Goal: Task Accomplishment & Management: Complete application form

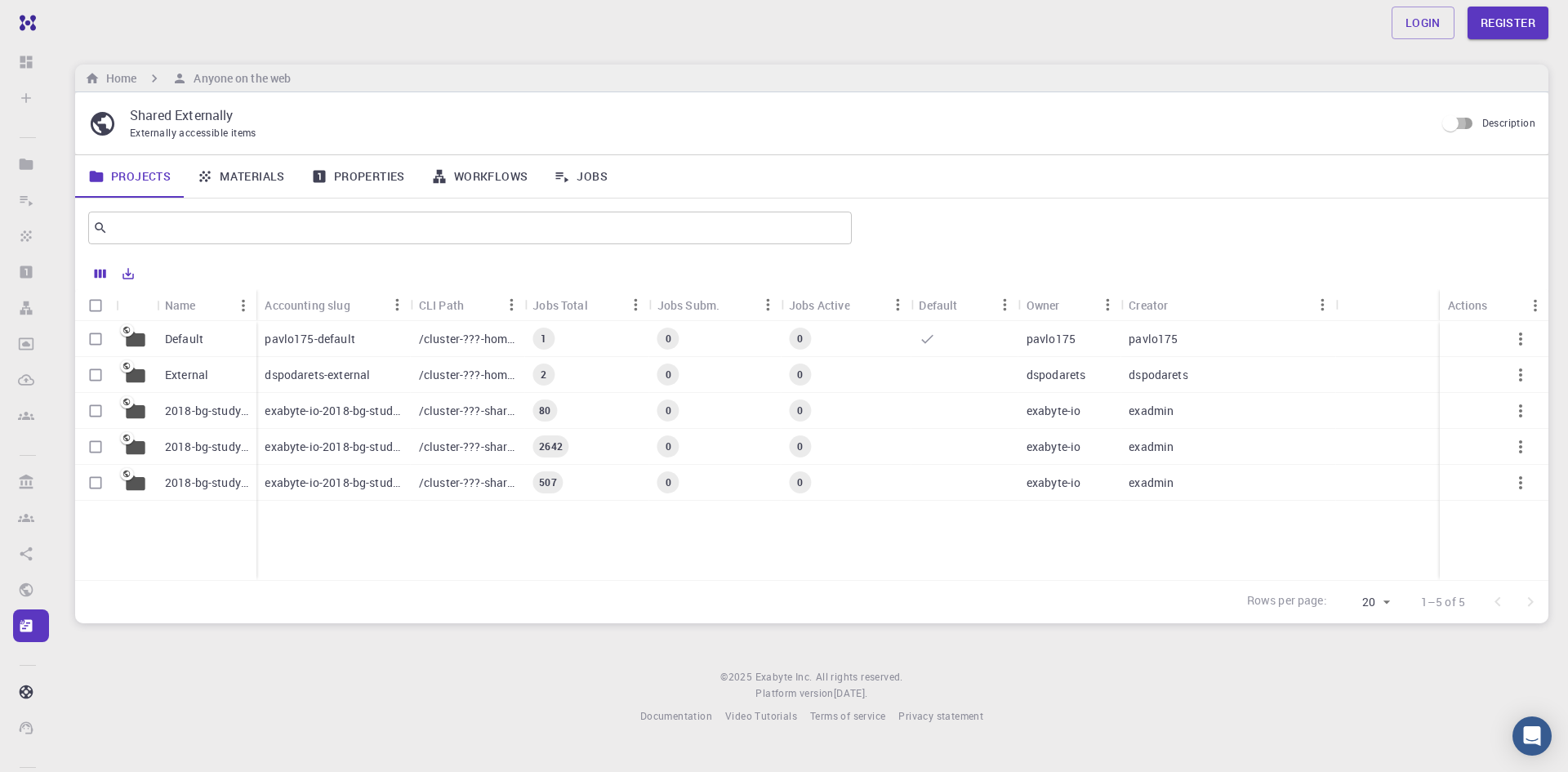
click at [1452, 127] on input "Description" at bounding box center [1450, 123] width 93 height 31
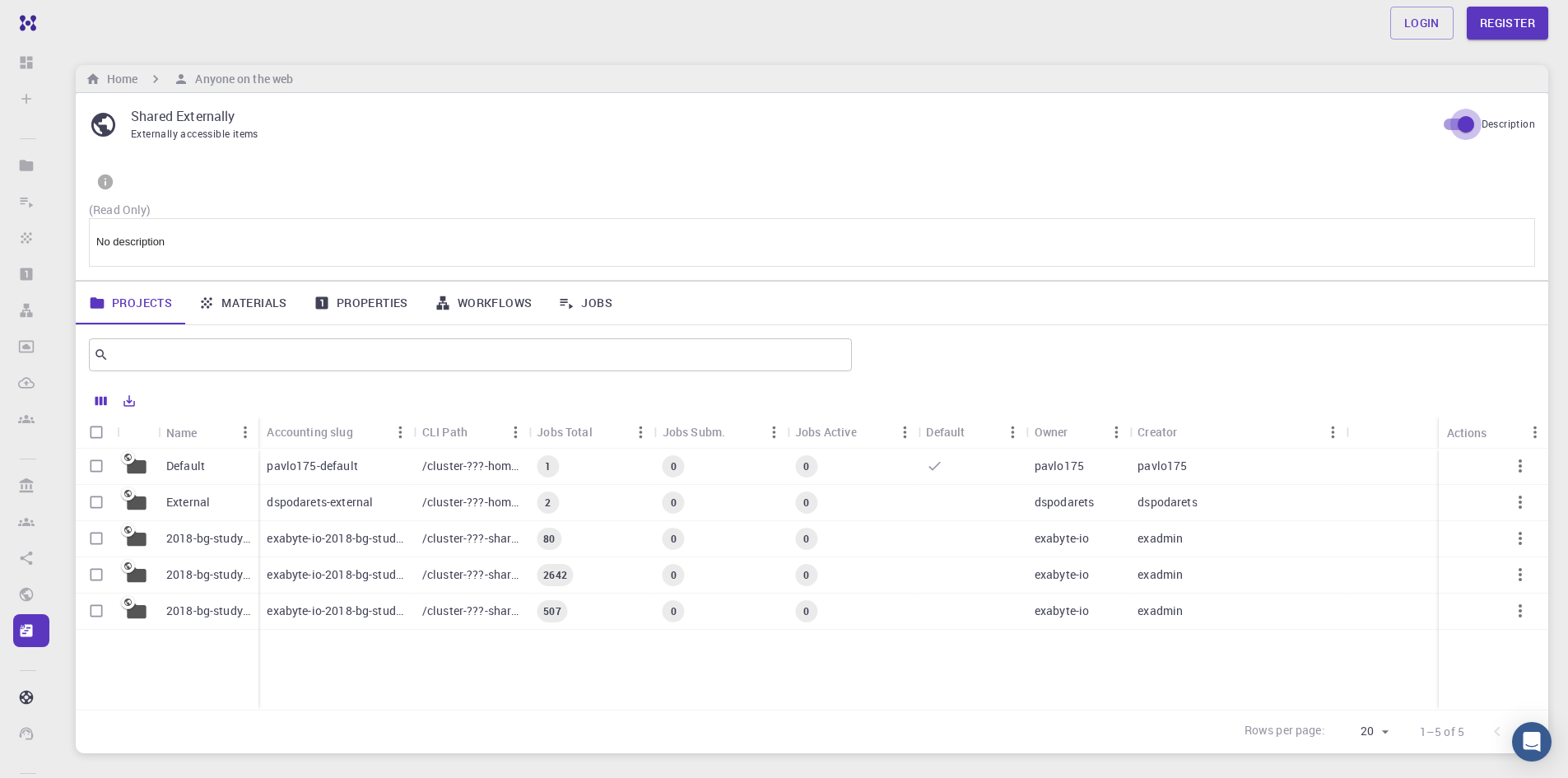
click at [1460, 123] on input "Description" at bounding box center [1465, 124] width 94 height 31
checkbox input "false"
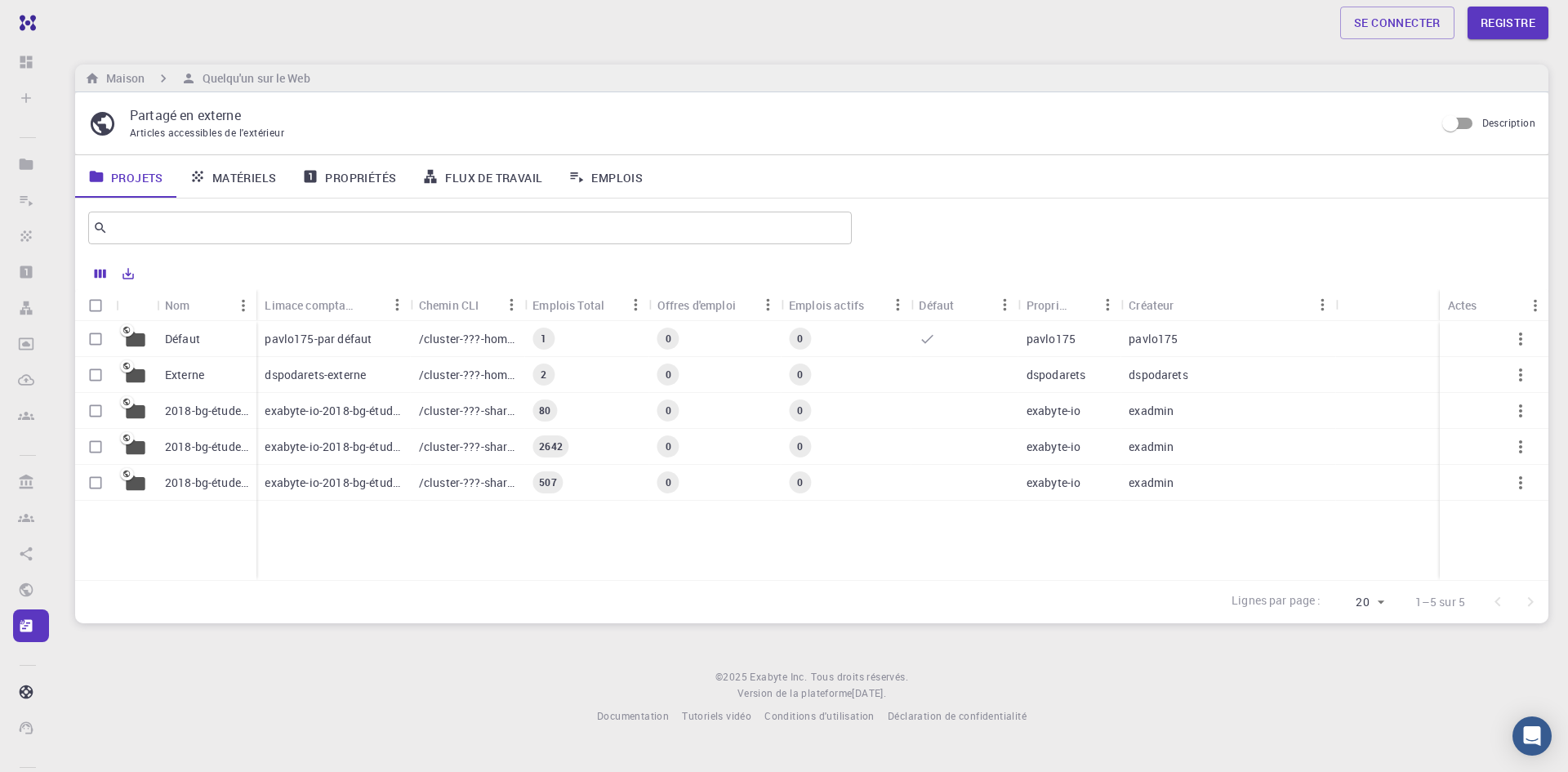
click at [242, 340] on div "Défaut" at bounding box center [207, 338] width 100 height 36
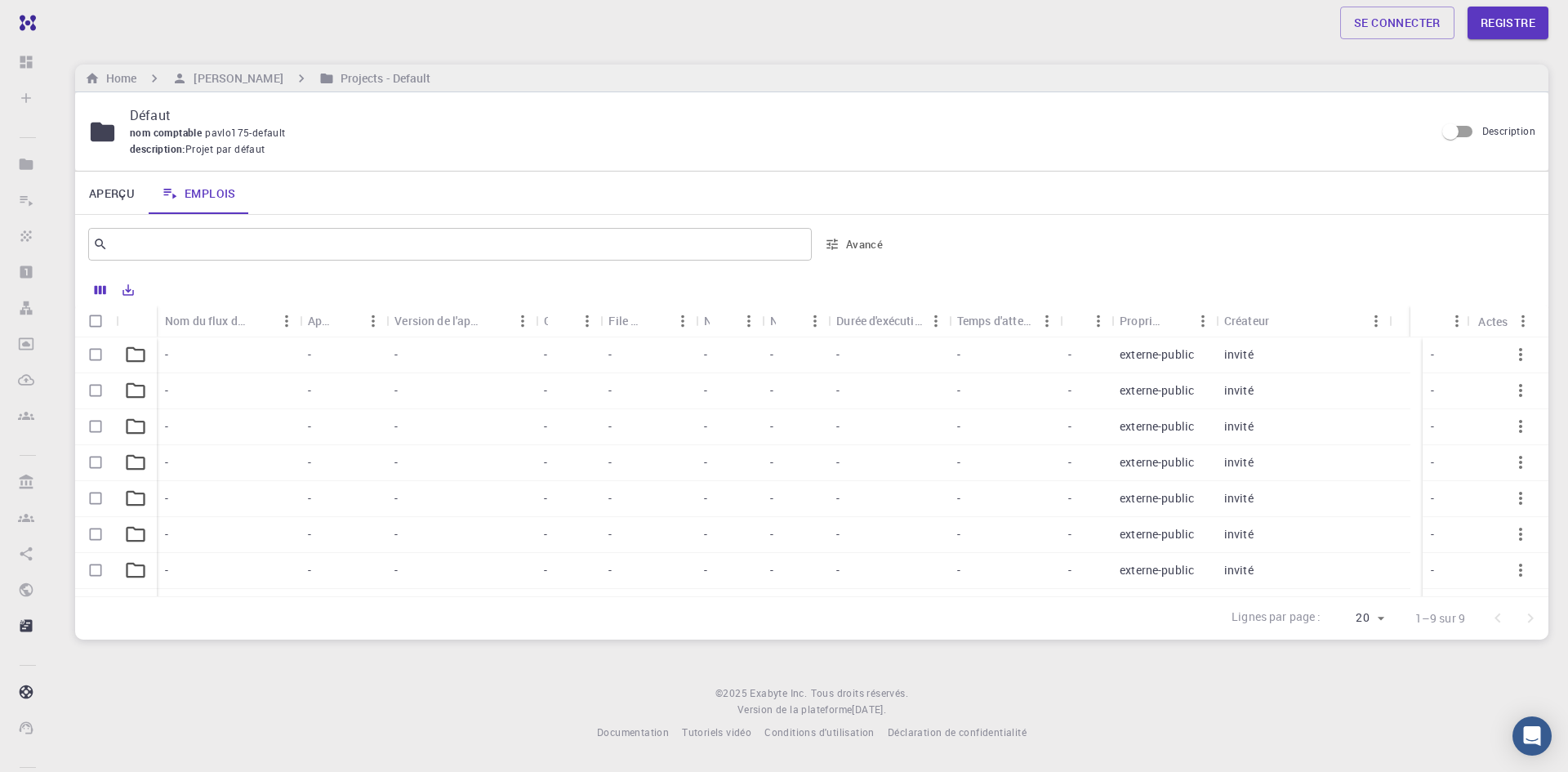
click at [563, 364] on div "-" at bounding box center [568, 355] width 65 height 36
click at [563, 364] on div at bounding box center [805, 466] width 1460 height 259
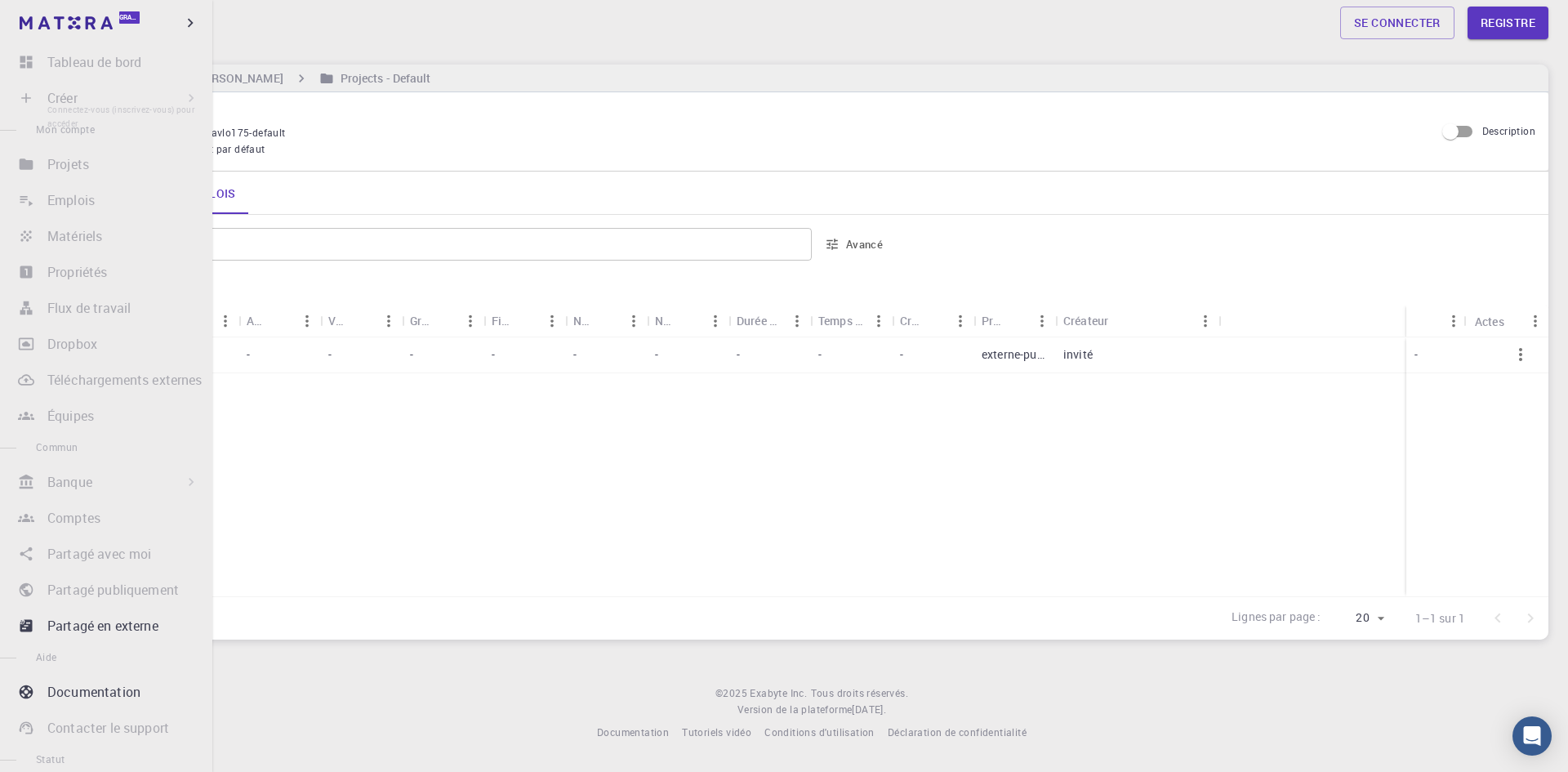
click at [22, 97] on li "Créer Connectez-vous (inscrivez-vous) pour accéder Nouvel emploi Nouveau matéri…" at bounding box center [106, 98] width 212 height 33
click at [128, 104] on li "Créer Connectez-vous (inscrivez-vous) pour accéder Nouvel emploi Nouveau matéri…" at bounding box center [106, 98] width 212 height 33
click at [57, 95] on li "Créer Connectez-vous (inscrivez-vous) pour accéder Nouvel emploi Nouveau matéri…" at bounding box center [106, 98] width 212 height 33
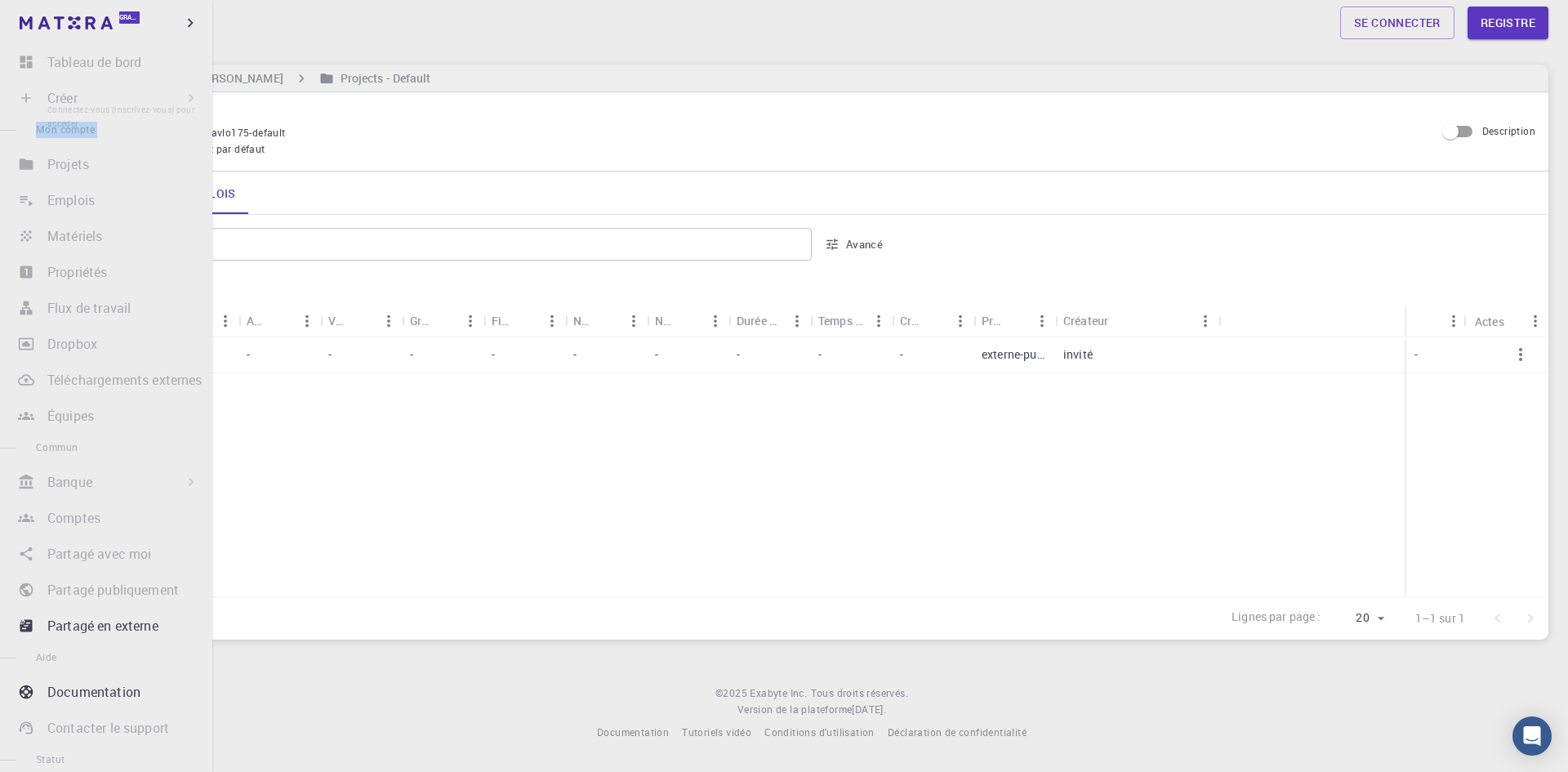
click at [57, 95] on li "Créer Connectez-vous (inscrivez-vous) pour accéder Nouvel emploi Nouveau matéri…" at bounding box center [106, 98] width 212 height 33
click at [92, 125] on font "Mon compte" at bounding box center [64, 129] width 59 height 13
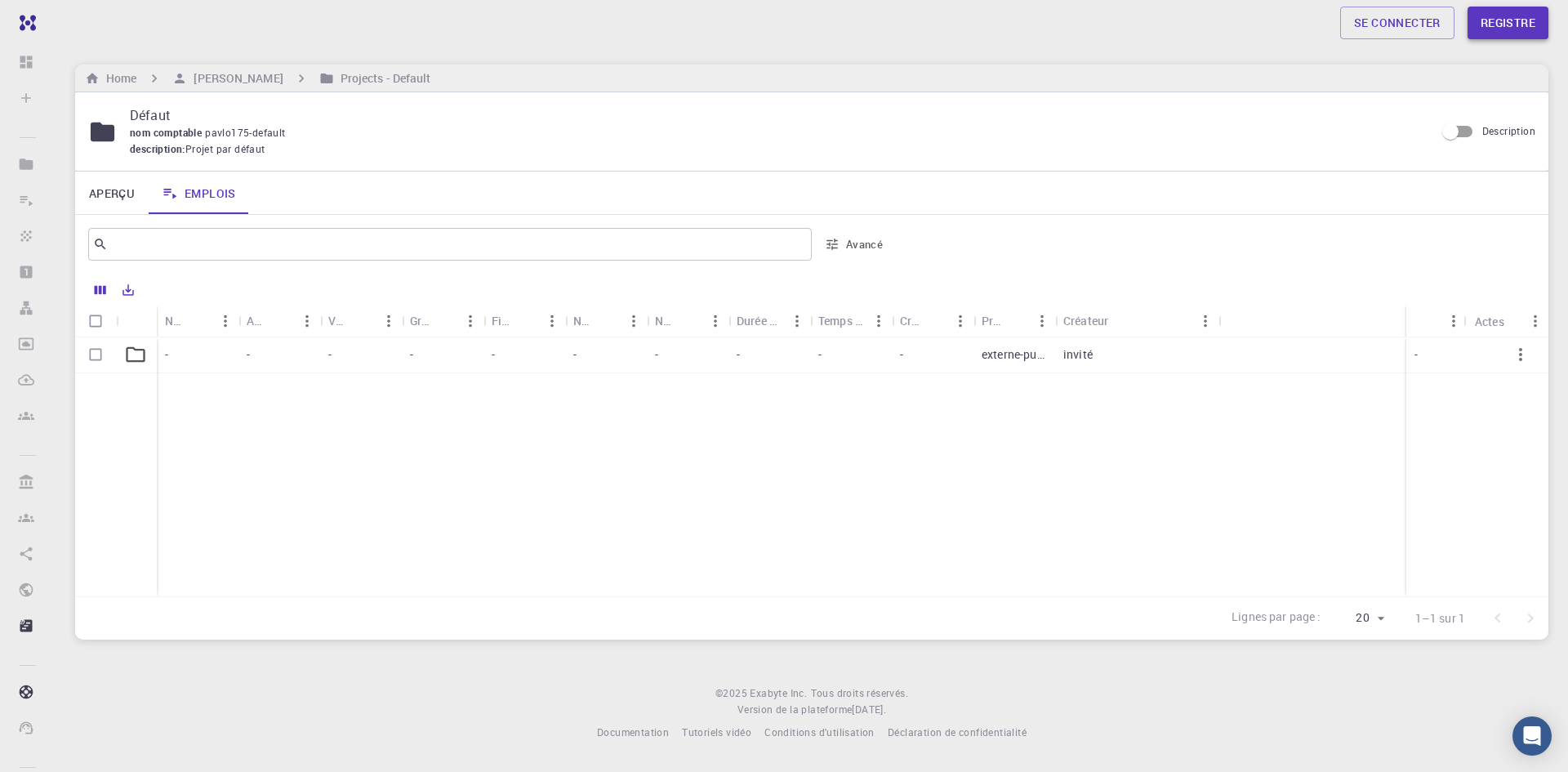
click at [1519, 20] on font "Registre" at bounding box center [1507, 22] width 55 height 15
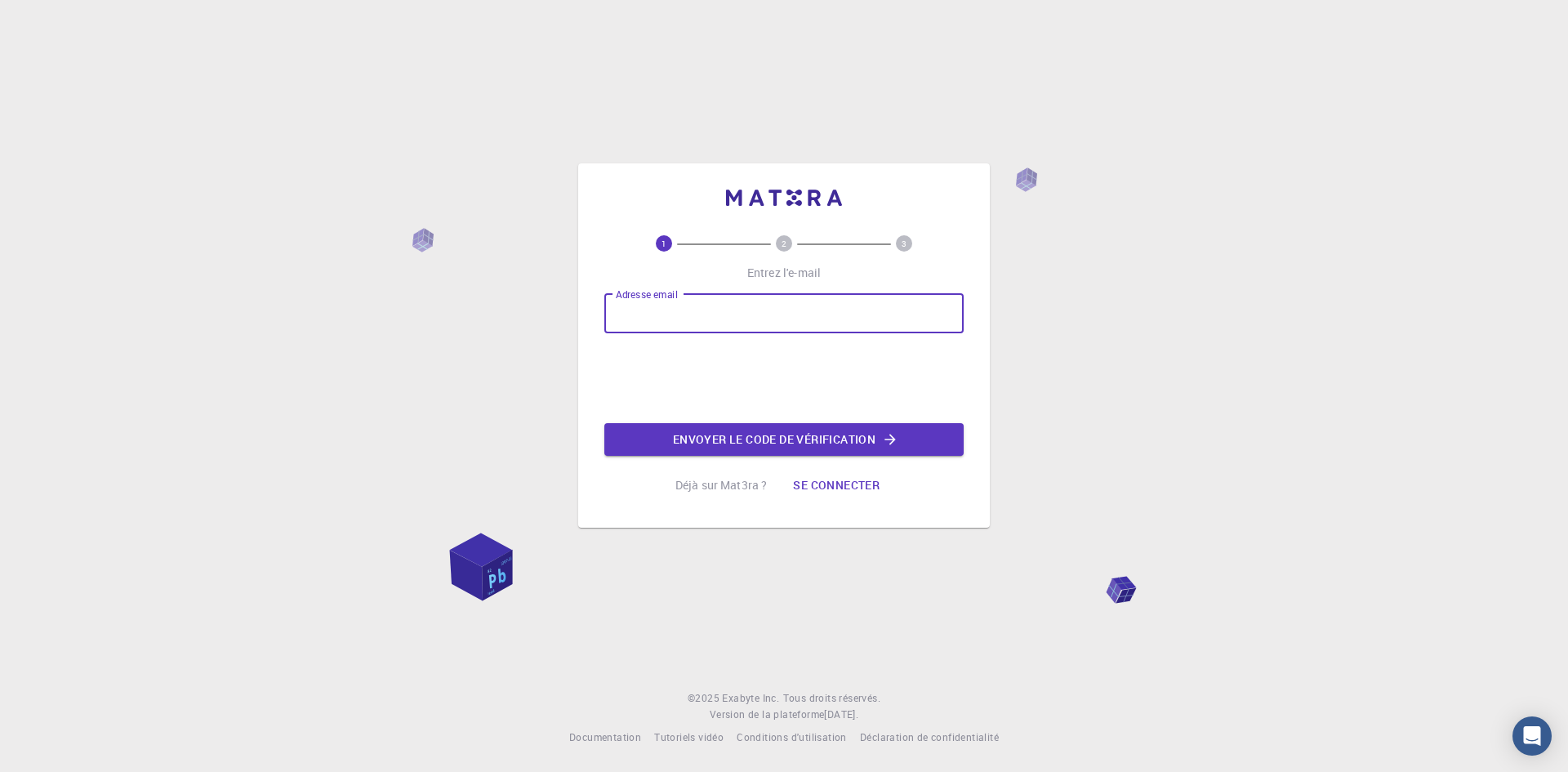
click at [747, 310] on input "Adresse email" at bounding box center [784, 313] width 359 height 39
type input "biojeanlucmerkel@gmail.com"
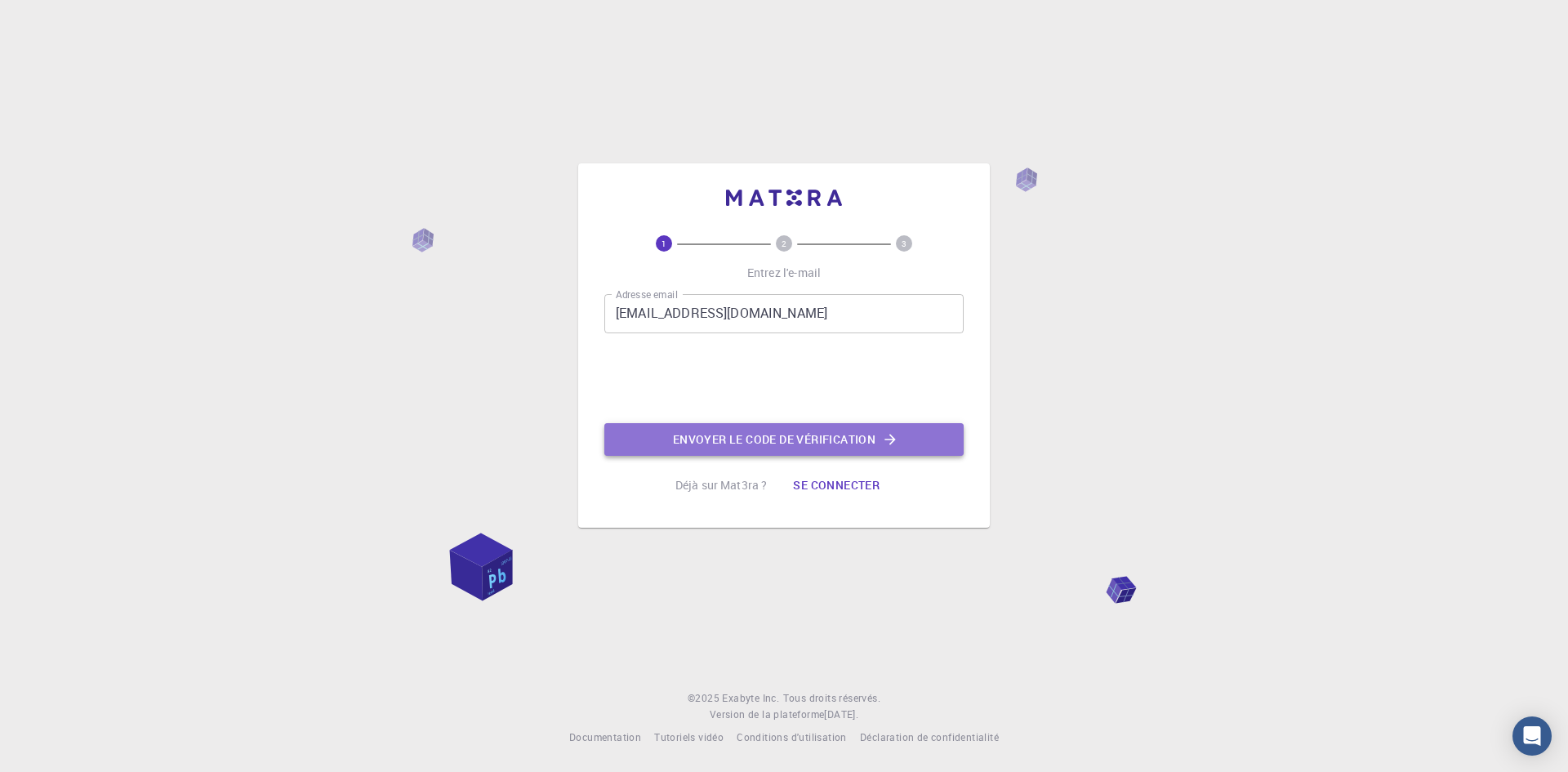
click at [910, 439] on button "Envoyer le code de vérification" at bounding box center [784, 439] width 359 height 33
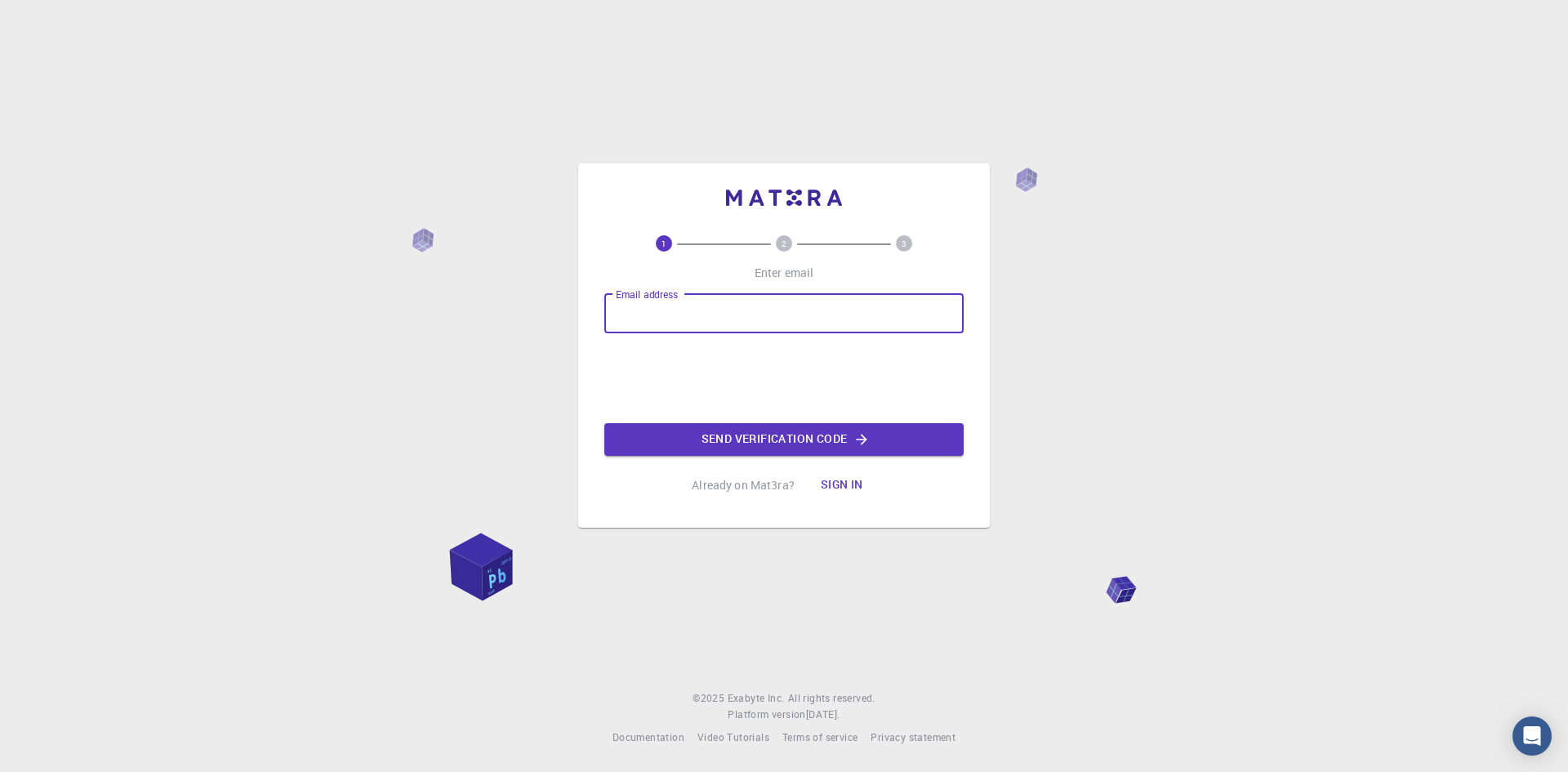
type input "biojeanlucmerkel@gmail.com"
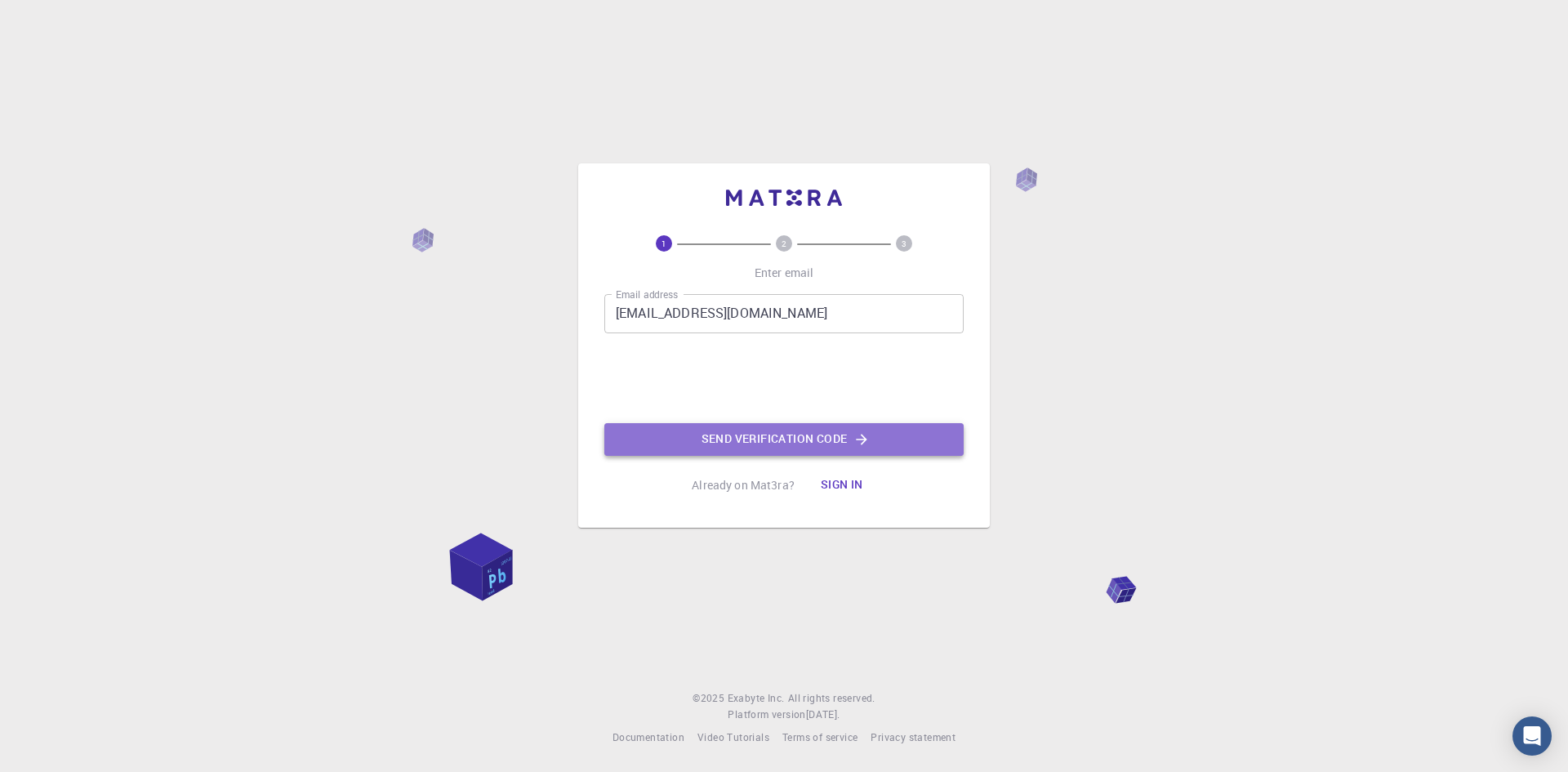
click at [852, 437] on button "Send verification code" at bounding box center [784, 439] width 359 height 33
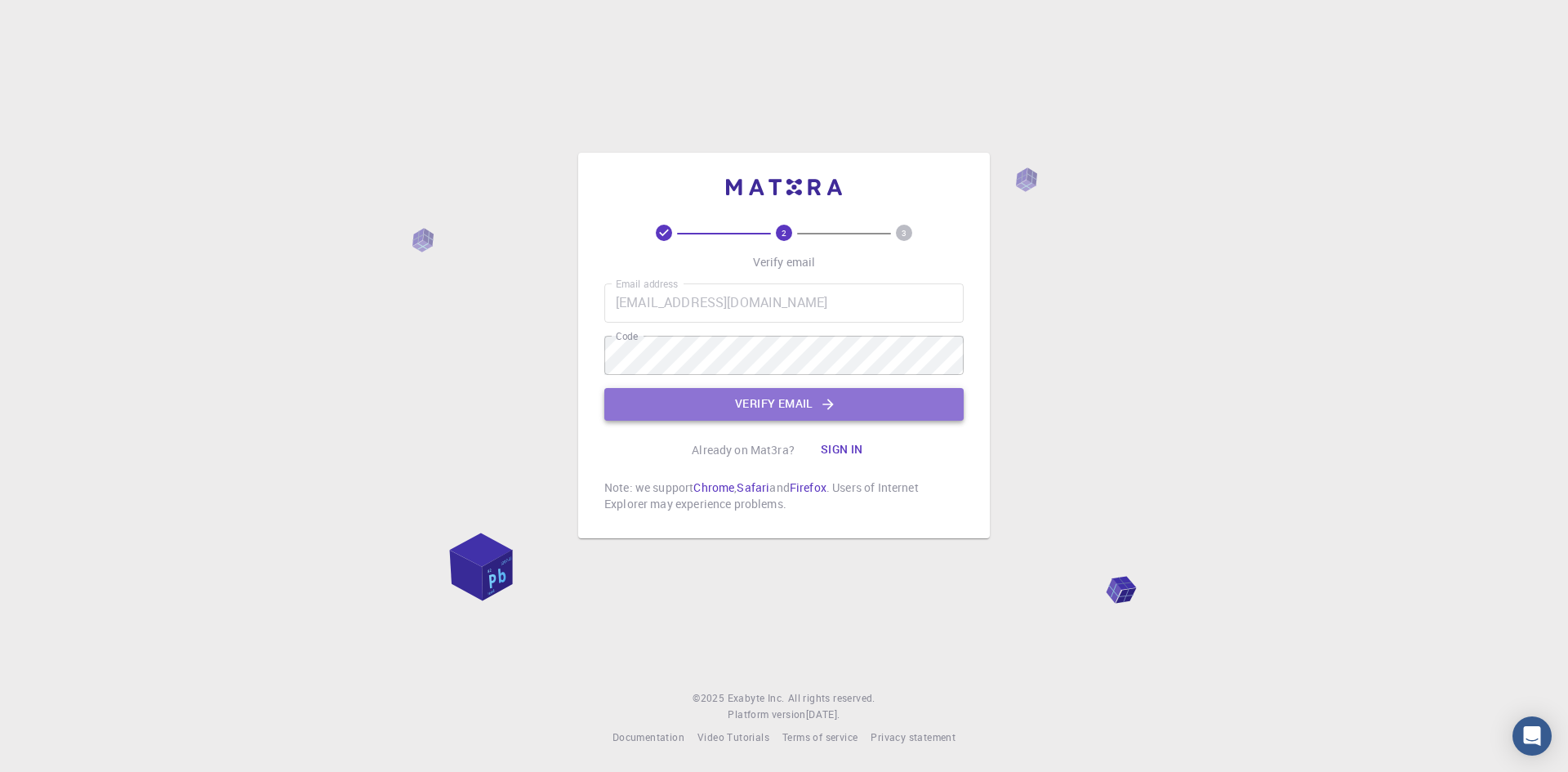
click at [825, 394] on button "Verify email" at bounding box center [784, 405] width 359 height 33
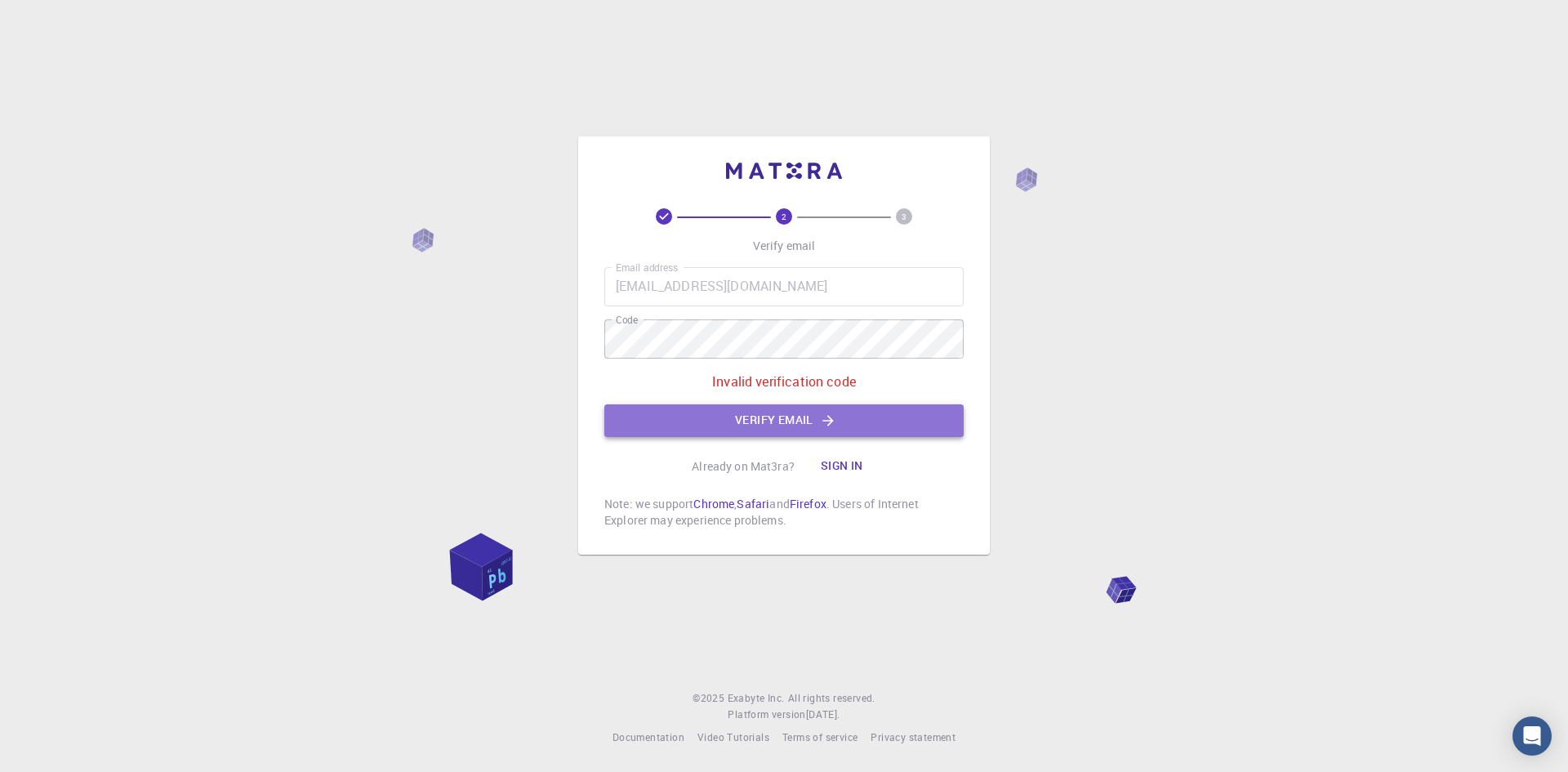
click at [791, 416] on button "Verify email" at bounding box center [784, 421] width 359 height 33
click at [816, 411] on button "Verify email" at bounding box center [784, 421] width 359 height 33
click at [829, 411] on button "Verify email" at bounding box center [784, 421] width 359 height 33
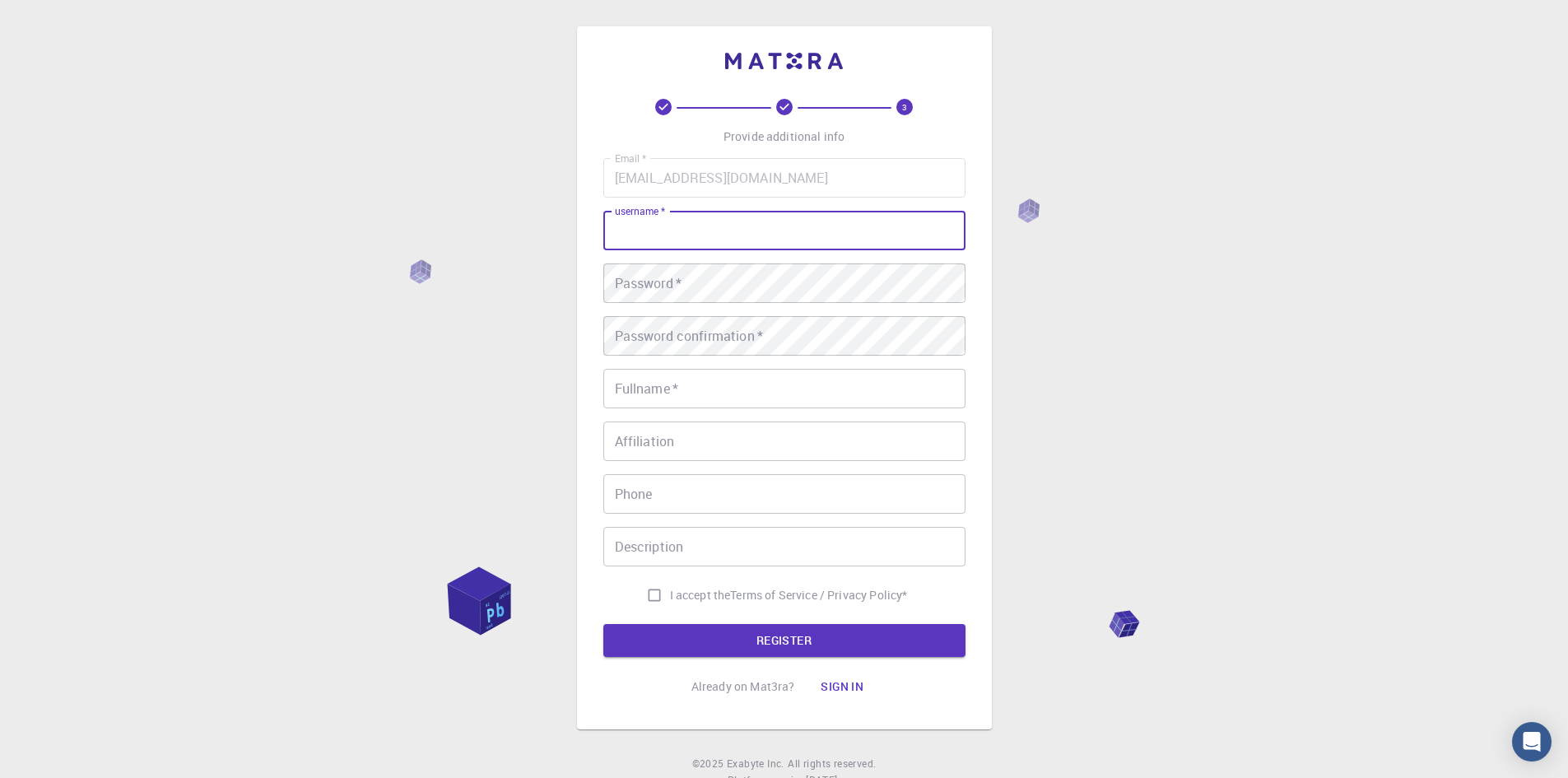
click at [725, 233] on input "username   *" at bounding box center [784, 231] width 362 height 40
type input "m"
type input "[PERSON_NAME]"
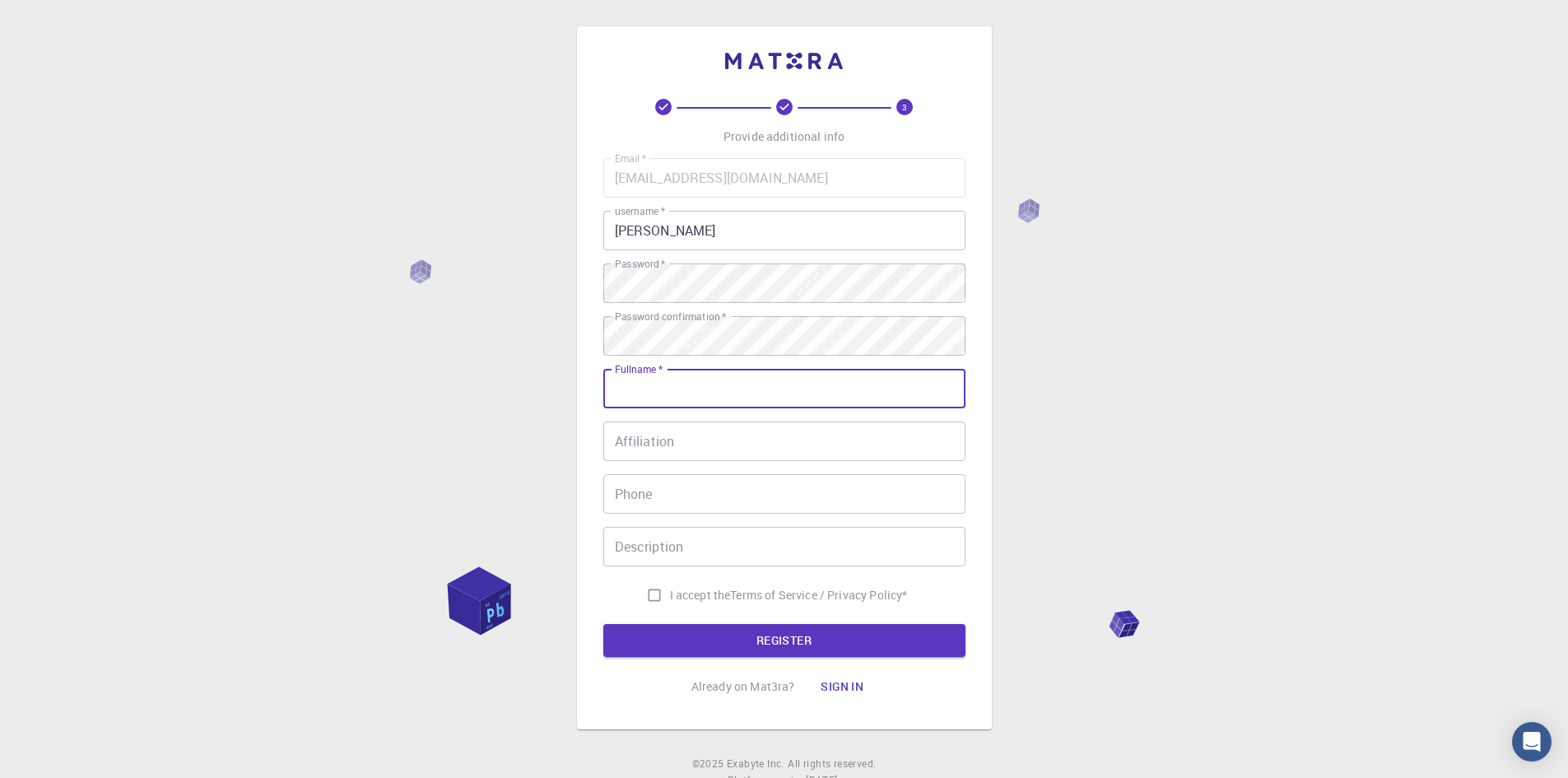
click at [703, 391] on input "Fullname   *" at bounding box center [784, 389] width 362 height 40
click at [723, 388] on input "Fullname   *" at bounding box center [784, 389] width 362 height 40
click at [748, 387] on input "Nom et prénom   *" at bounding box center [784, 389] width 362 height 40
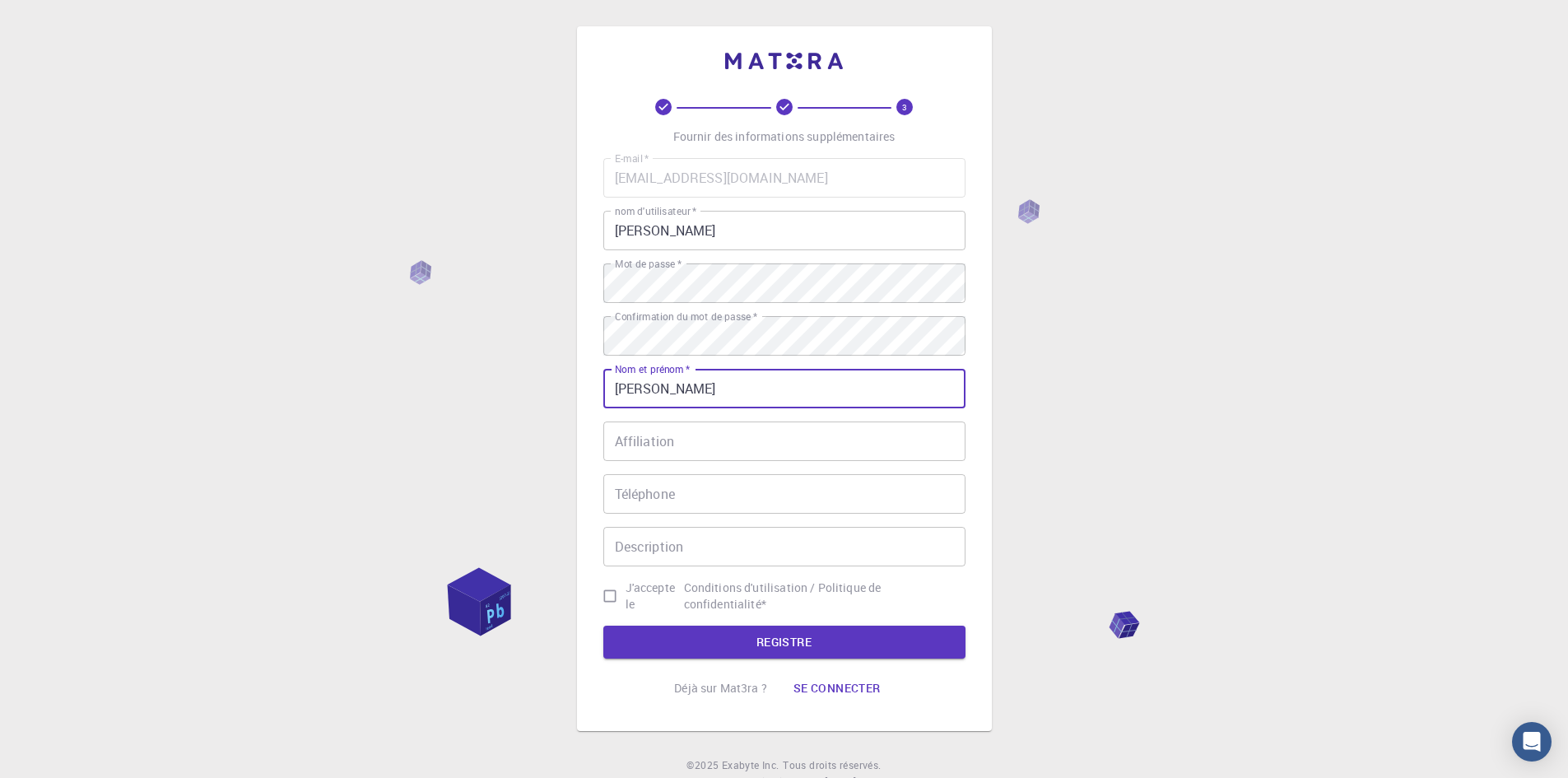
type input "Jean-Luc Merkel"
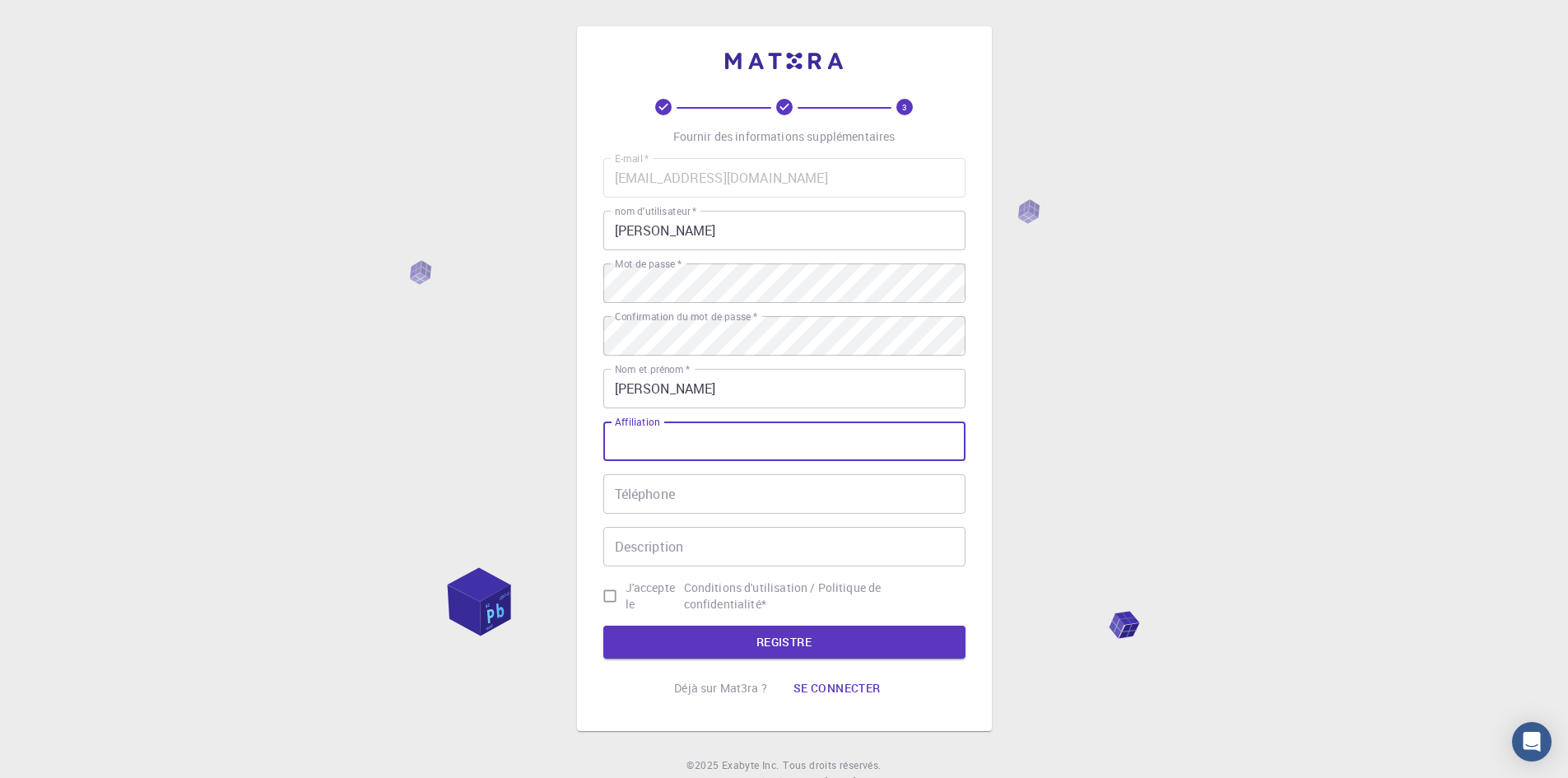
click at [706, 441] on input "Affiliation" at bounding box center [784, 441] width 362 height 40
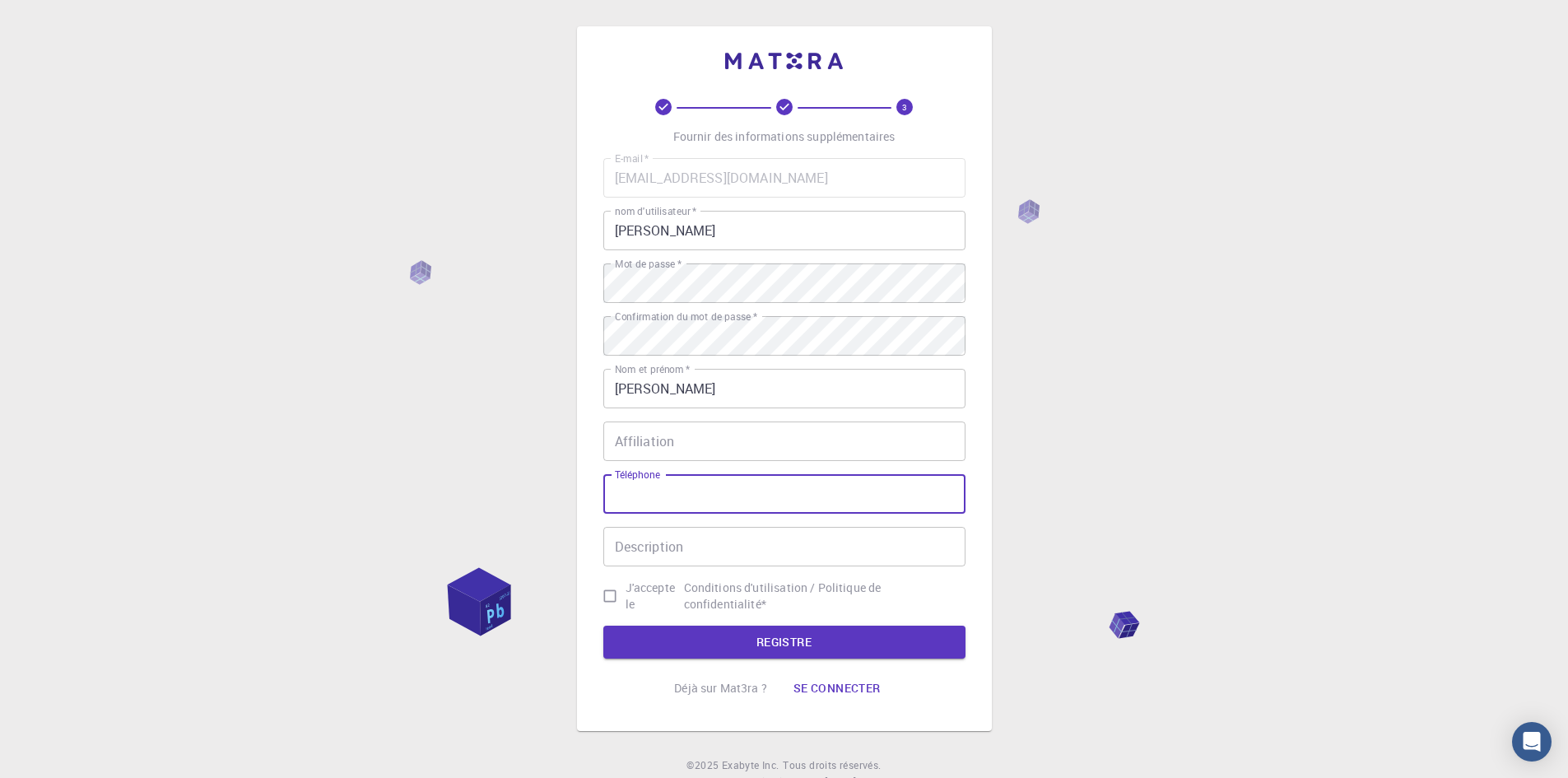
click at [721, 513] on input "Téléphone" at bounding box center [784, 493] width 362 height 40
type input "0799672421"
click at [723, 557] on input "Description" at bounding box center [784, 546] width 362 height 40
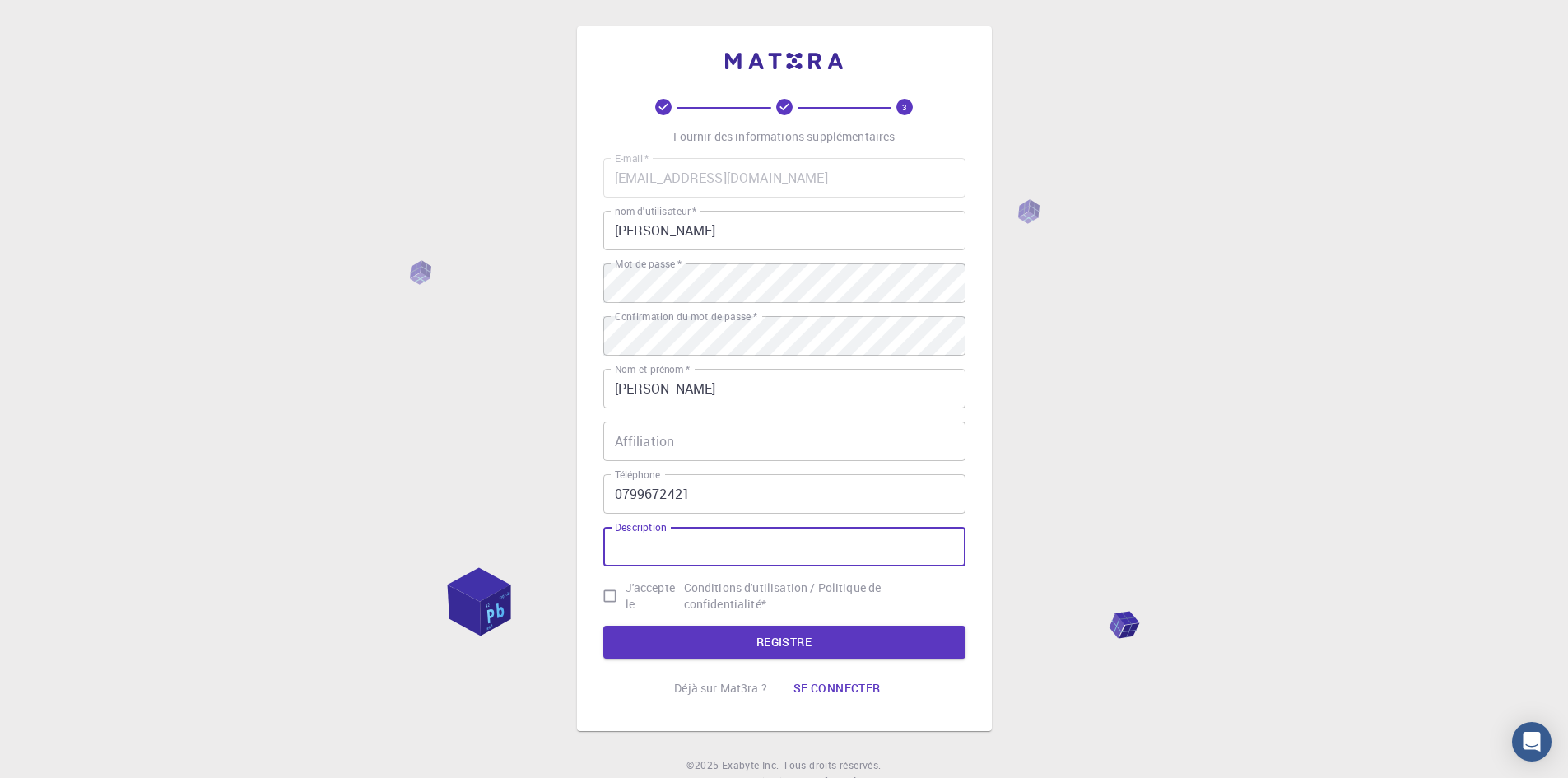
click at [625, 600] on input "J'accepte le Conditions d'utilisation / Politique de confidentialité *" at bounding box center [610, 596] width 31 height 31
checkbox input "true"
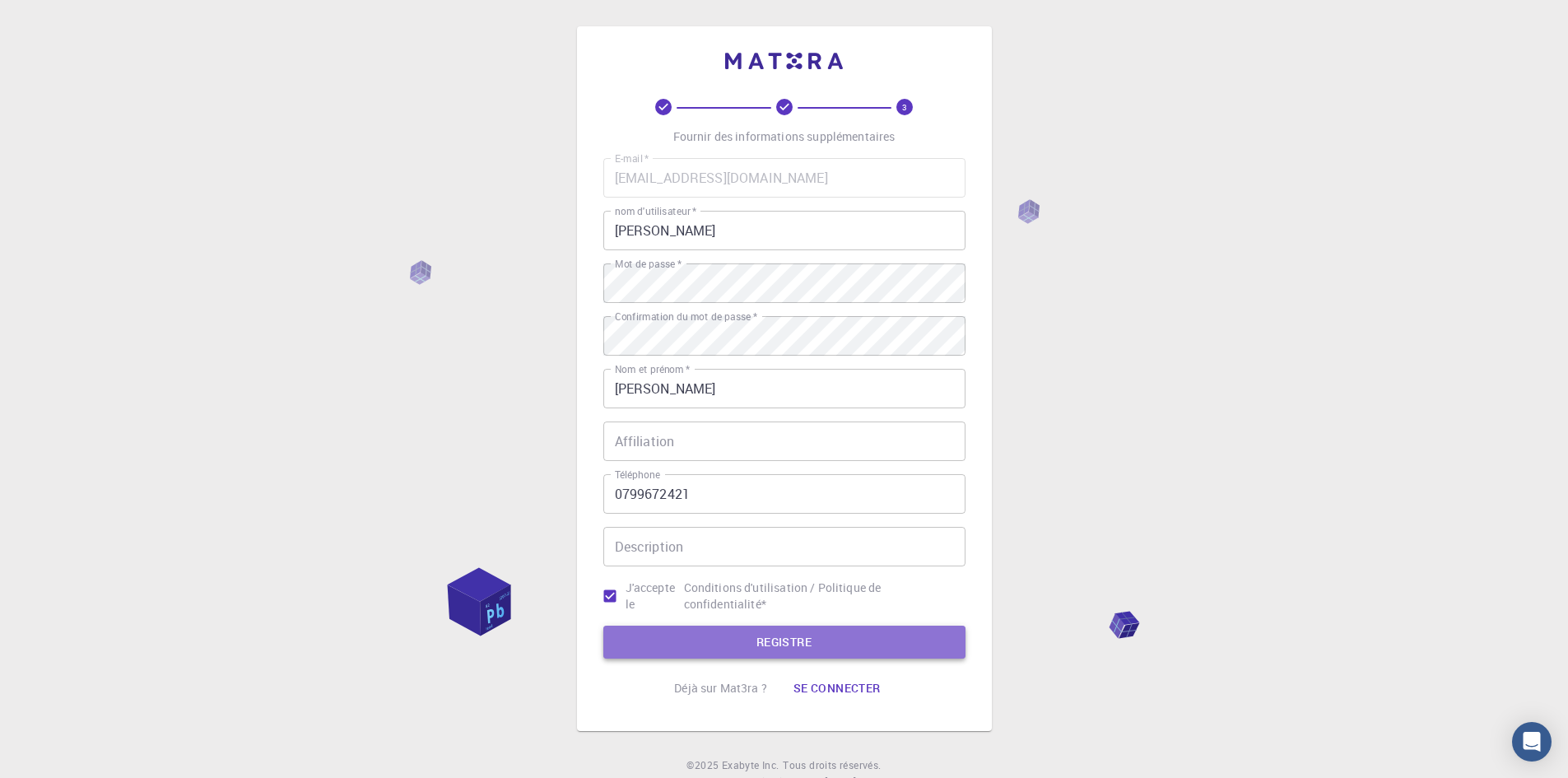
click at [771, 640] on font "REGISTRE" at bounding box center [784, 641] width 55 height 16
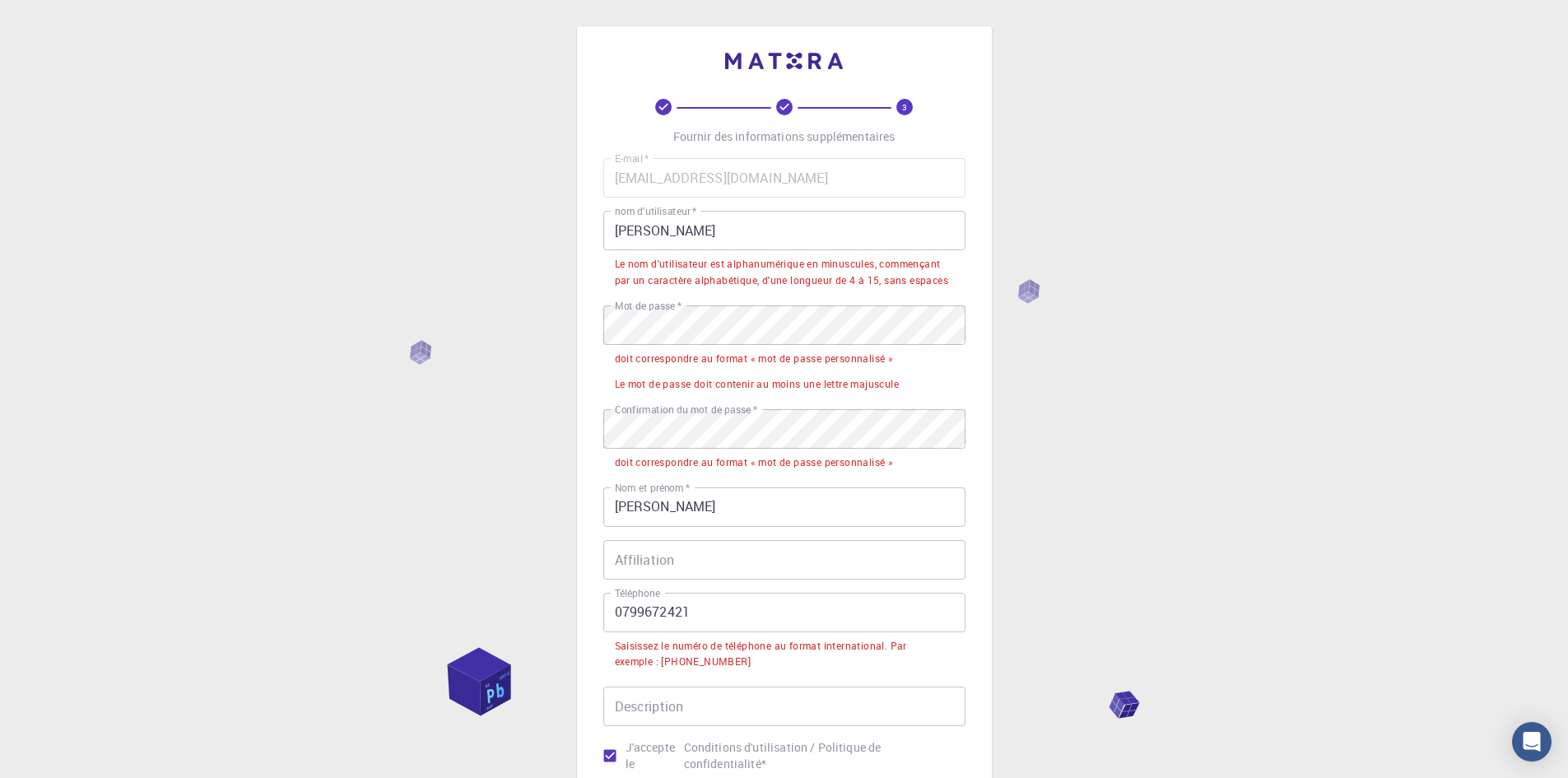
click at [678, 227] on input "[PERSON_NAME]" at bounding box center [784, 231] width 362 height 40
click at [675, 227] on input "[PERSON_NAME]" at bounding box center [784, 231] width 362 height 40
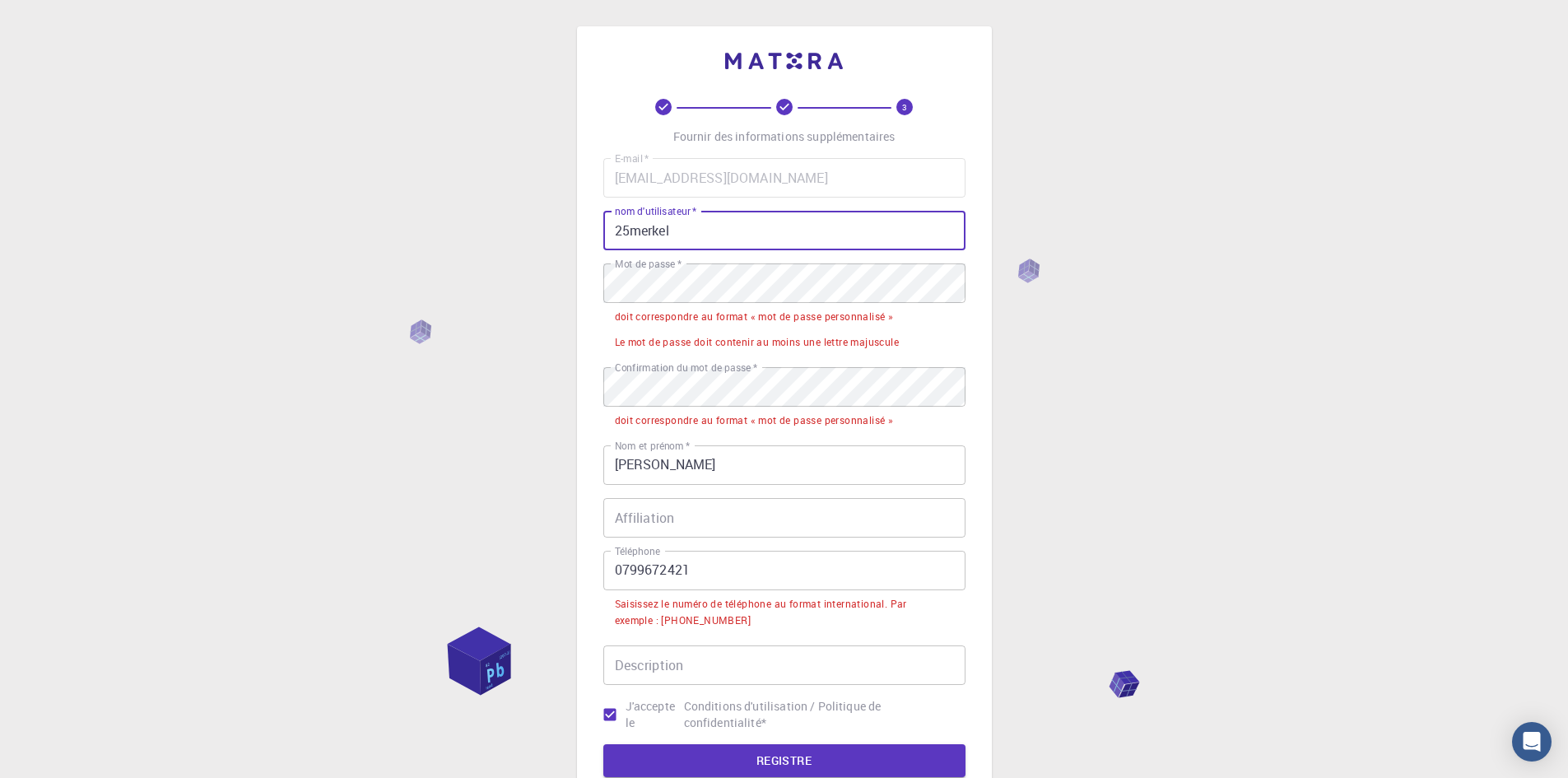
type input "25merkel"
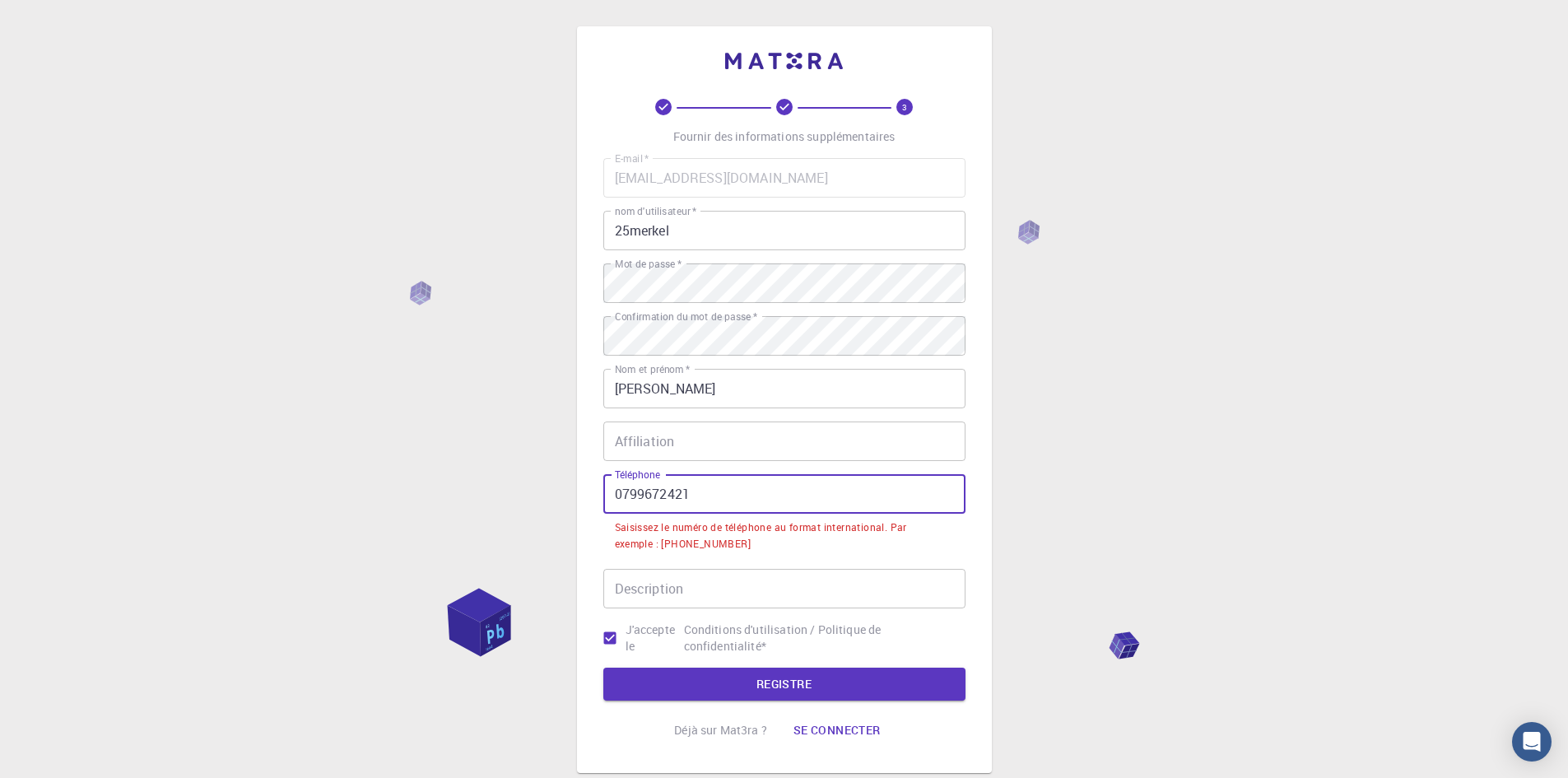
click at [629, 491] on input "0799672421" at bounding box center [784, 493] width 362 height 40
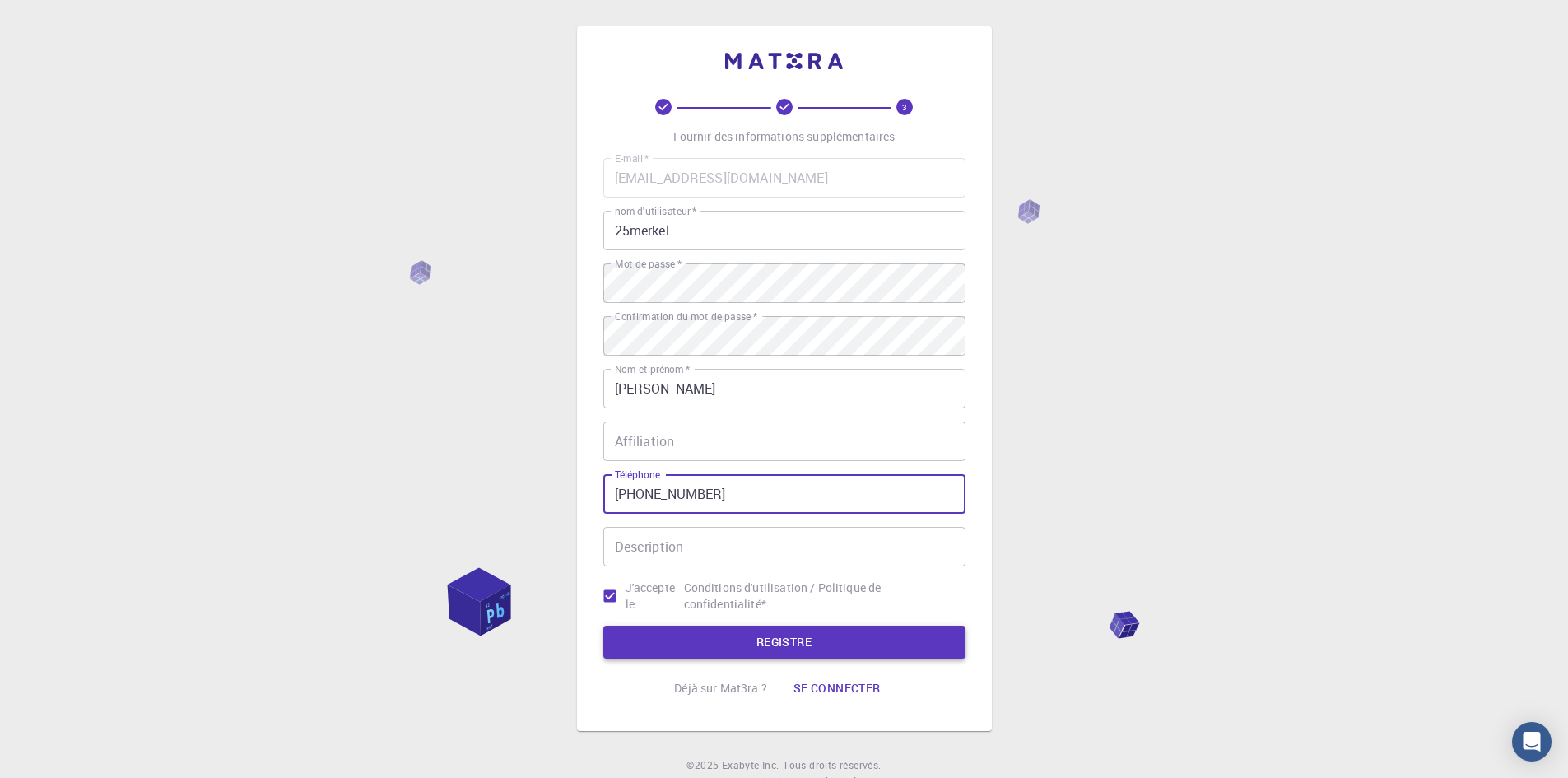
type input "+22599672421"
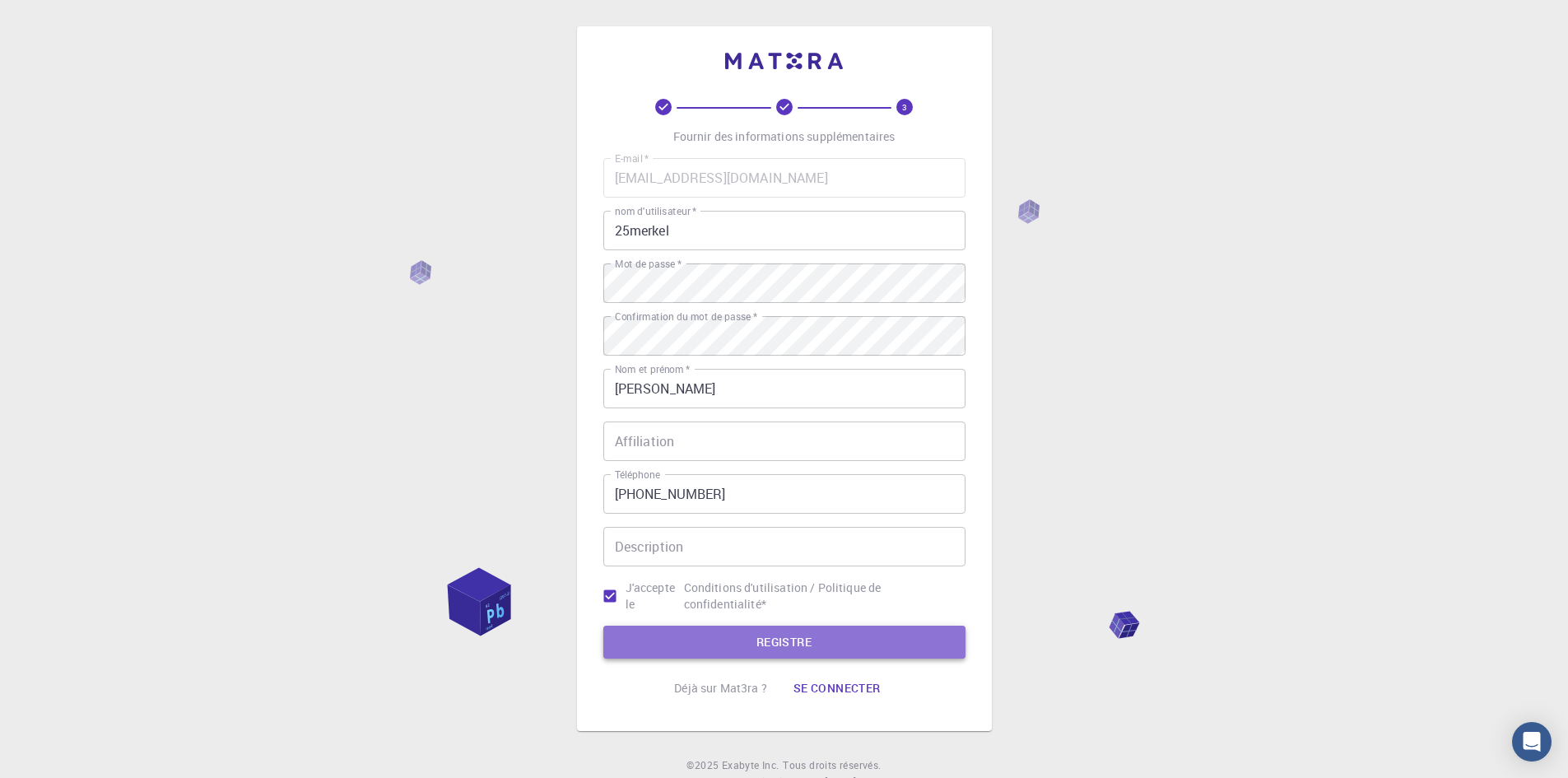
click at [757, 633] on font "REGISTRE" at bounding box center [784, 642] width 55 height 21
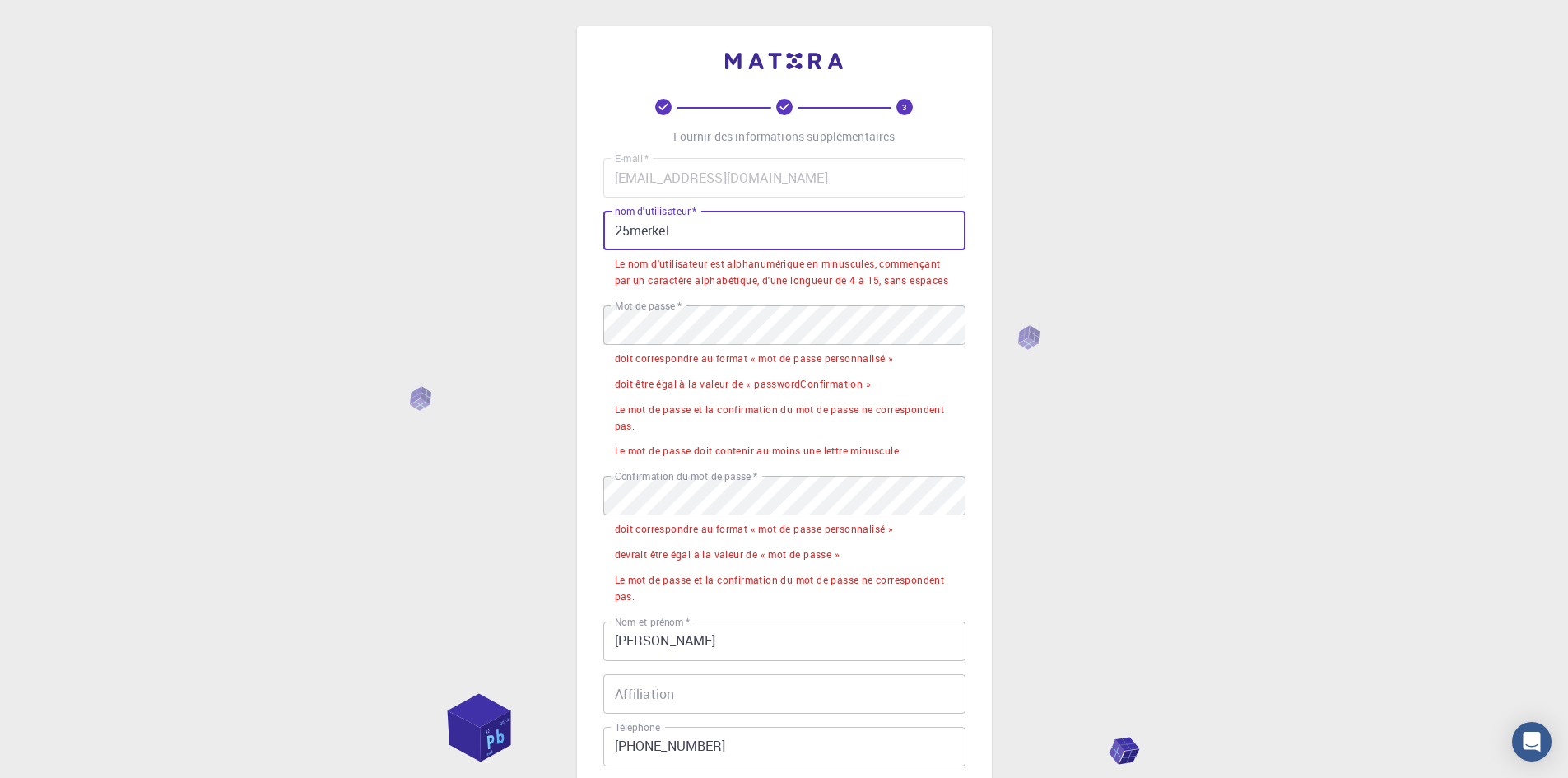
click at [626, 225] on input "25merkel" at bounding box center [784, 231] width 362 height 40
click at [632, 230] on input "25merkel" at bounding box center [784, 231] width 362 height 40
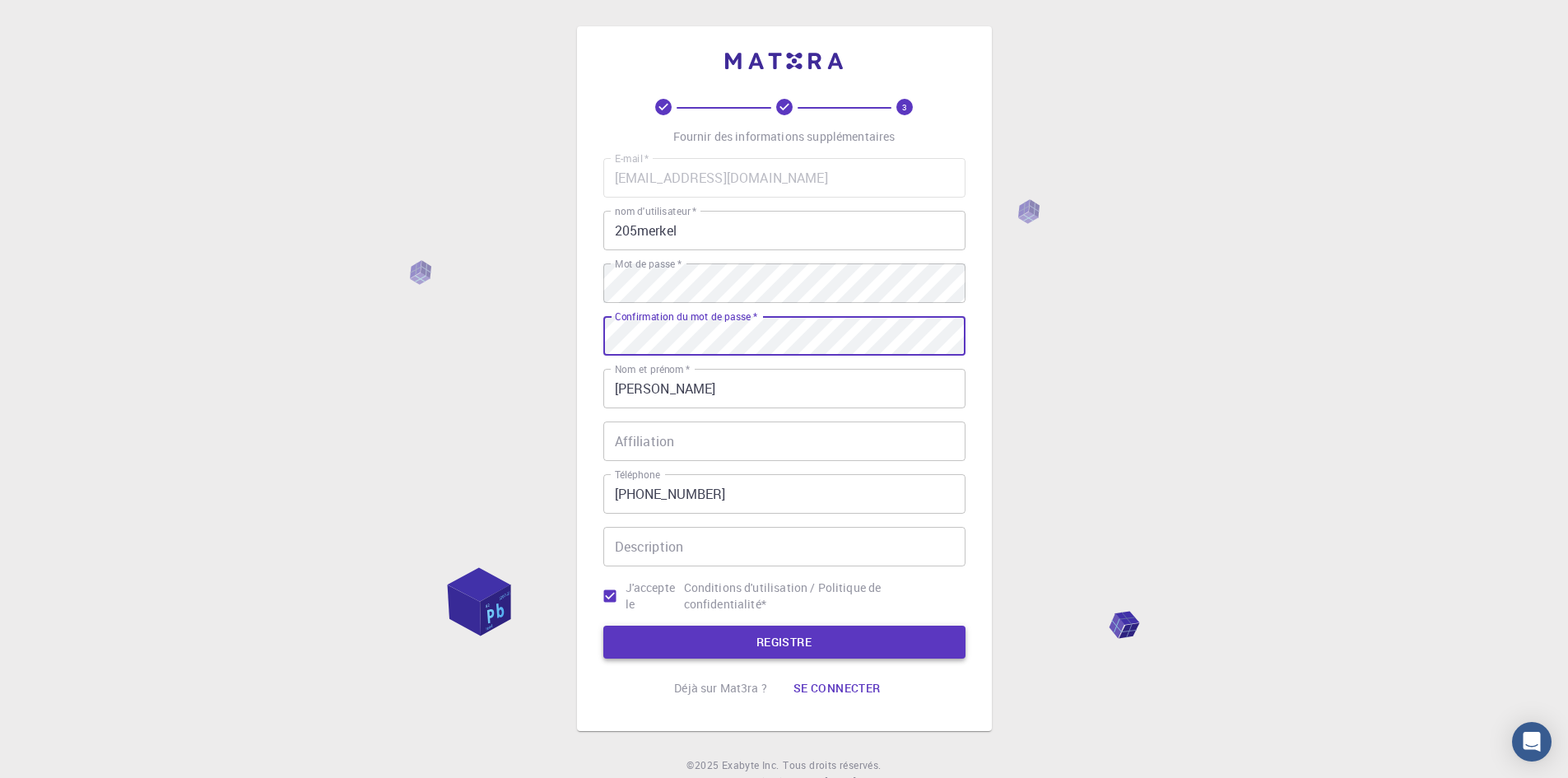
click at [777, 636] on font "REGISTRE" at bounding box center [784, 641] width 55 height 16
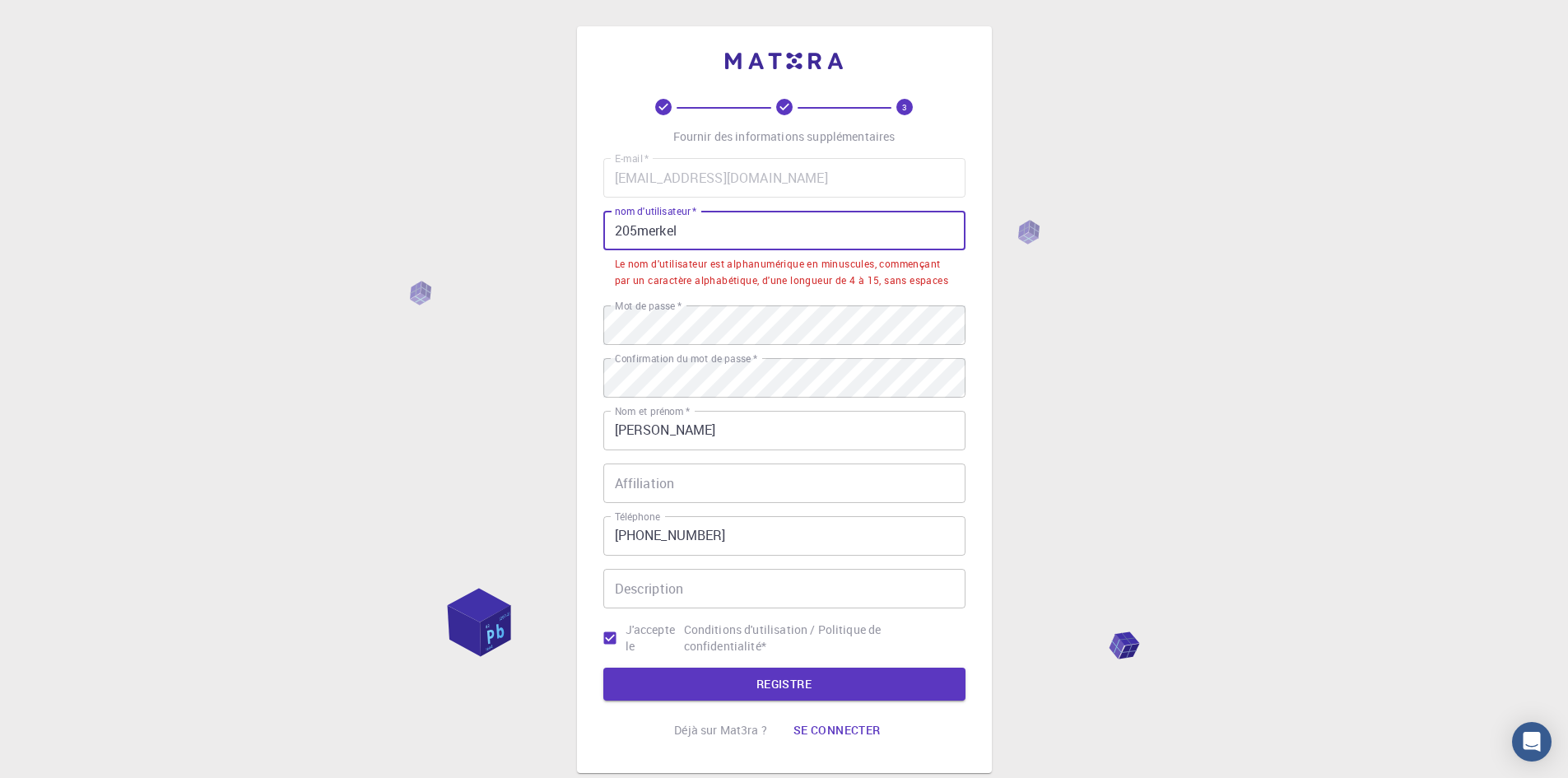
click at [744, 233] on input "205merkel" at bounding box center [784, 231] width 362 height 40
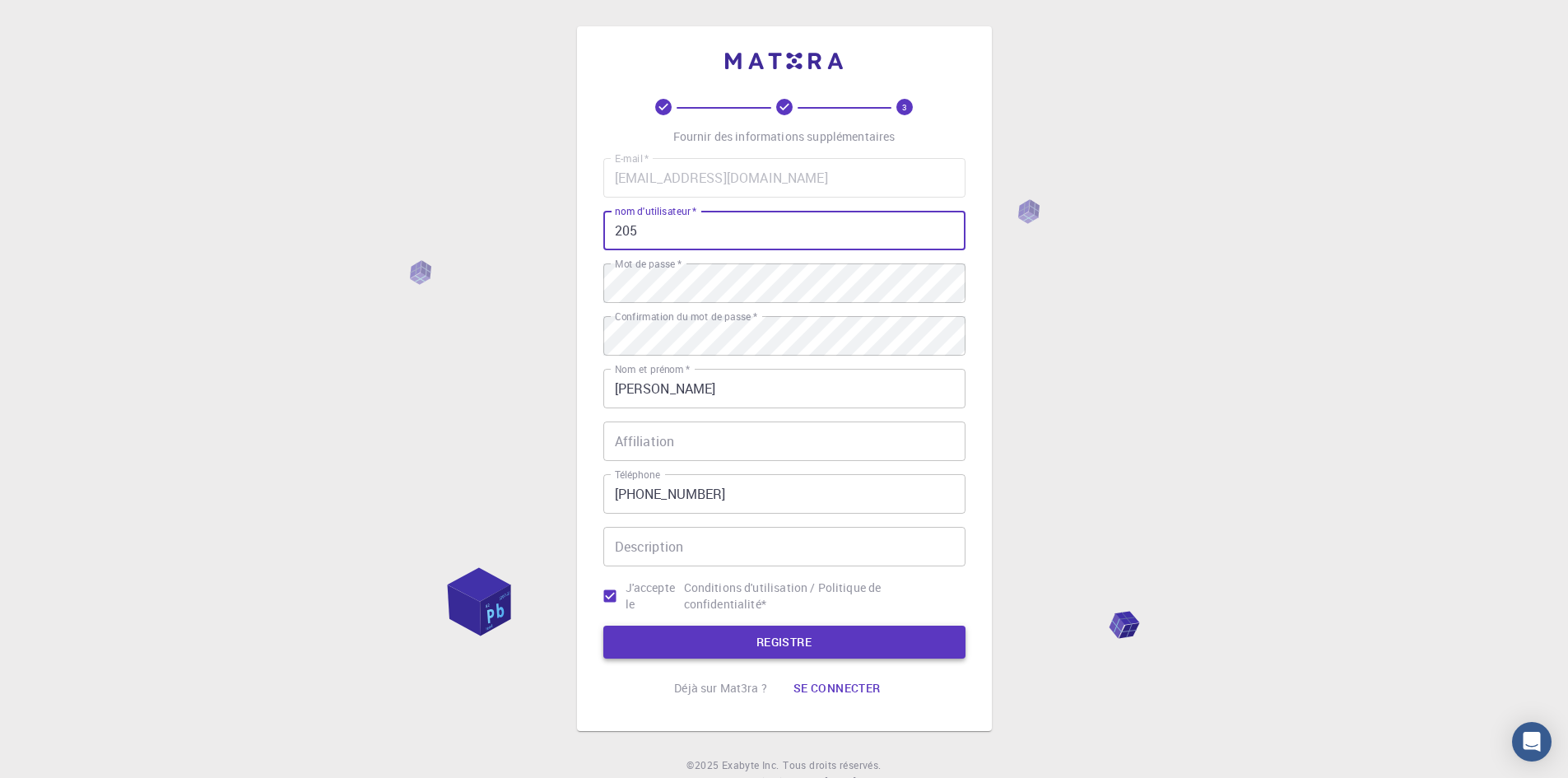
click at [829, 643] on button "REGISTRE" at bounding box center [784, 642] width 362 height 33
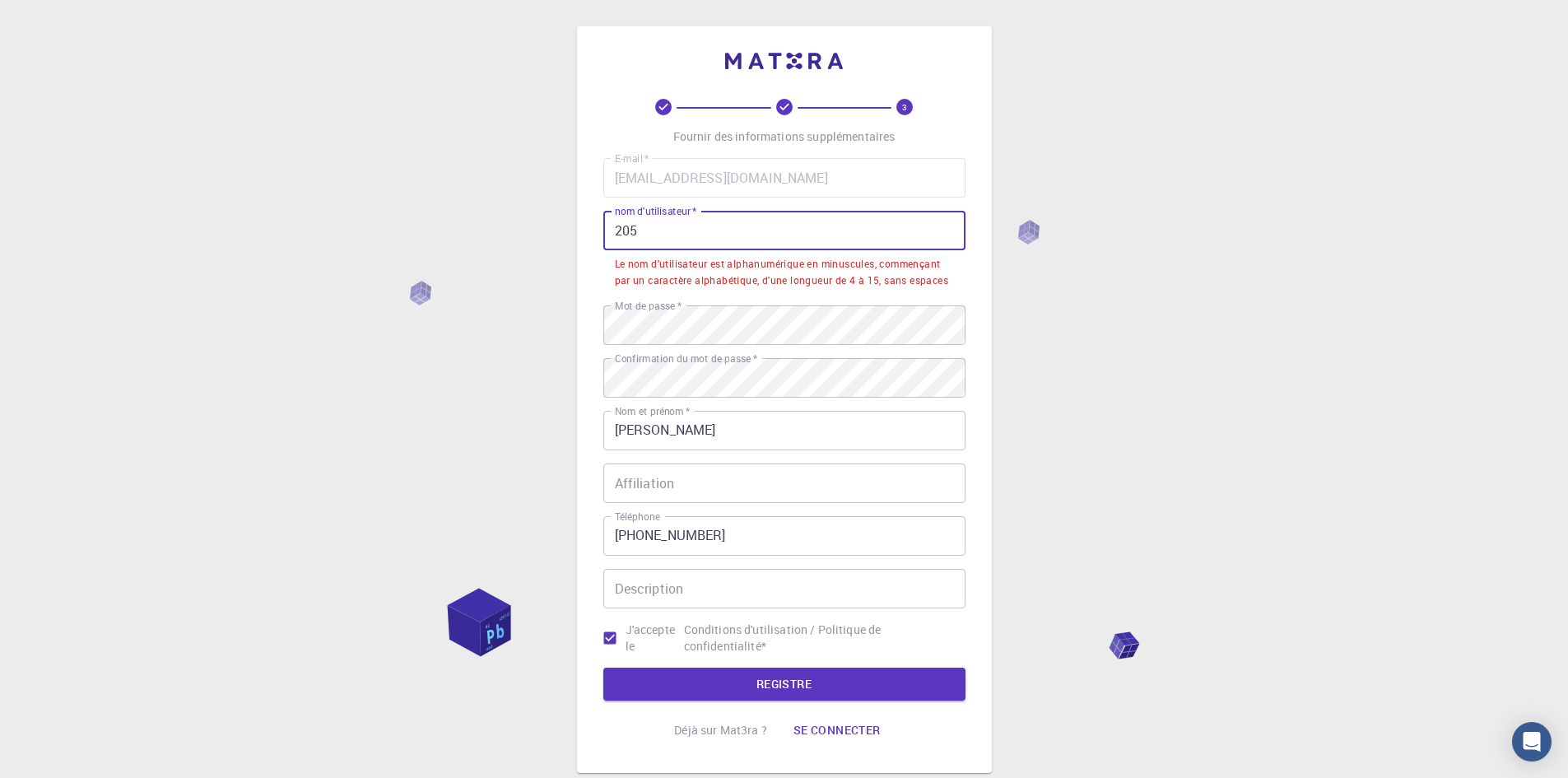
click at [613, 230] on input "205" at bounding box center [784, 231] width 362 height 40
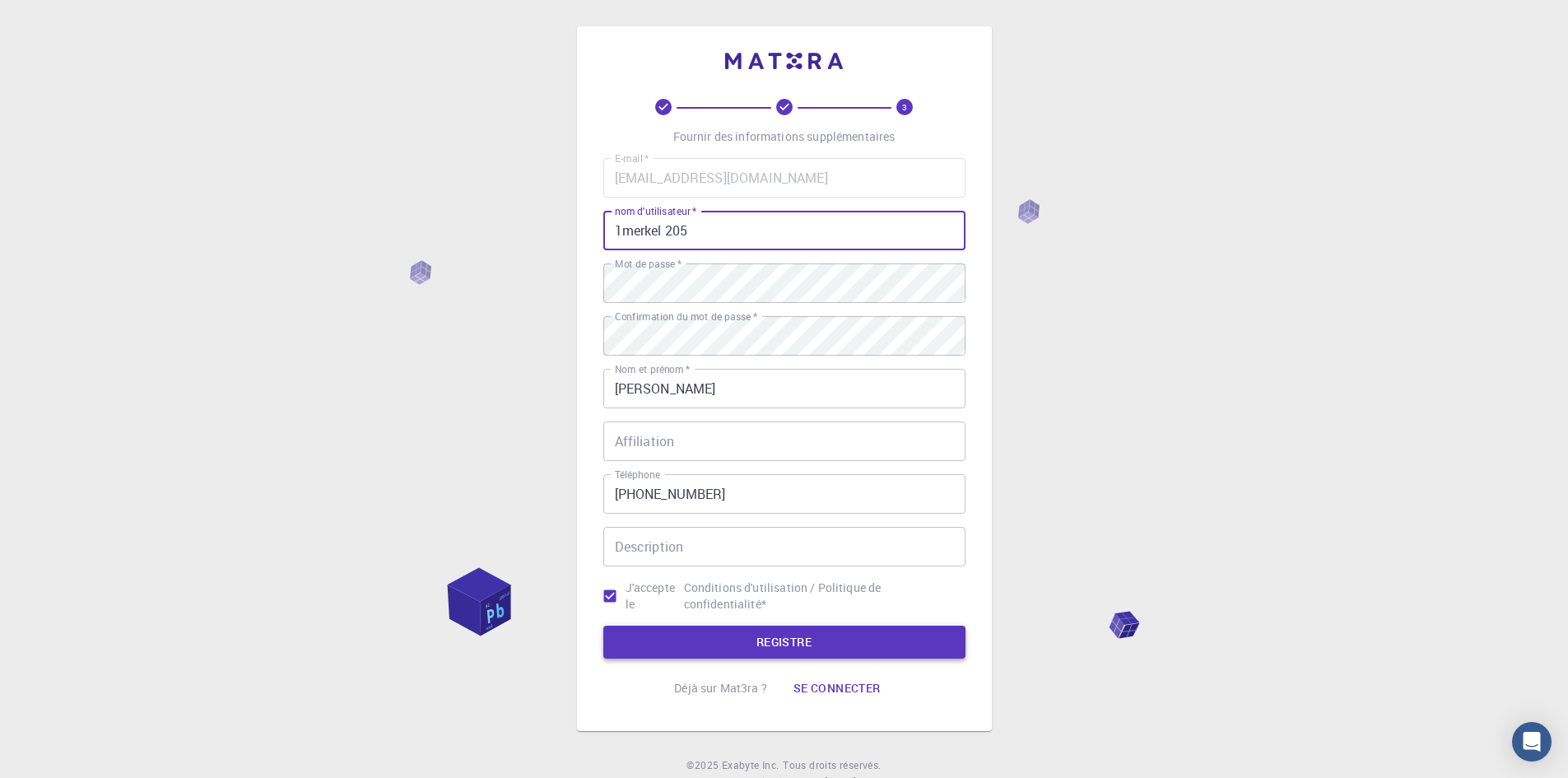
click at [779, 633] on font "REGISTRE" at bounding box center [784, 642] width 55 height 21
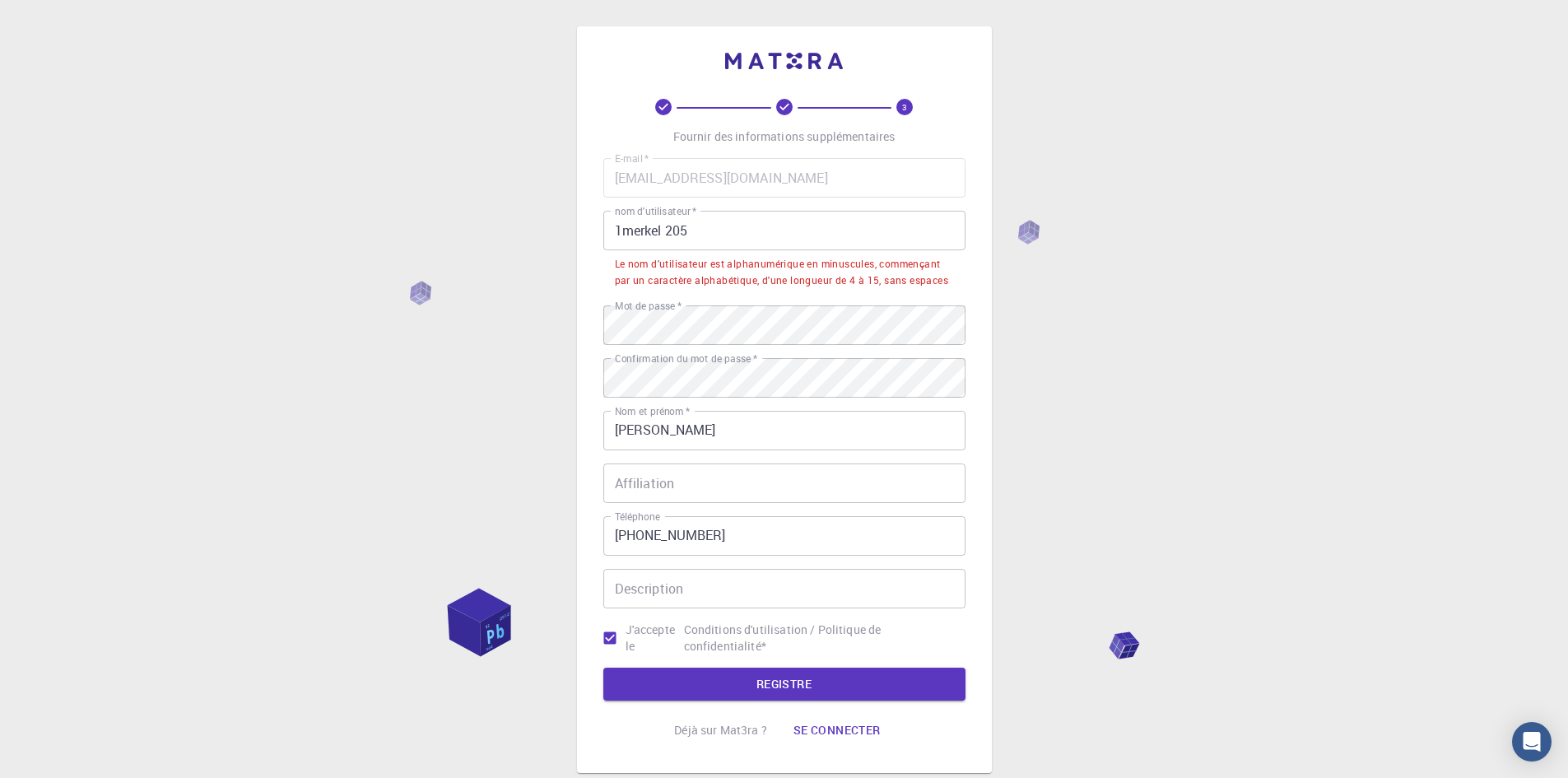
click at [696, 227] on input "1merkel 205" at bounding box center [784, 231] width 362 height 40
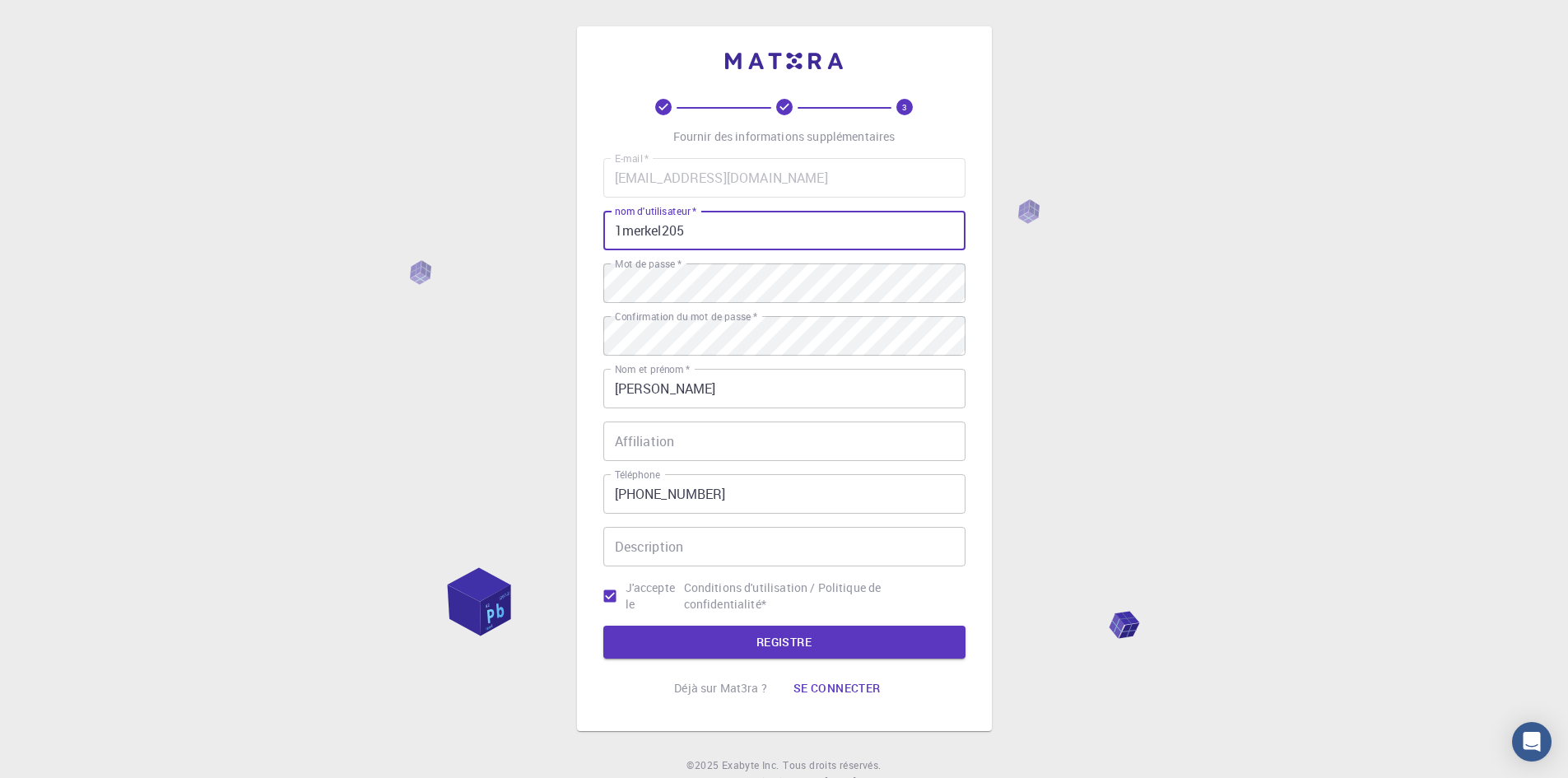
click at [623, 230] on input "1merkel205" at bounding box center [784, 231] width 362 height 40
click at [797, 635] on font "REGISTRE" at bounding box center [784, 641] width 55 height 16
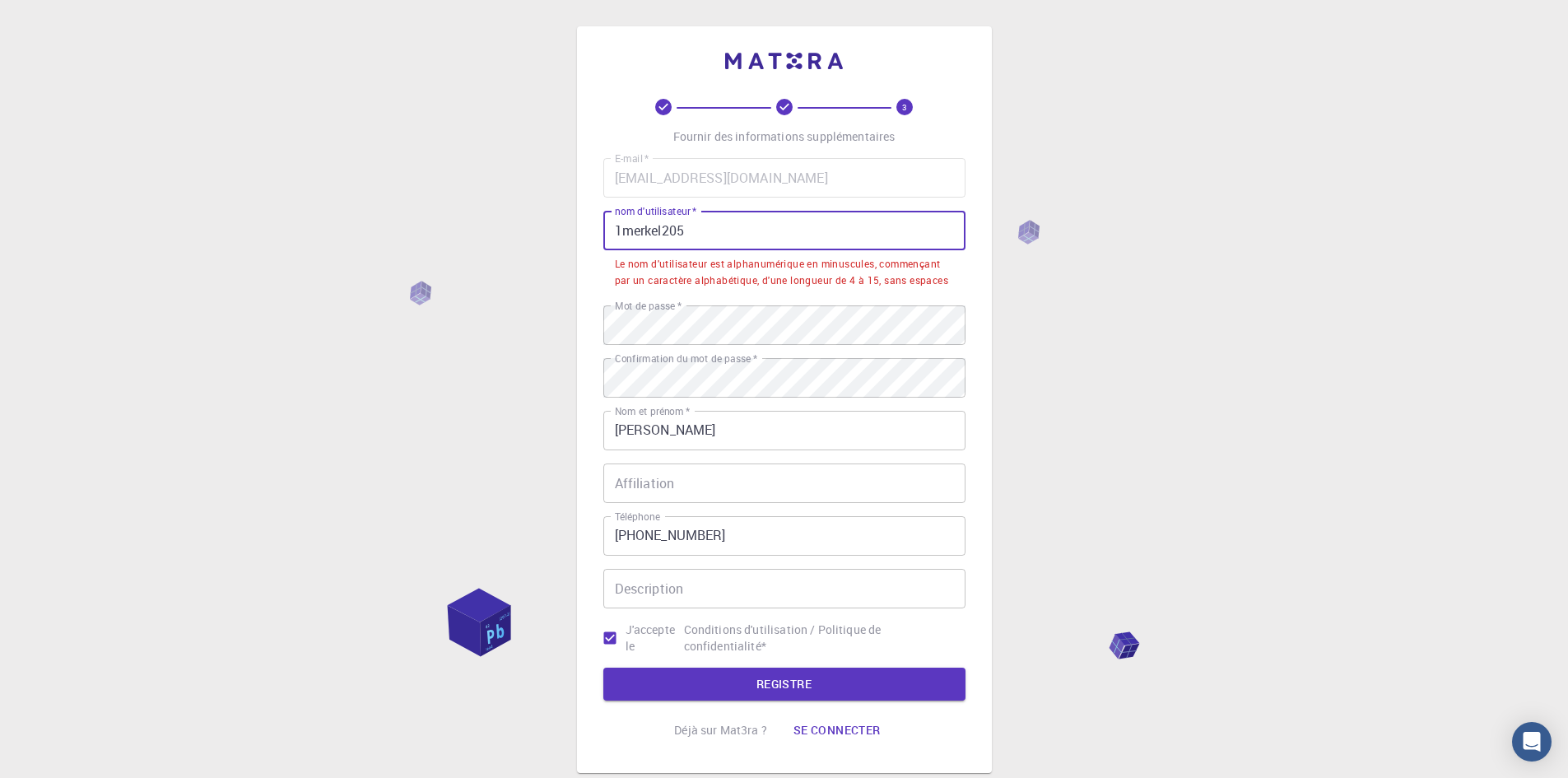
click at [628, 228] on input "1merkel205" at bounding box center [784, 231] width 362 height 40
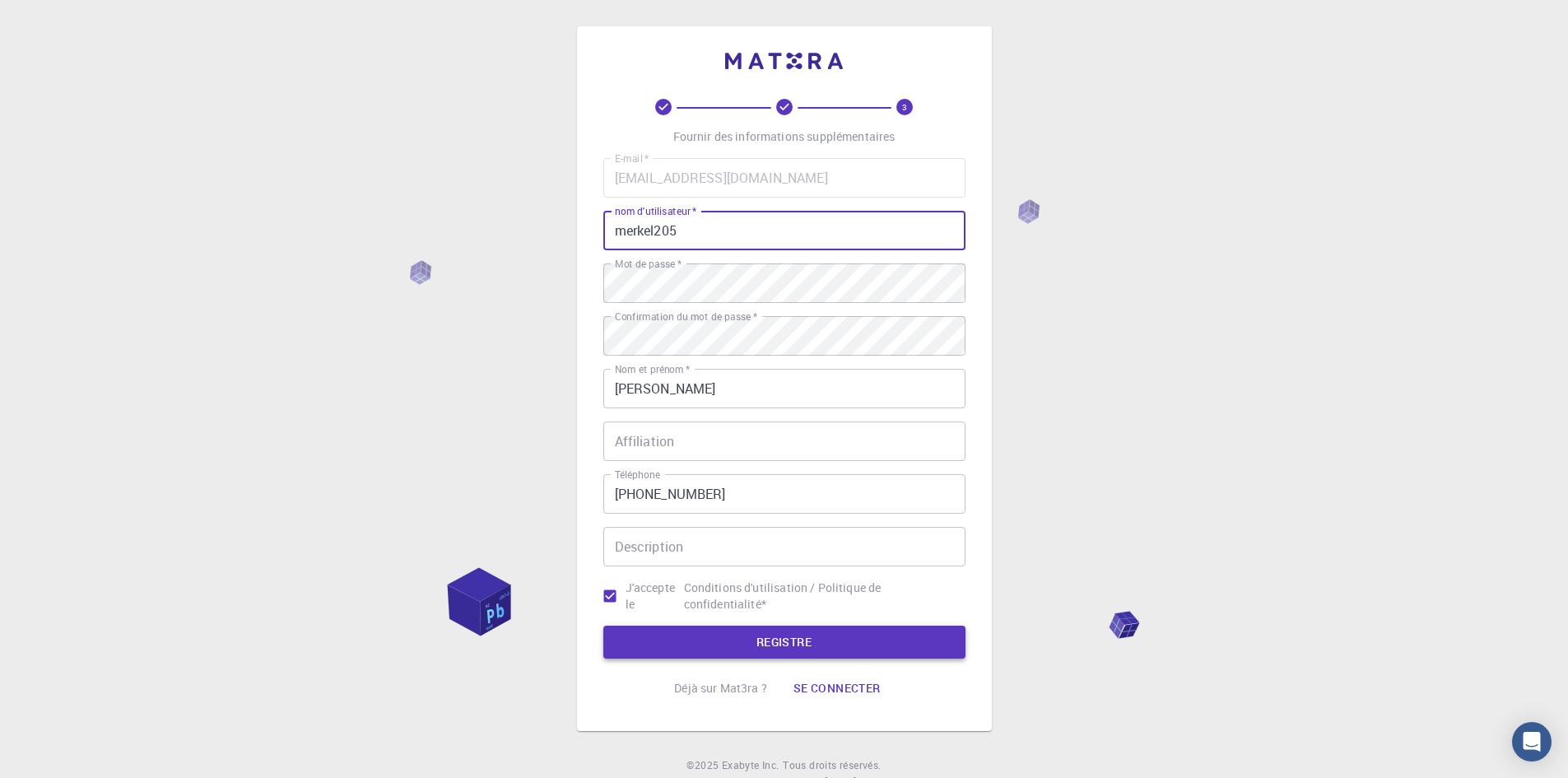
type input "merkel205"
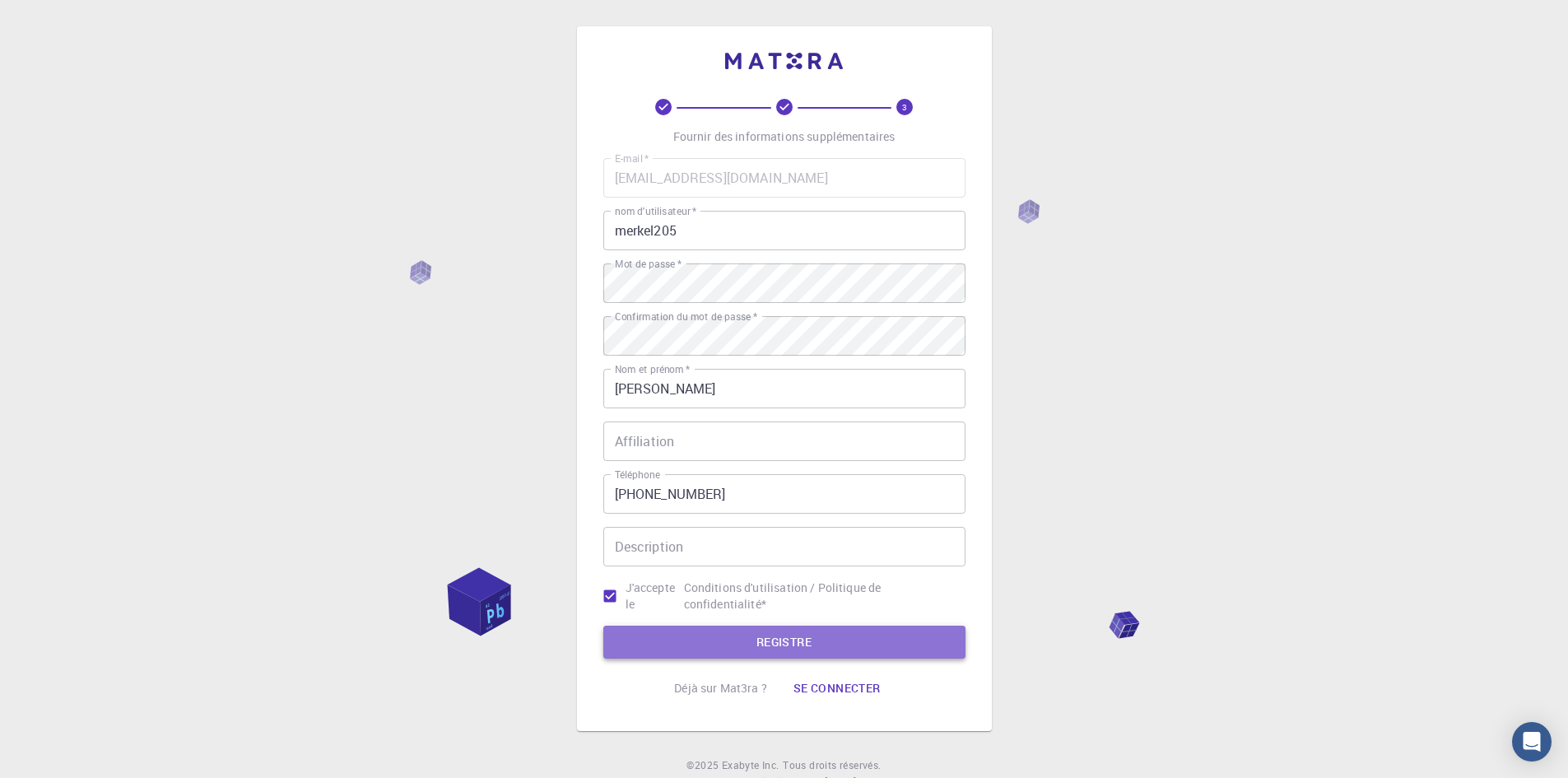
click at [796, 635] on font "REGISTRE" at bounding box center [784, 641] width 55 height 16
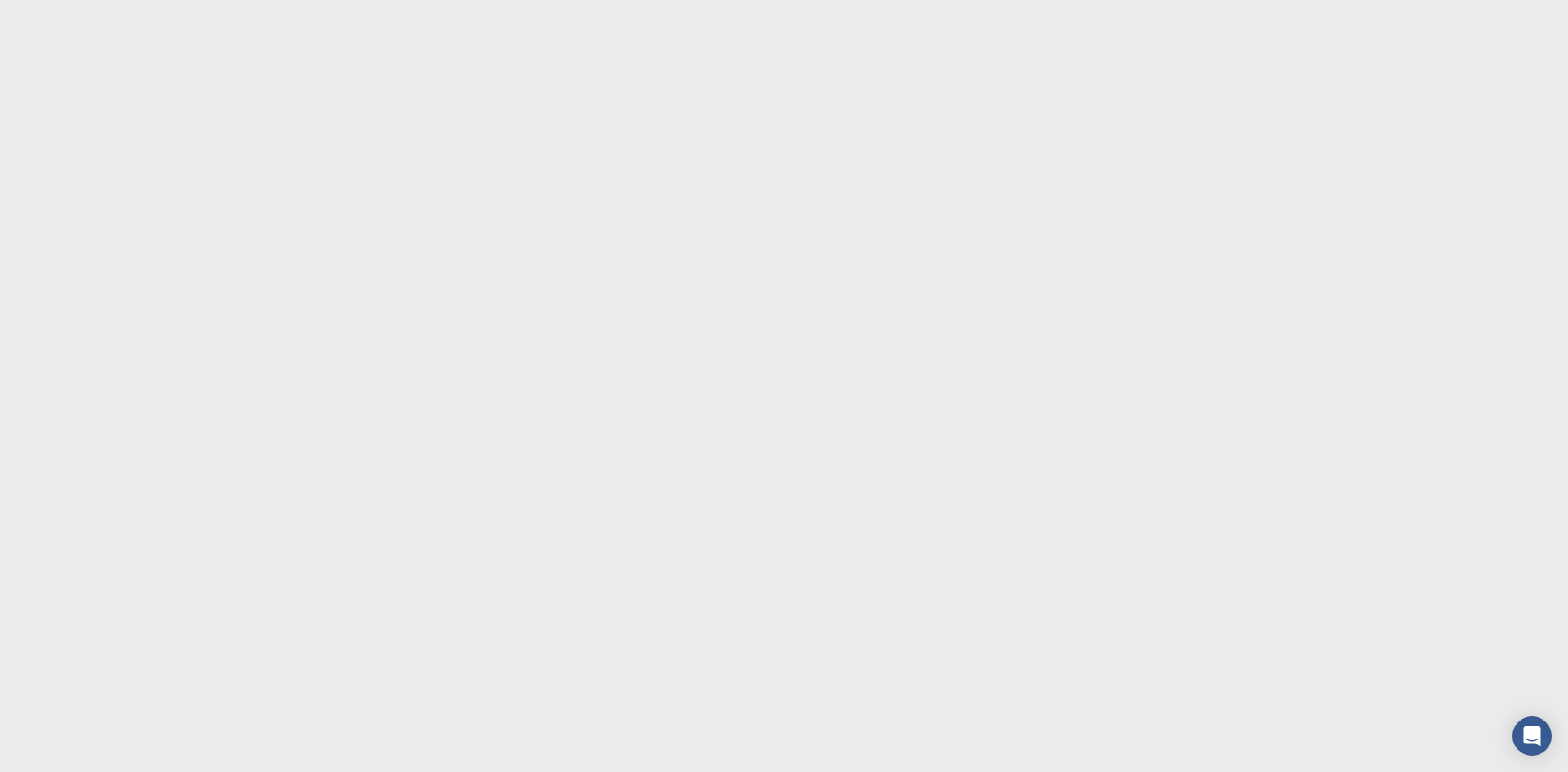
click at [578, 235] on body "Texte d'origine Évaluez cette traduction Votre avis nous aidera à améliorer Goo…" at bounding box center [784, 386] width 1568 height 772
drag, startPoint x: 578, startPoint y: 235, endPoint x: 568, endPoint y: 237, distance: 10.2
click at [575, 237] on body "Texte d'origine Évaluez cette traduction Votre avis nous aidera à améliorer Goo…" at bounding box center [784, 386] width 1568 height 772
drag, startPoint x: 397, startPoint y: 247, endPoint x: 322, endPoint y: 242, distance: 75.2
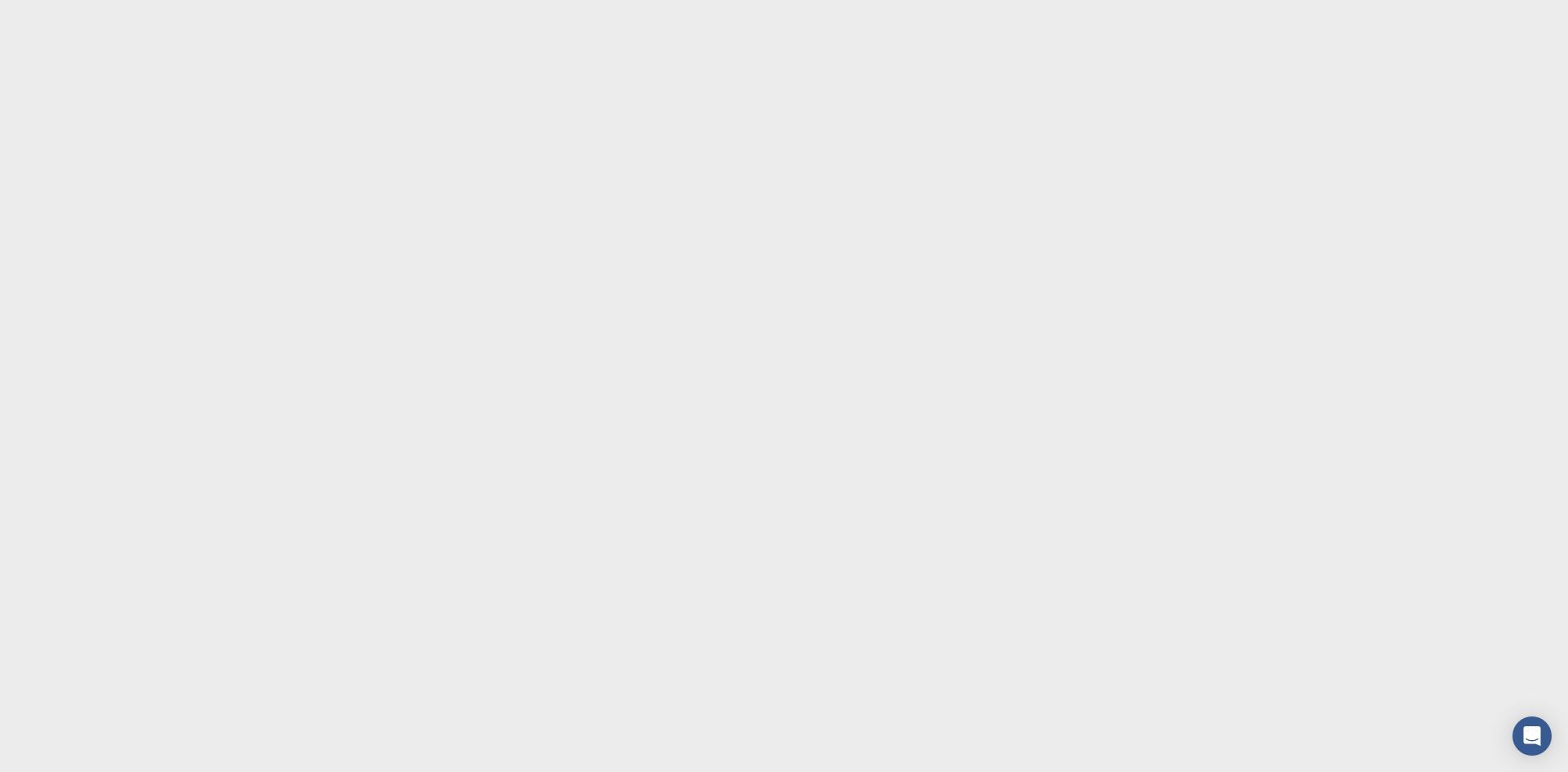
click at [379, 248] on body "Texte d'origine Évaluez cette traduction Votre avis nous aidera à améliorer Goo…" at bounding box center [784, 386] width 1568 height 772
click at [208, 223] on body "Texte d'origine Évaluez cette traduction Votre avis nous aidera à améliorer Goo…" at bounding box center [784, 386] width 1568 height 772
click at [190, 189] on body "Texte d'origine Évaluez cette traduction Votre avis nous aidera à améliorer Goo…" at bounding box center [784, 386] width 1568 height 772
drag, startPoint x: 155, startPoint y: 24, endPoint x: 135, endPoint y: -64, distance: 90.2
click at [135, 0] on html "Texte d'origine Évaluez cette traduction Votre avis nous aidera à améliorer Goo…" at bounding box center [784, 386] width 1568 height 772
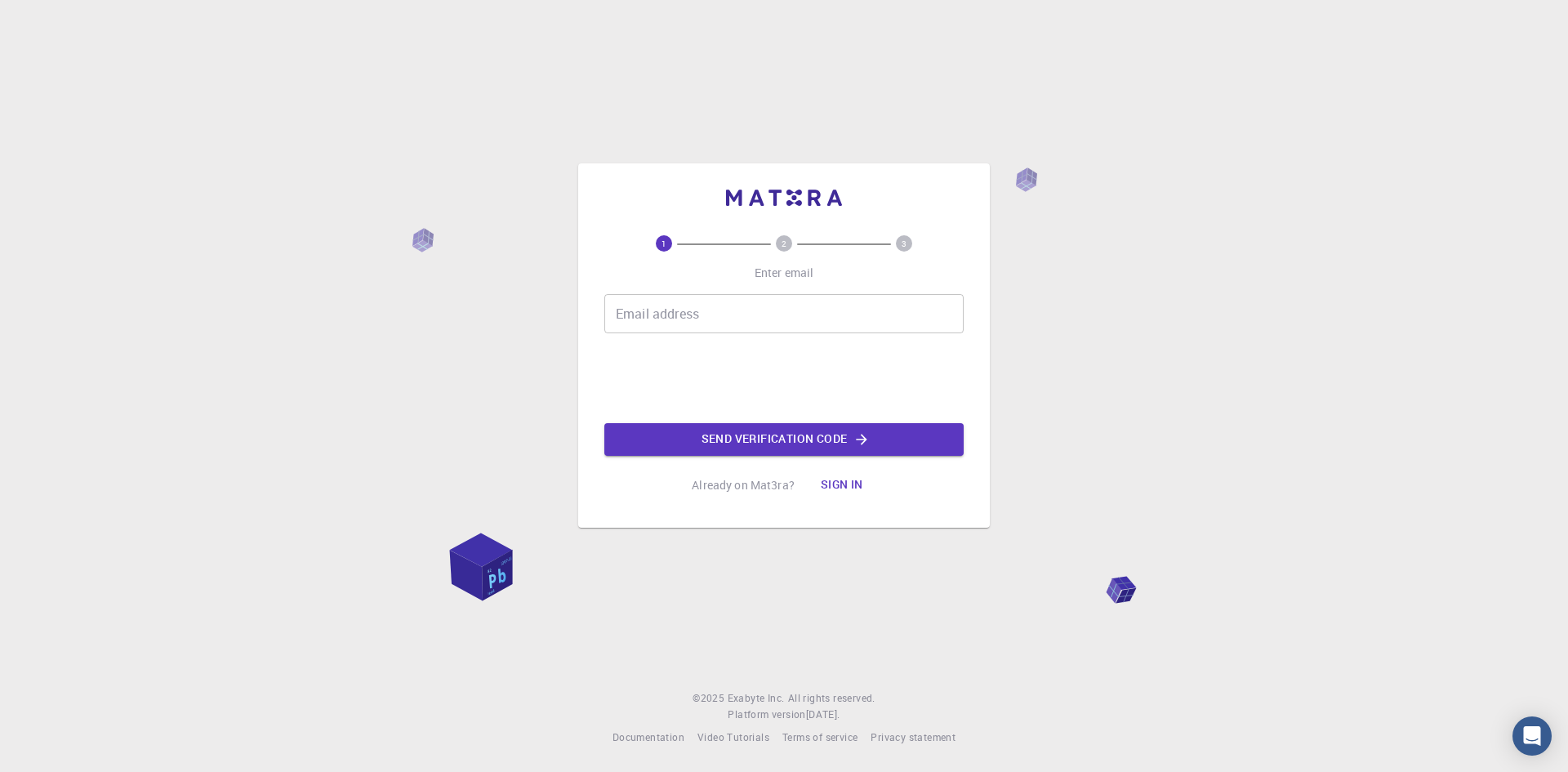
click at [749, 488] on p "Already on Mat3ra?" at bounding box center [743, 485] width 103 height 16
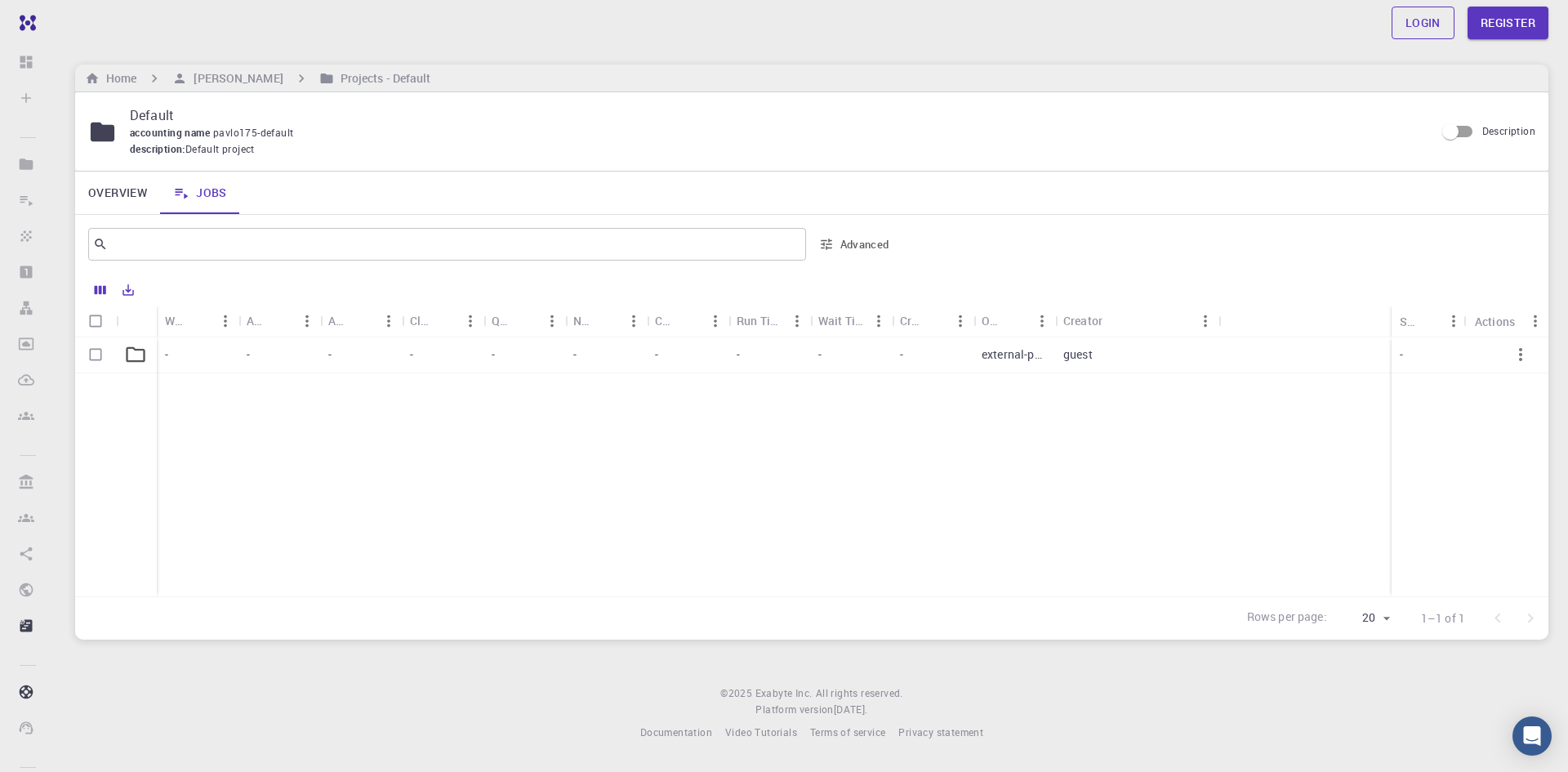
click at [1405, 18] on link "Login" at bounding box center [1422, 23] width 62 height 33
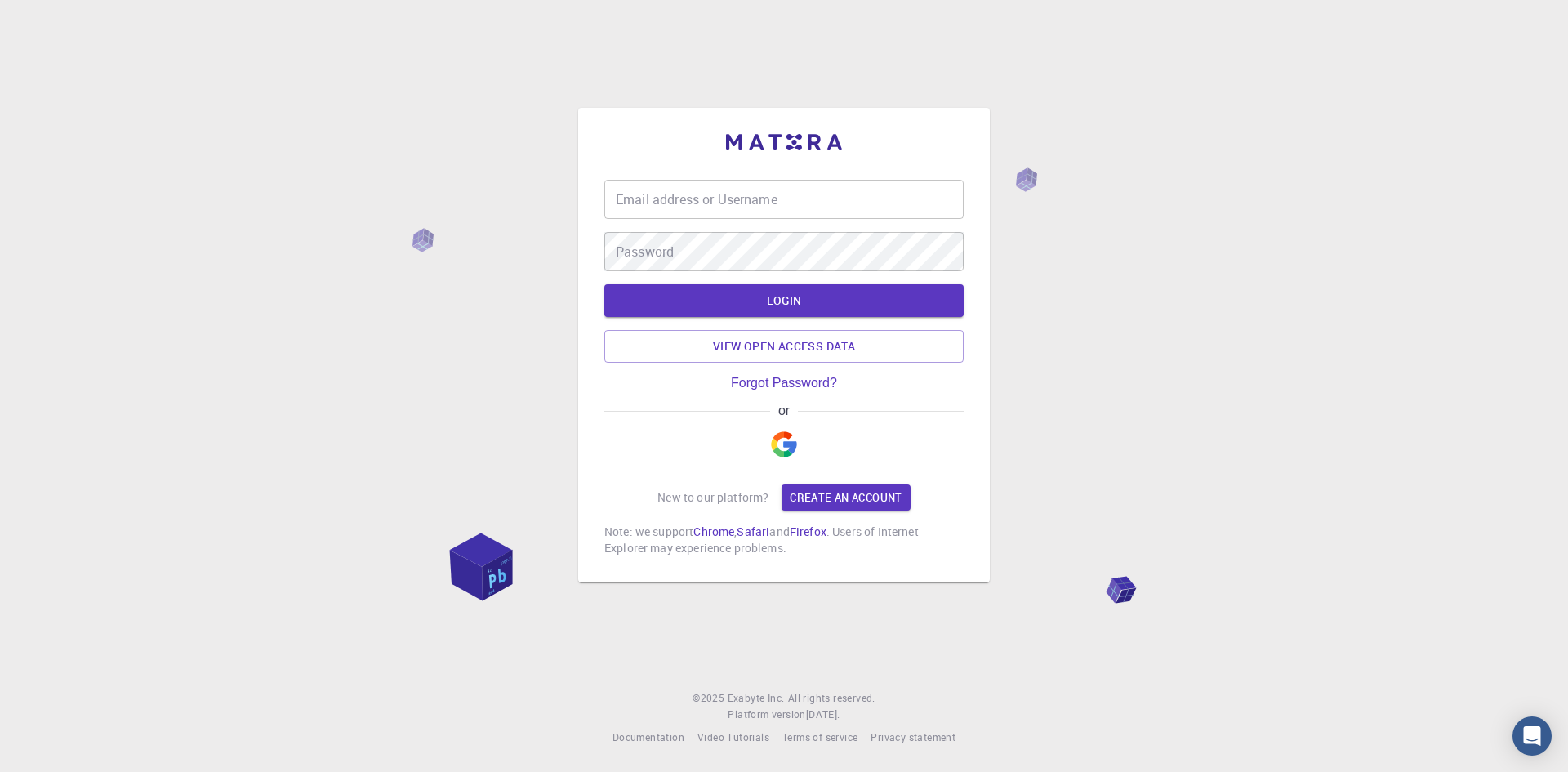
type input "[PERSON_NAME]"
click at [830, 296] on button "LOGIN" at bounding box center [784, 301] width 359 height 33
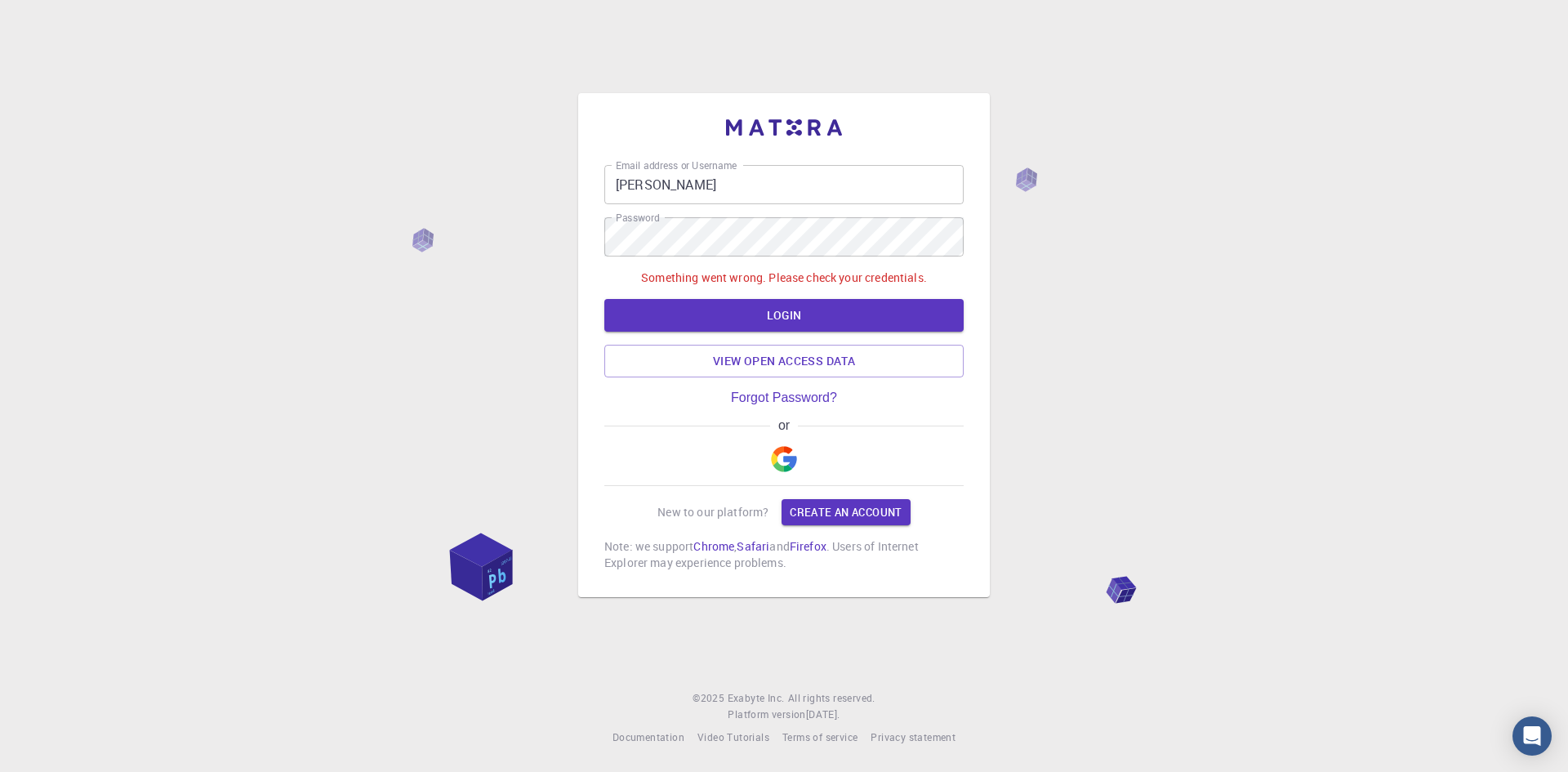
click at [796, 319] on button "LOGIN" at bounding box center [784, 315] width 359 height 33
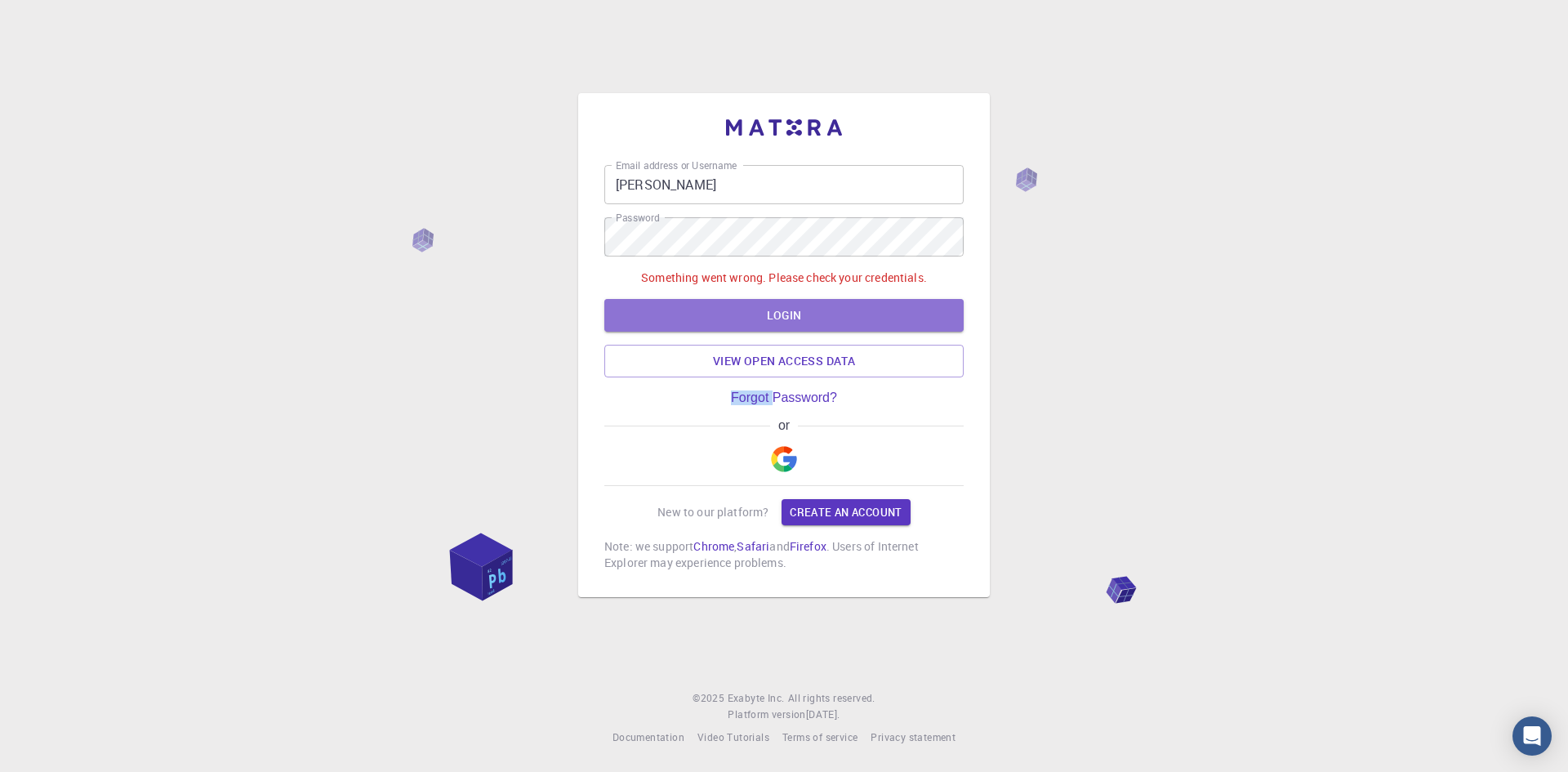
click at [796, 319] on div "Something went wrong. Please check your credentials. LOGIN View open access data" at bounding box center [784, 323] width 359 height 108
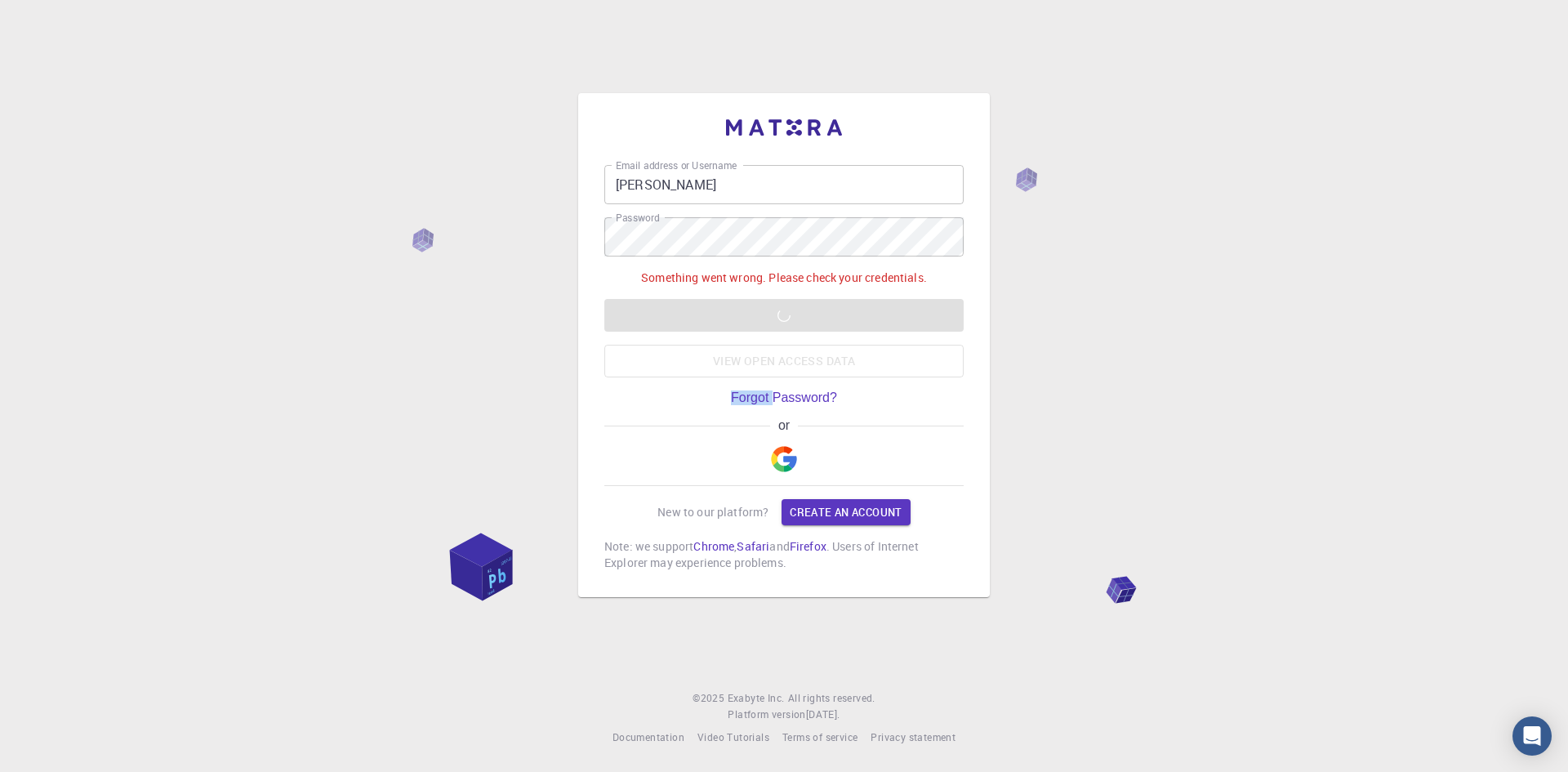
click at [796, 319] on button "LOGIN" at bounding box center [784, 315] width 359 height 33
click at [796, 319] on div "Something went wrong. Please check your credentials. LOGIN View open access data" at bounding box center [784, 323] width 359 height 108
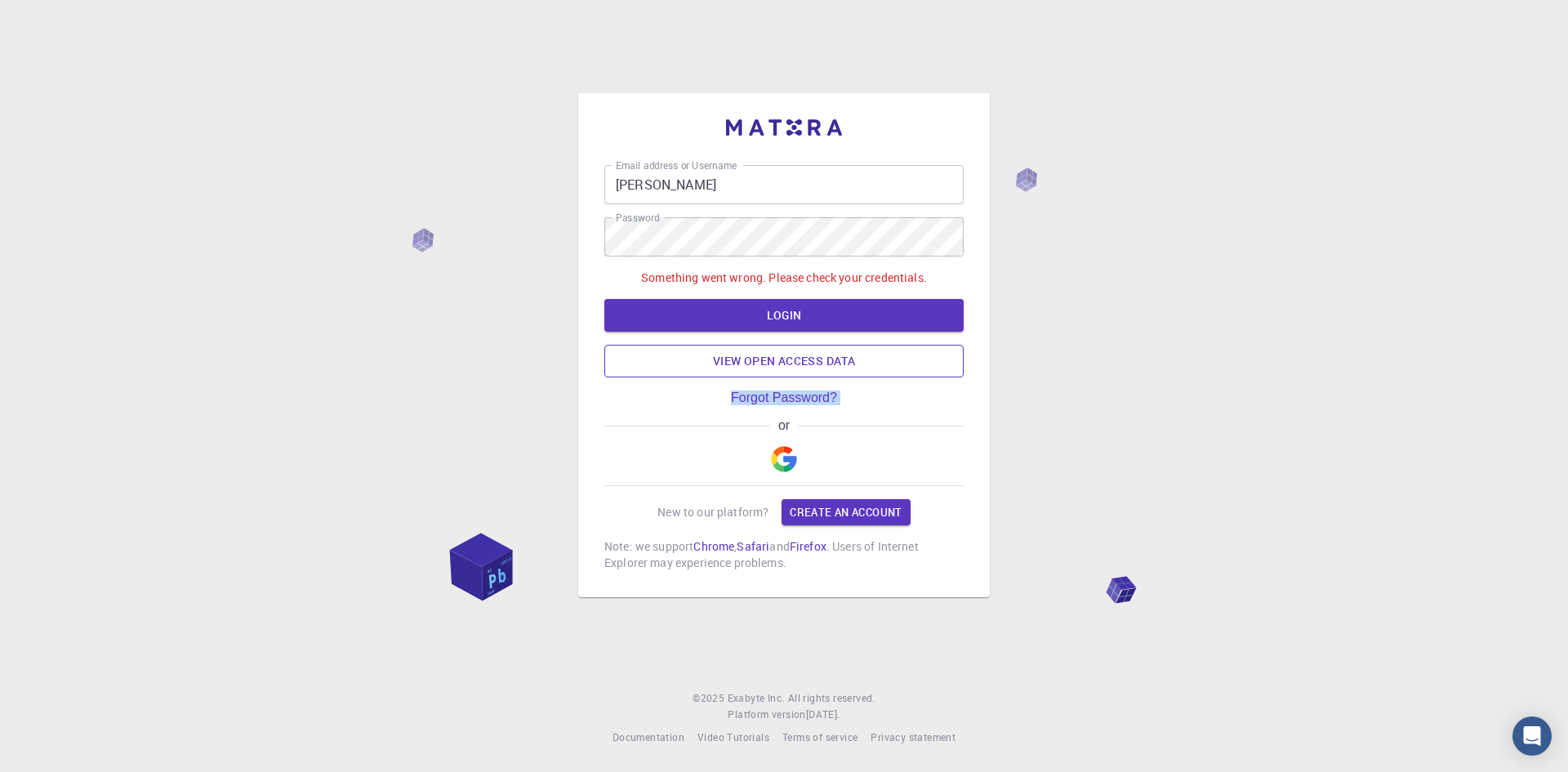
click at [818, 361] on link "View open access data" at bounding box center [784, 361] width 359 height 33
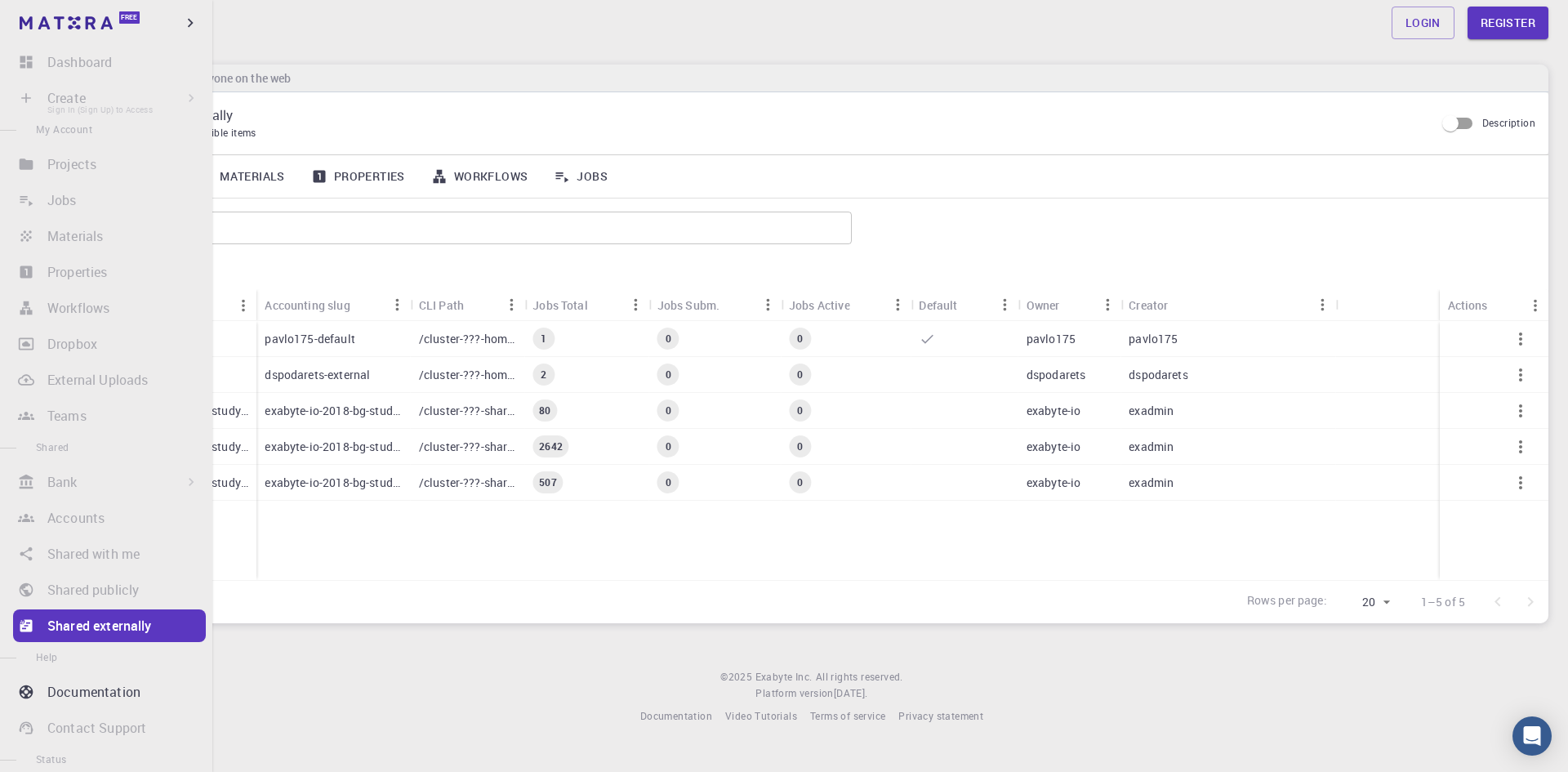
click at [57, 101] on li "Create Sign In (Sign Up) to Access New Job New Material Create Material Upload …" at bounding box center [106, 98] width 212 height 33
click at [116, 105] on li "Create Sign In (Sign Up) to Access New Job New Material Create Material Upload …" at bounding box center [106, 98] width 212 height 33
click at [62, 101] on li "Create Sign In (Sign Up) to Access New Job New Material Create Material Upload …" at bounding box center [106, 98] width 212 height 33
click at [44, 131] on span "My Account" at bounding box center [63, 129] width 57 height 13
click at [89, 134] on span "My Account" at bounding box center [63, 129] width 57 height 13
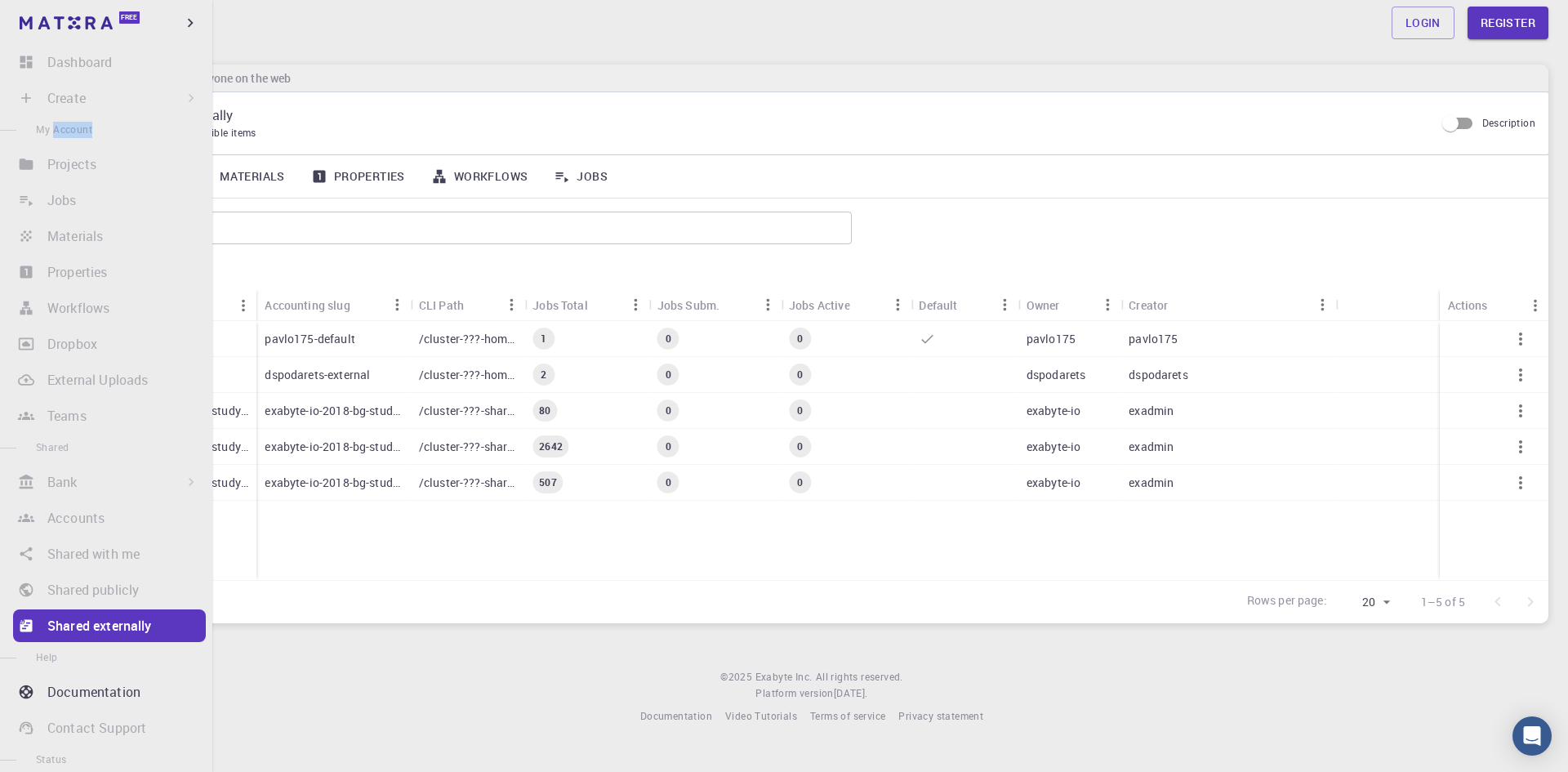
click at [89, 134] on span "My Account" at bounding box center [63, 129] width 57 height 13
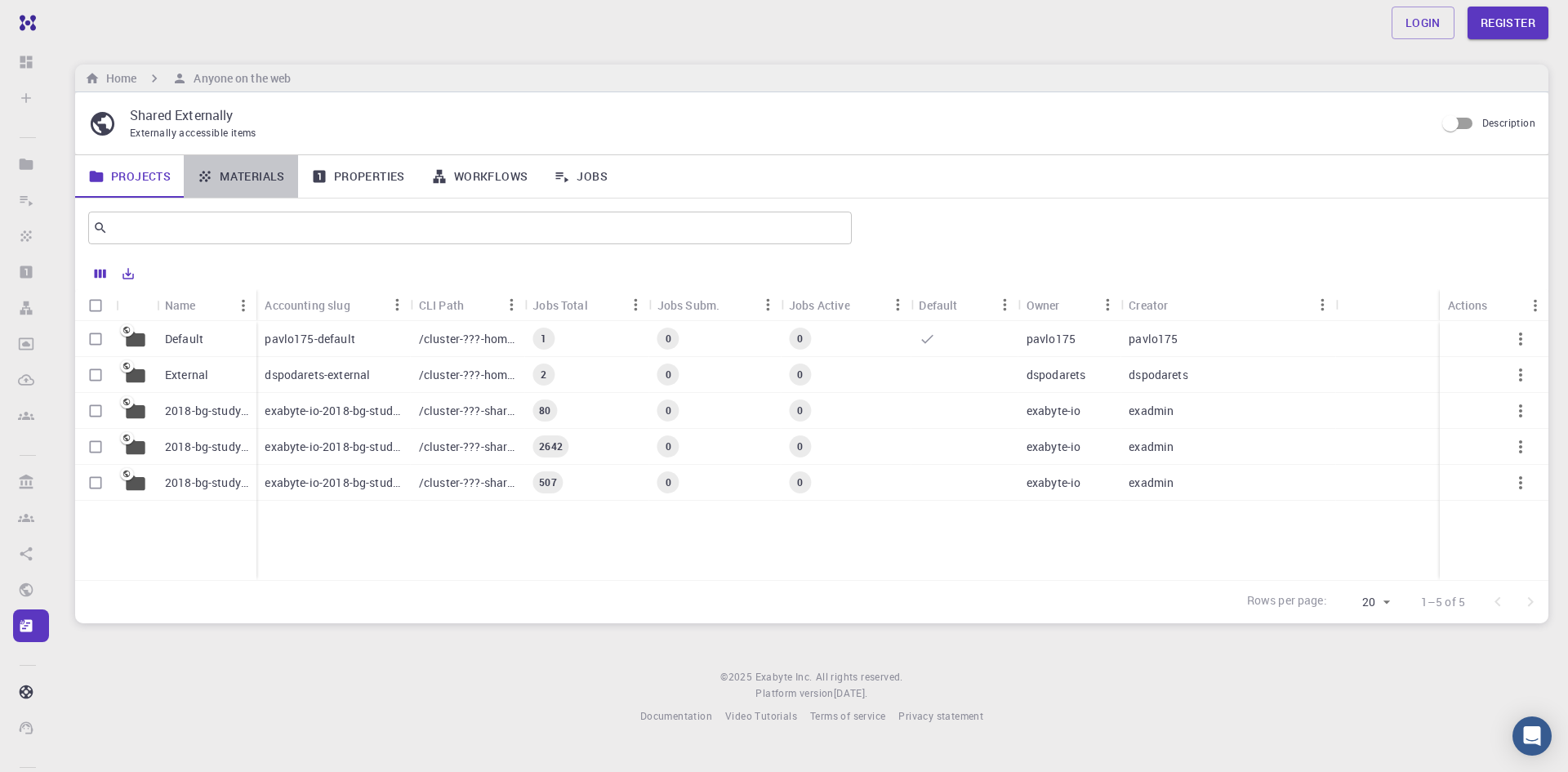
click at [262, 169] on link "Materials" at bounding box center [240, 176] width 114 height 42
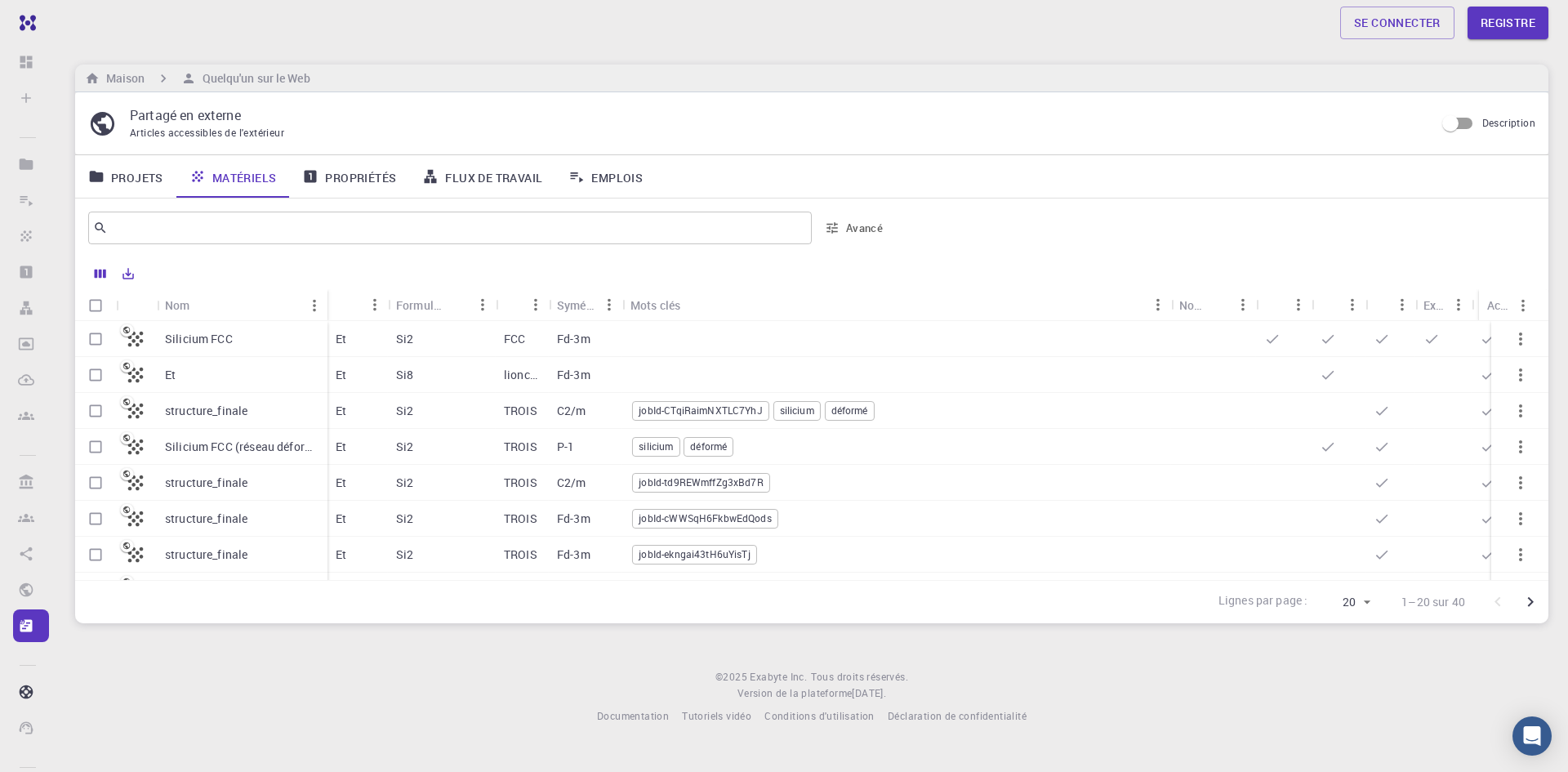
click at [623, 413] on div "jobId-CTqiRaimNXTLC7YhJ silicium déformé" at bounding box center [896, 411] width 549 height 36
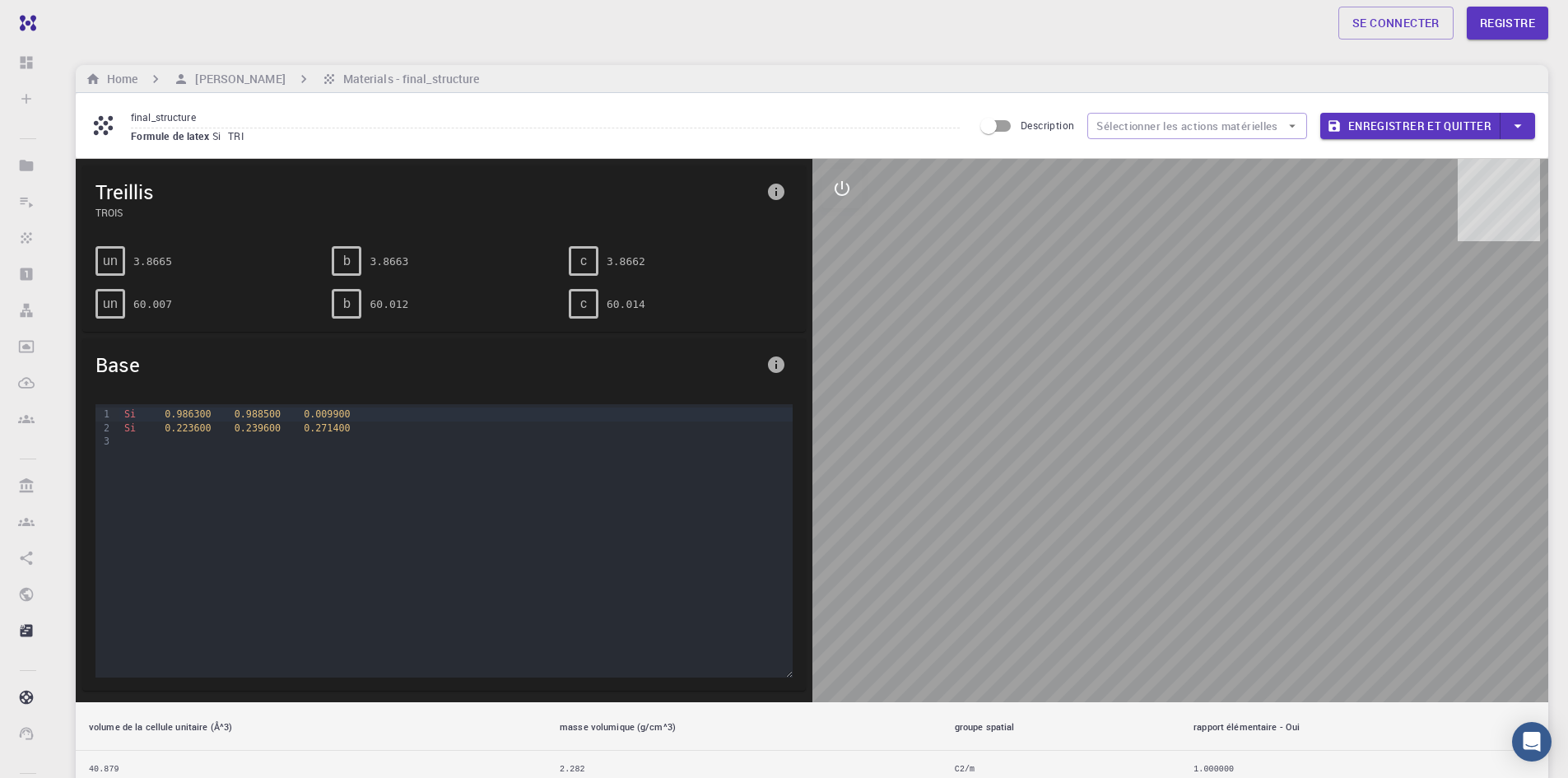
drag, startPoint x: 1104, startPoint y: 395, endPoint x: 1010, endPoint y: 427, distance: 99.3
click at [1006, 427] on div at bounding box center [1181, 430] width 737 height 544
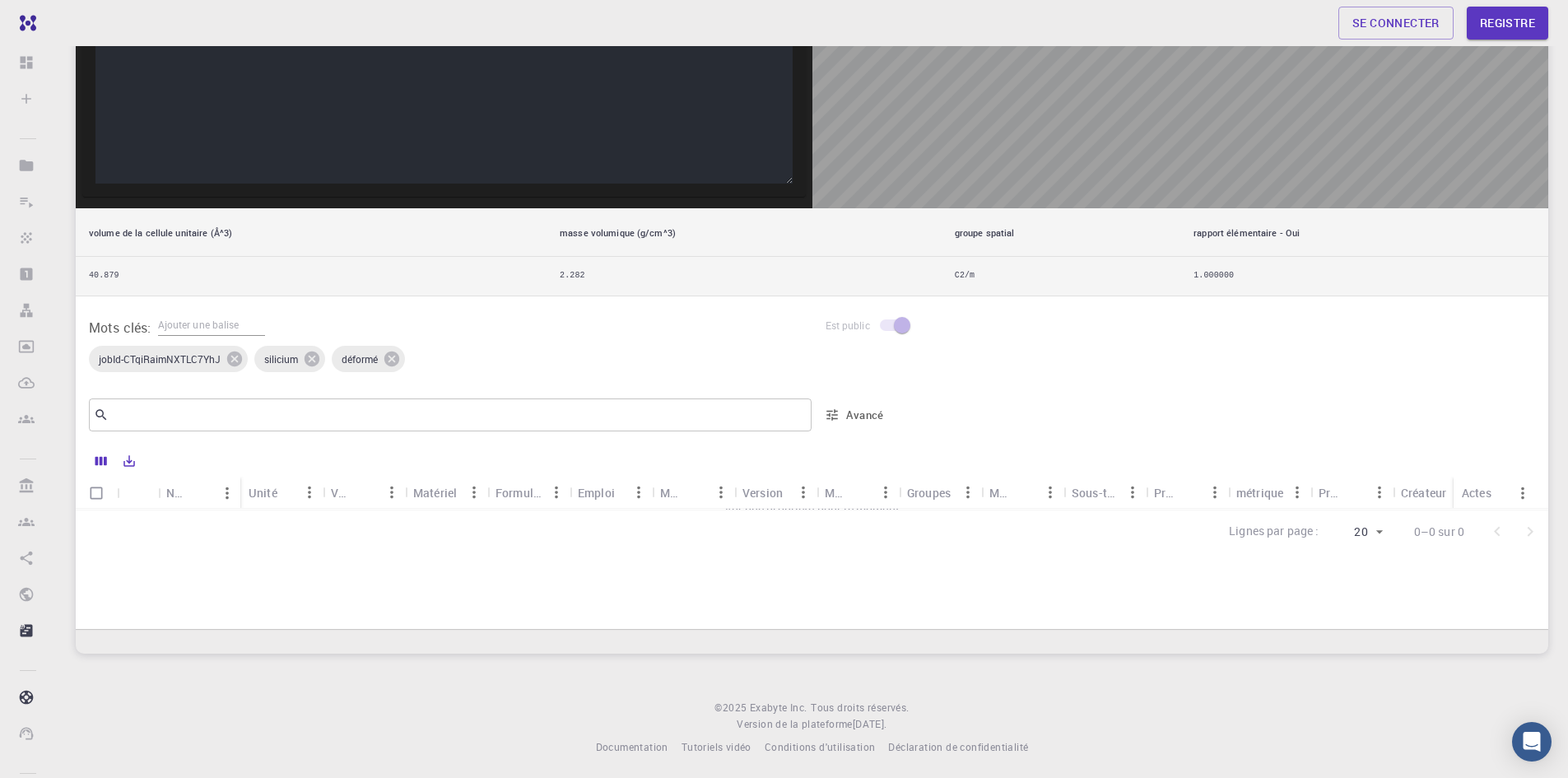
scroll to position [498, 0]
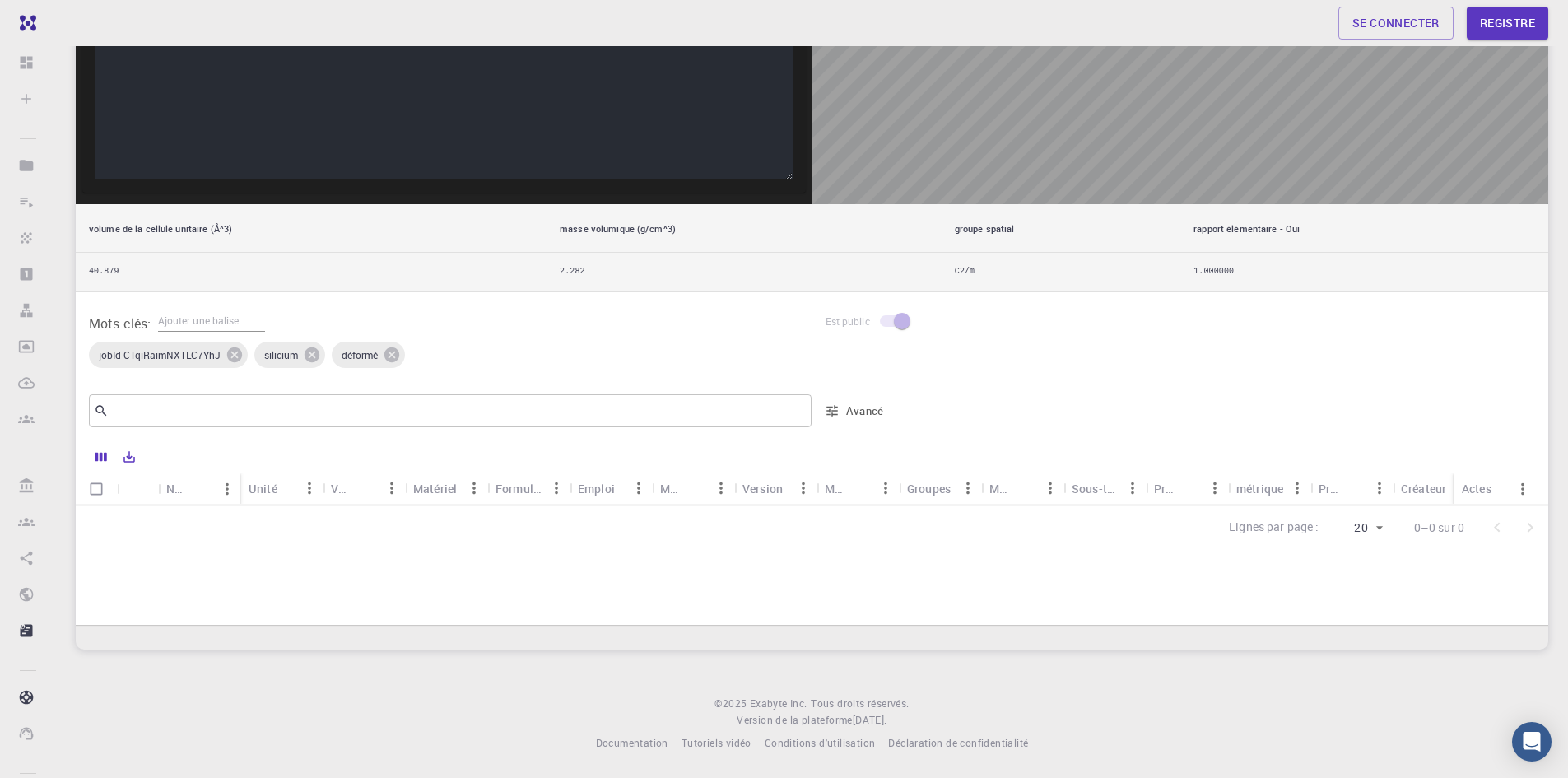
click at [446, 481] on font "Matériel" at bounding box center [435, 488] width 44 height 16
click at [446, 491] on font "Matériel" at bounding box center [435, 488] width 44 height 16
click at [477, 493] on icon "Menu" at bounding box center [474, 488] width 18 height 18
click at [479, 490] on icon "Menu" at bounding box center [474, 488] width 18 height 18
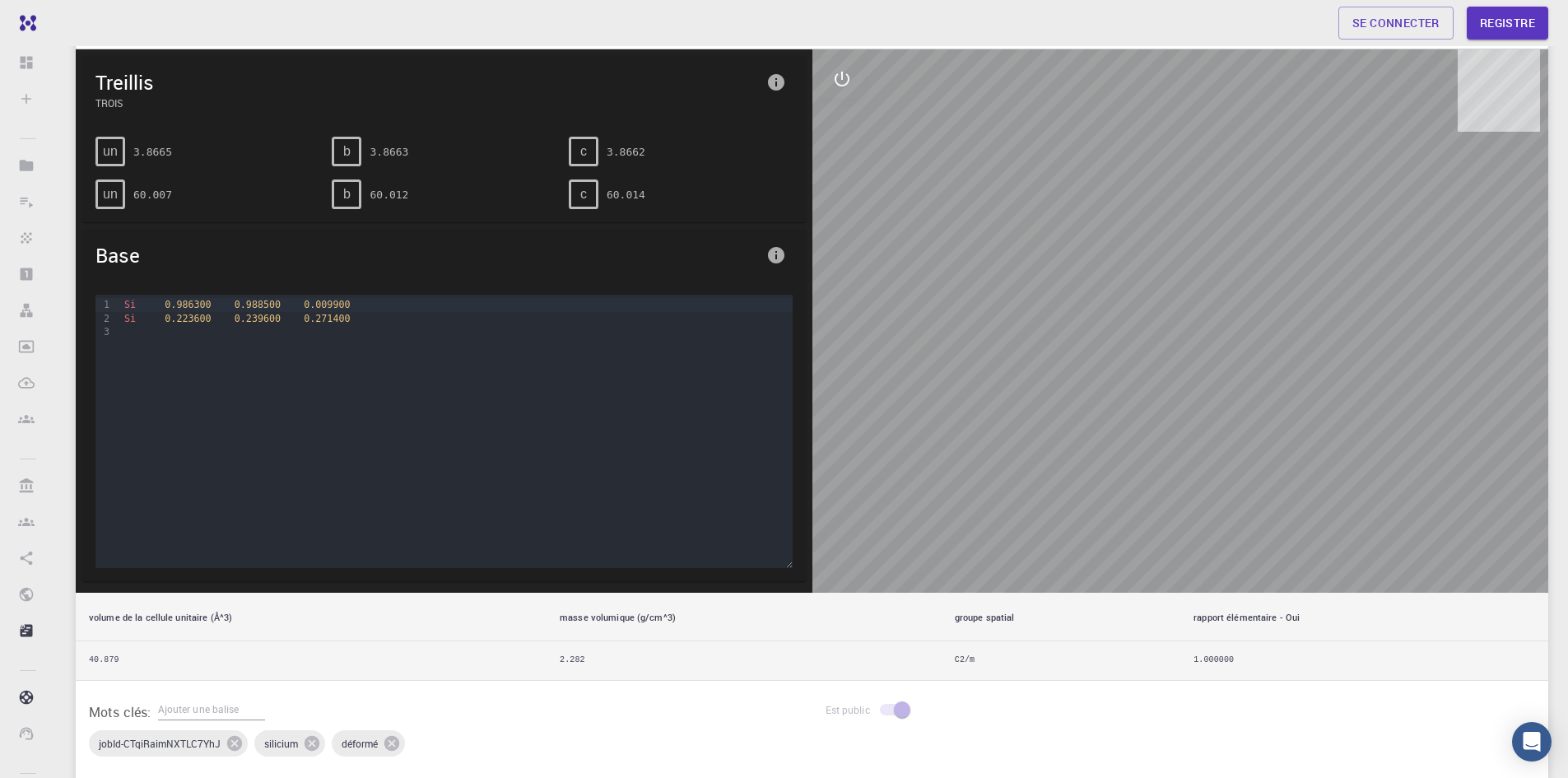
scroll to position [4, 0]
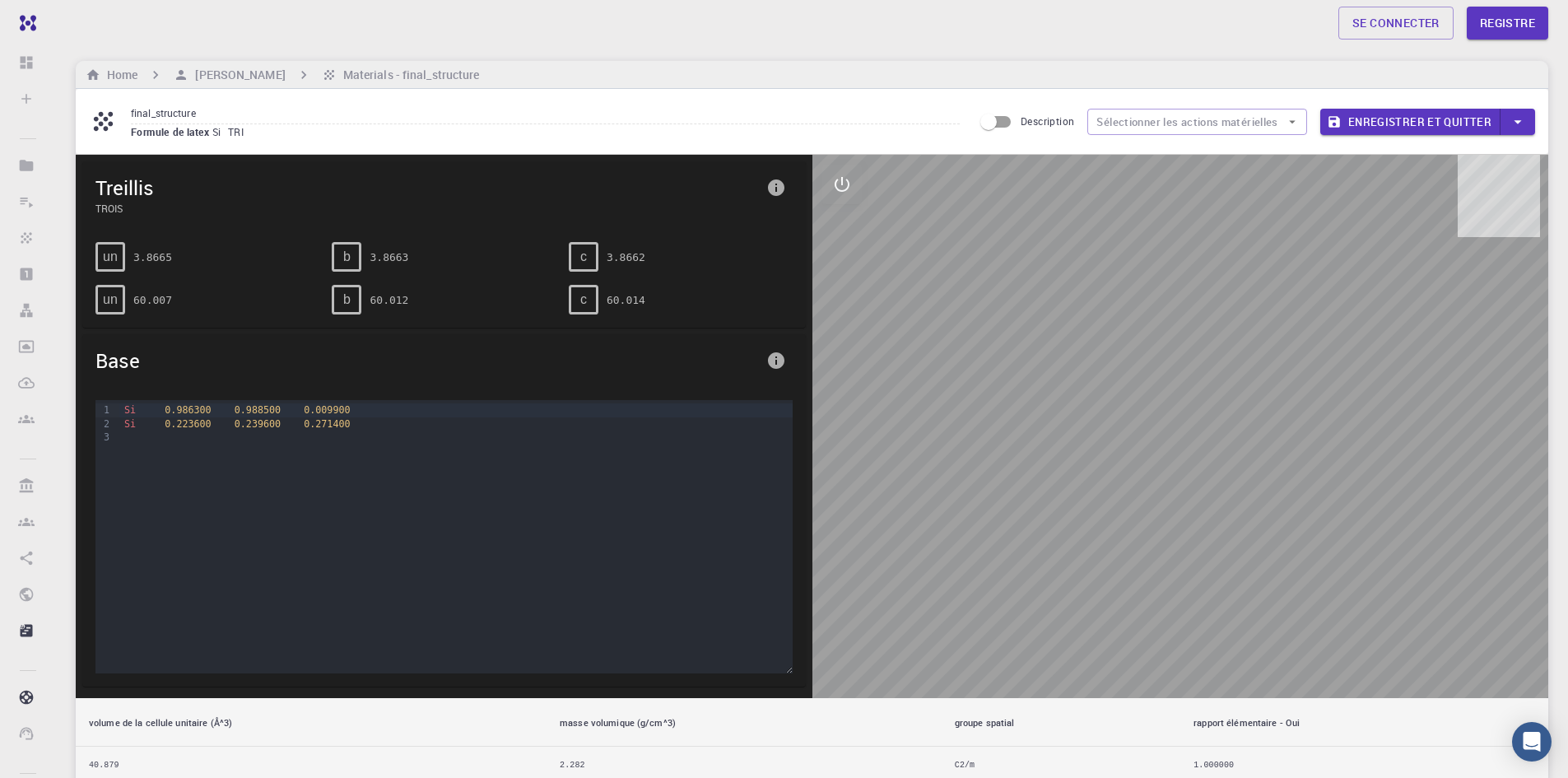
drag, startPoint x: 1101, startPoint y: 385, endPoint x: 1246, endPoint y: 414, distance: 147.9
click at [1246, 414] on div at bounding box center [1181, 426] width 737 height 544
drag, startPoint x: 354, startPoint y: 408, endPoint x: 354, endPoint y: 428, distance: 20.0
click at [354, 416] on div "Si 0.986300 0.988500 0.009900" at bounding box center [455, 410] width 672 height 14
click at [354, 428] on div "Si 0.223600 0.239600 0.271400" at bounding box center [455, 424] width 672 height 14
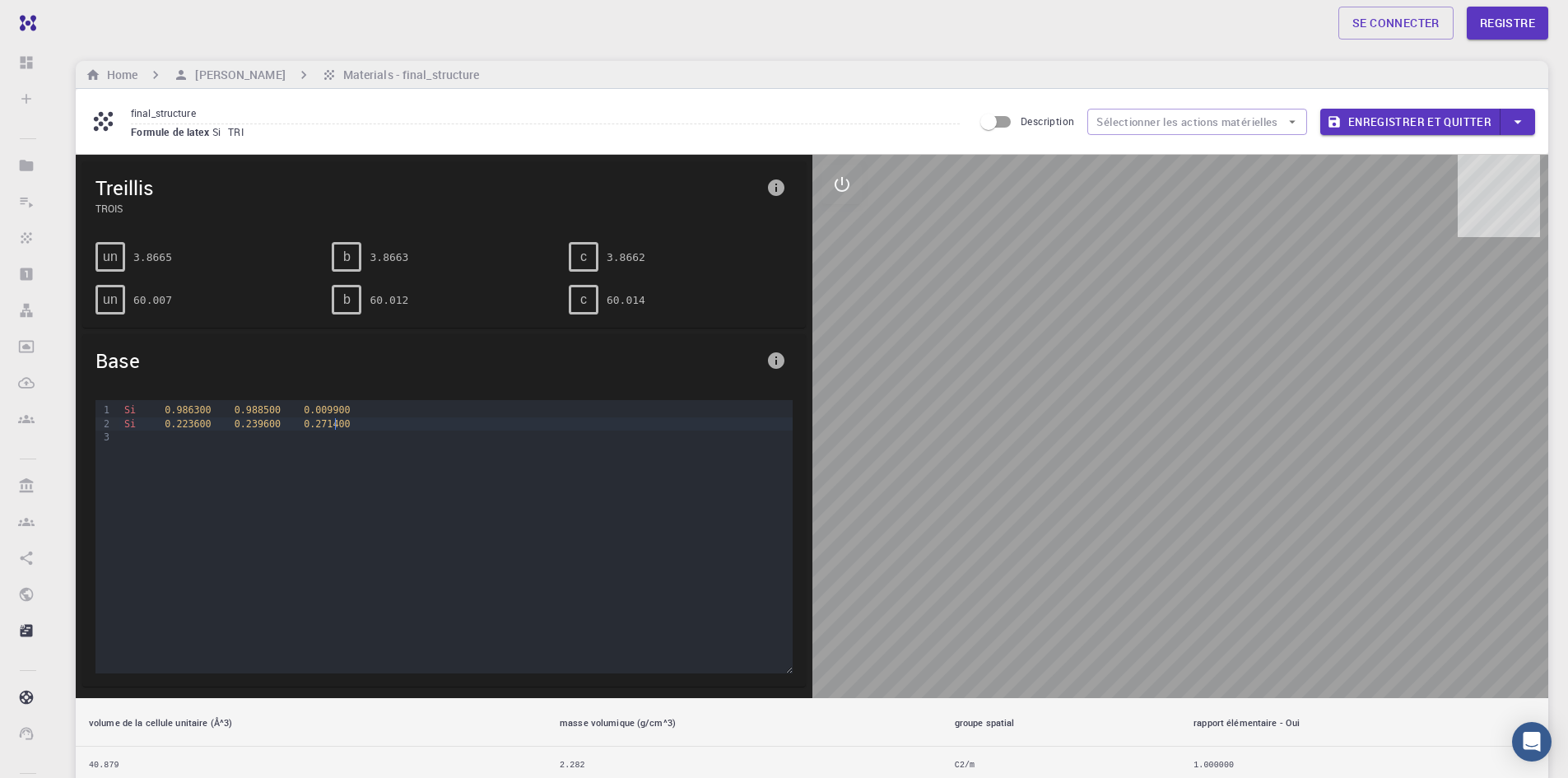
click at [353, 428] on div "Si 0.223600 0.239600 0.271400" at bounding box center [455, 424] width 672 height 14
click at [589, 291] on div "c" at bounding box center [583, 299] width 30 height 30
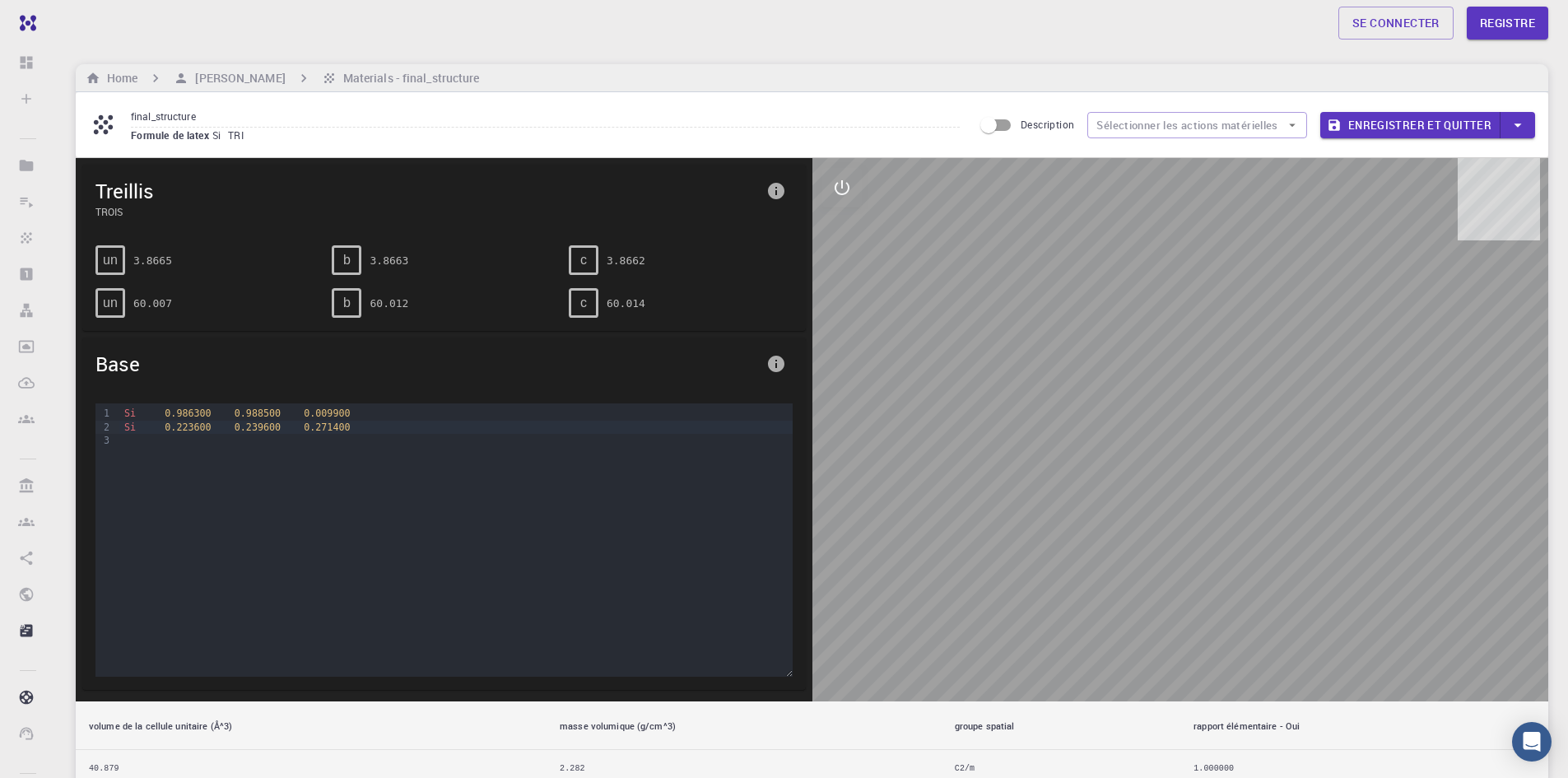
scroll to position [0, 0]
click at [119, 73] on h6 "Home" at bounding box center [119, 78] width 37 height 18
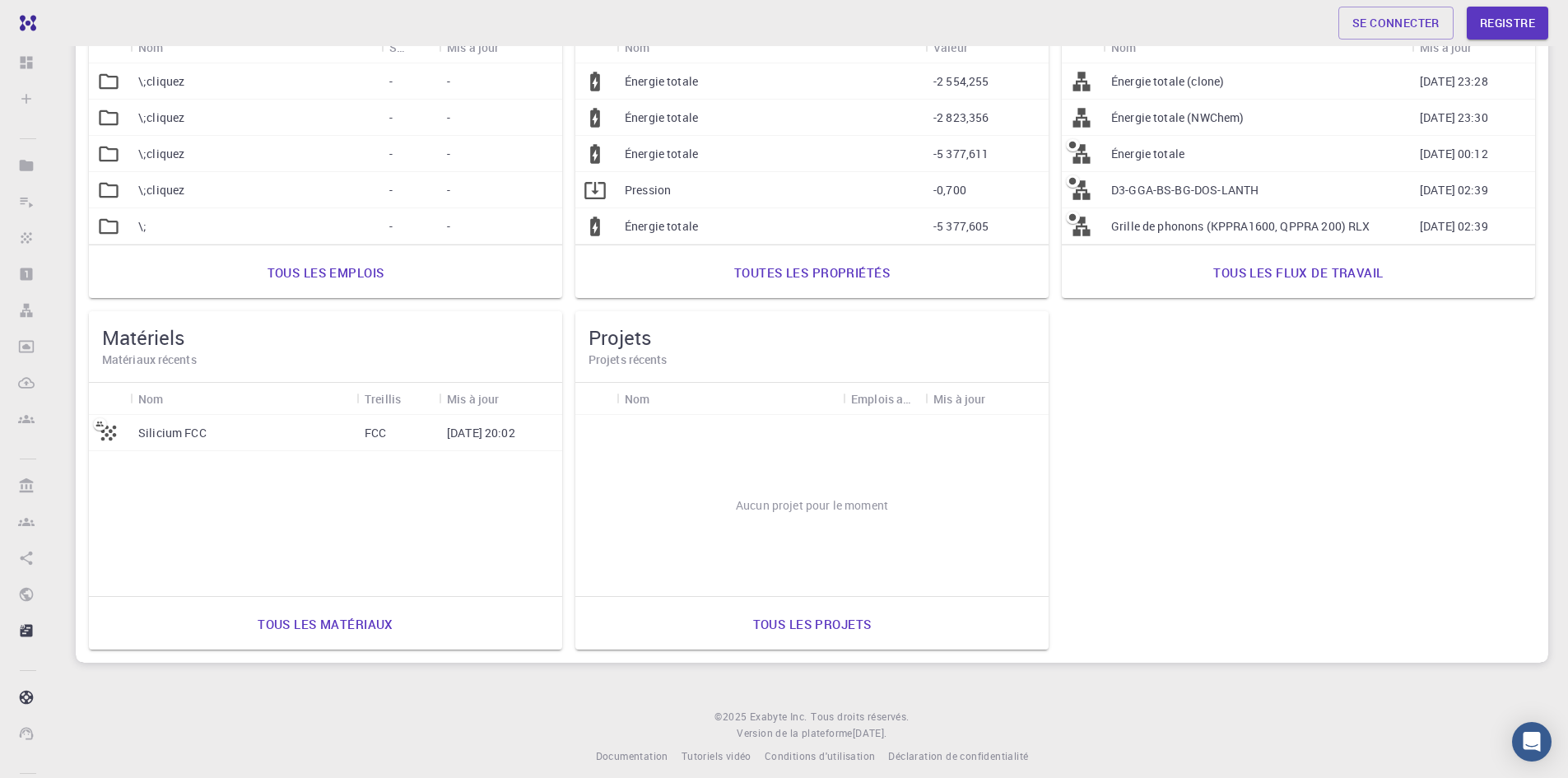
scroll to position [238, 0]
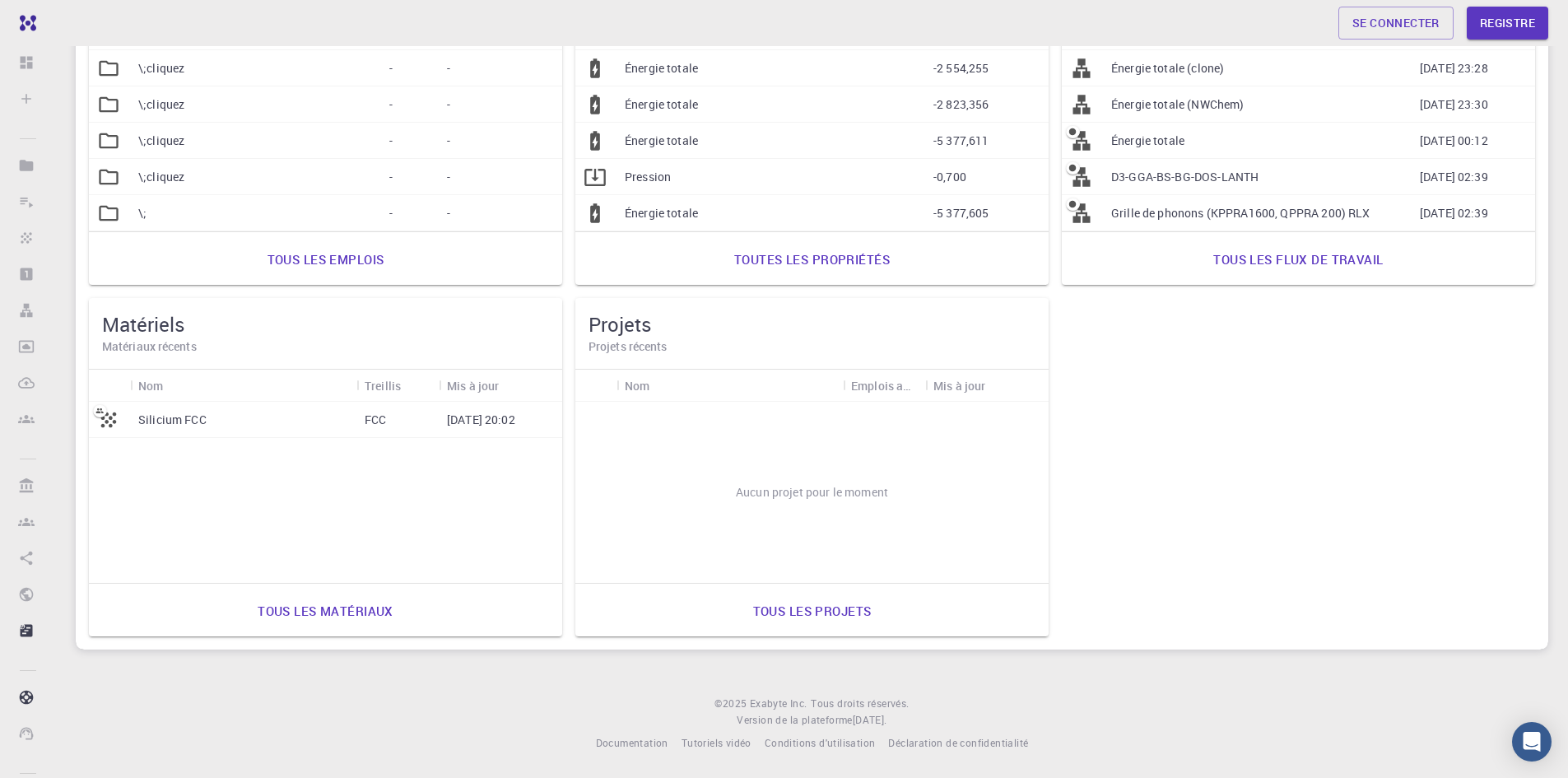
click at [808, 601] on font "Tous les projets" at bounding box center [813, 610] width 118 height 23
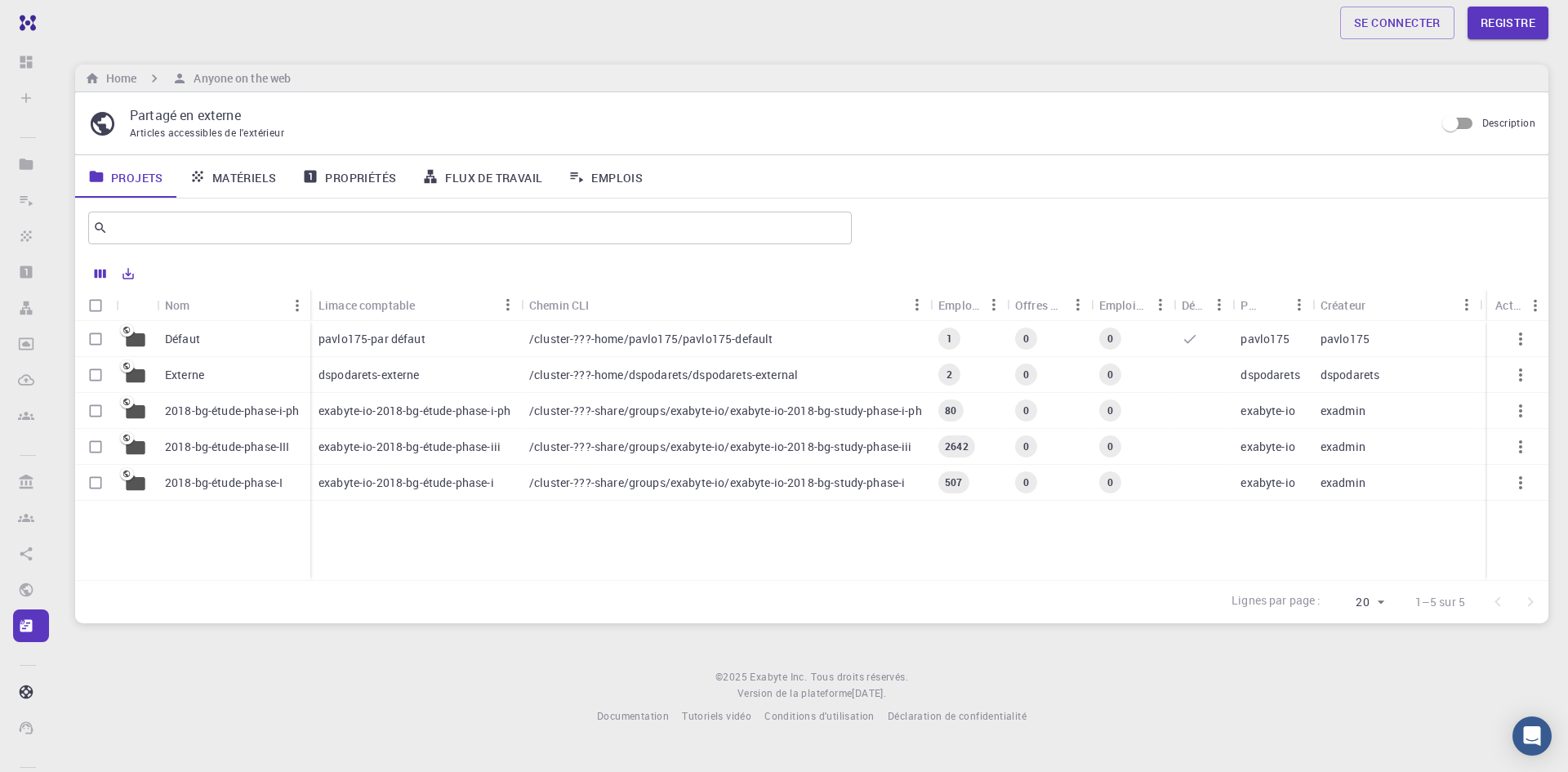
click at [492, 454] on font "exabyte-io-2018-bg-étude-phase-iii" at bounding box center [409, 446] width 183 height 15
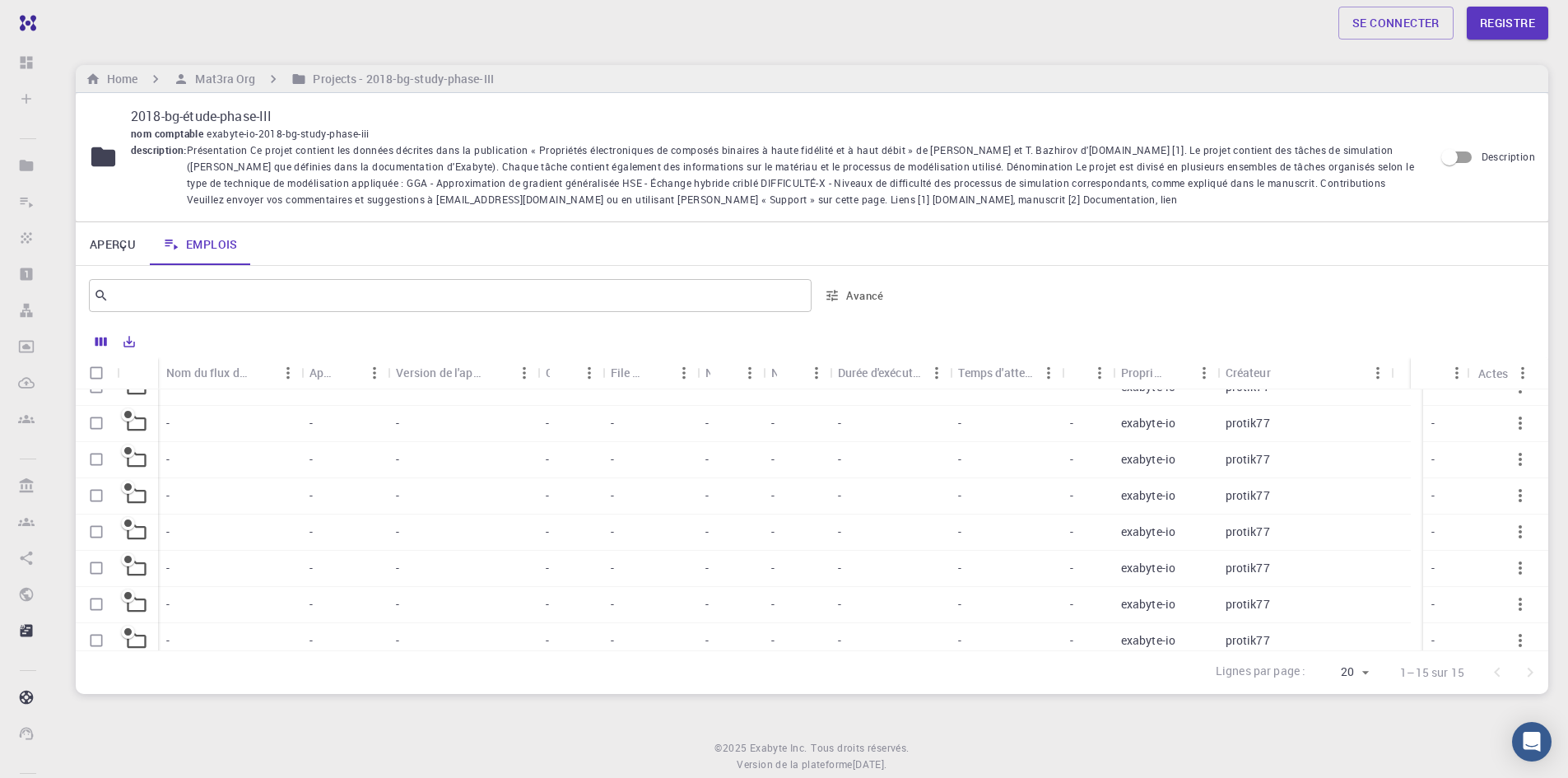
scroll to position [82, 0]
click at [326, 489] on div "-" at bounding box center [345, 506] width 87 height 36
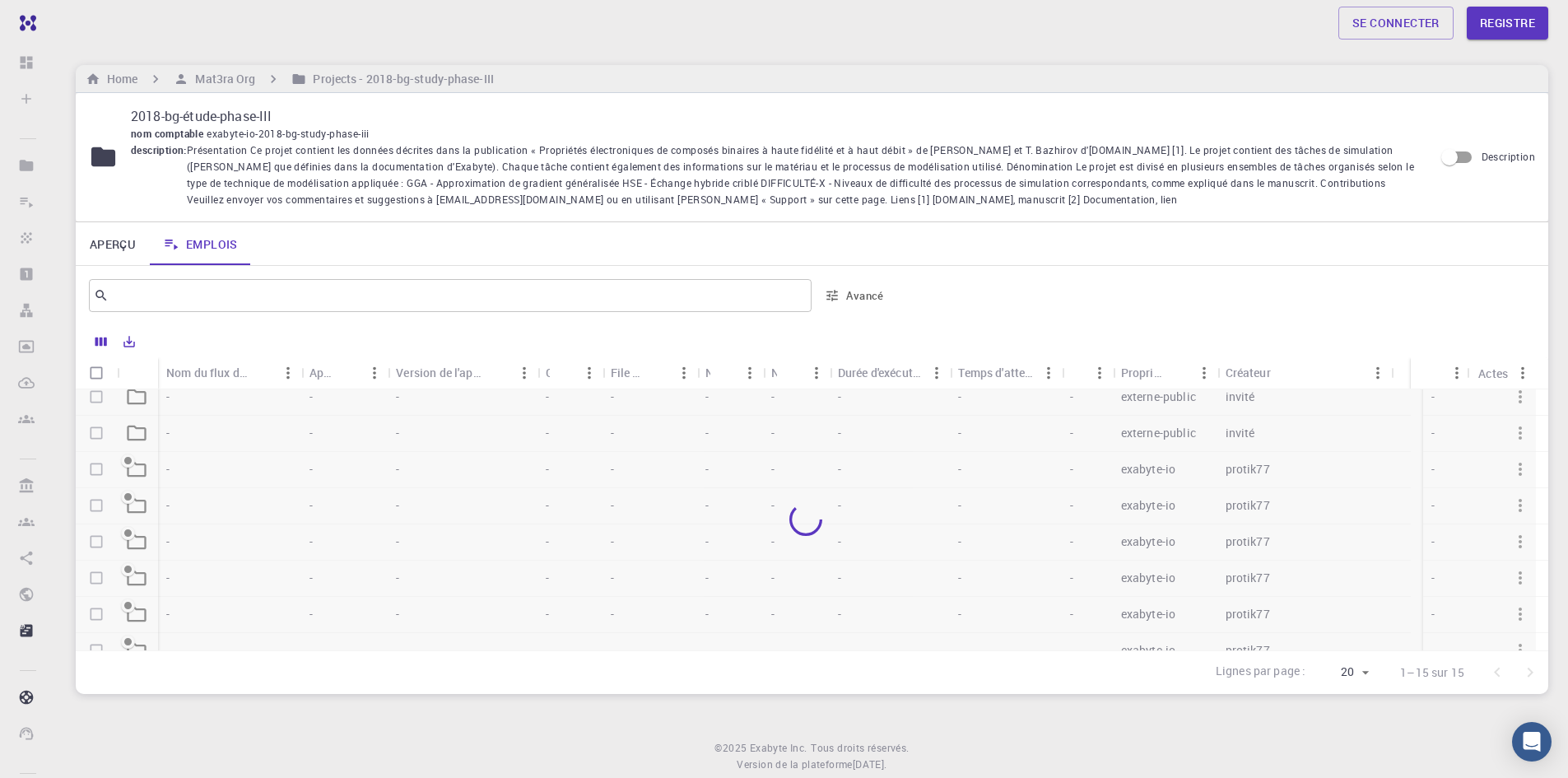
scroll to position [118, 0]
drag, startPoint x: 326, startPoint y: 489, endPoint x: 338, endPoint y: 509, distance: 23.3
click at [338, 509] on div at bounding box center [806, 519] width 1460 height 261
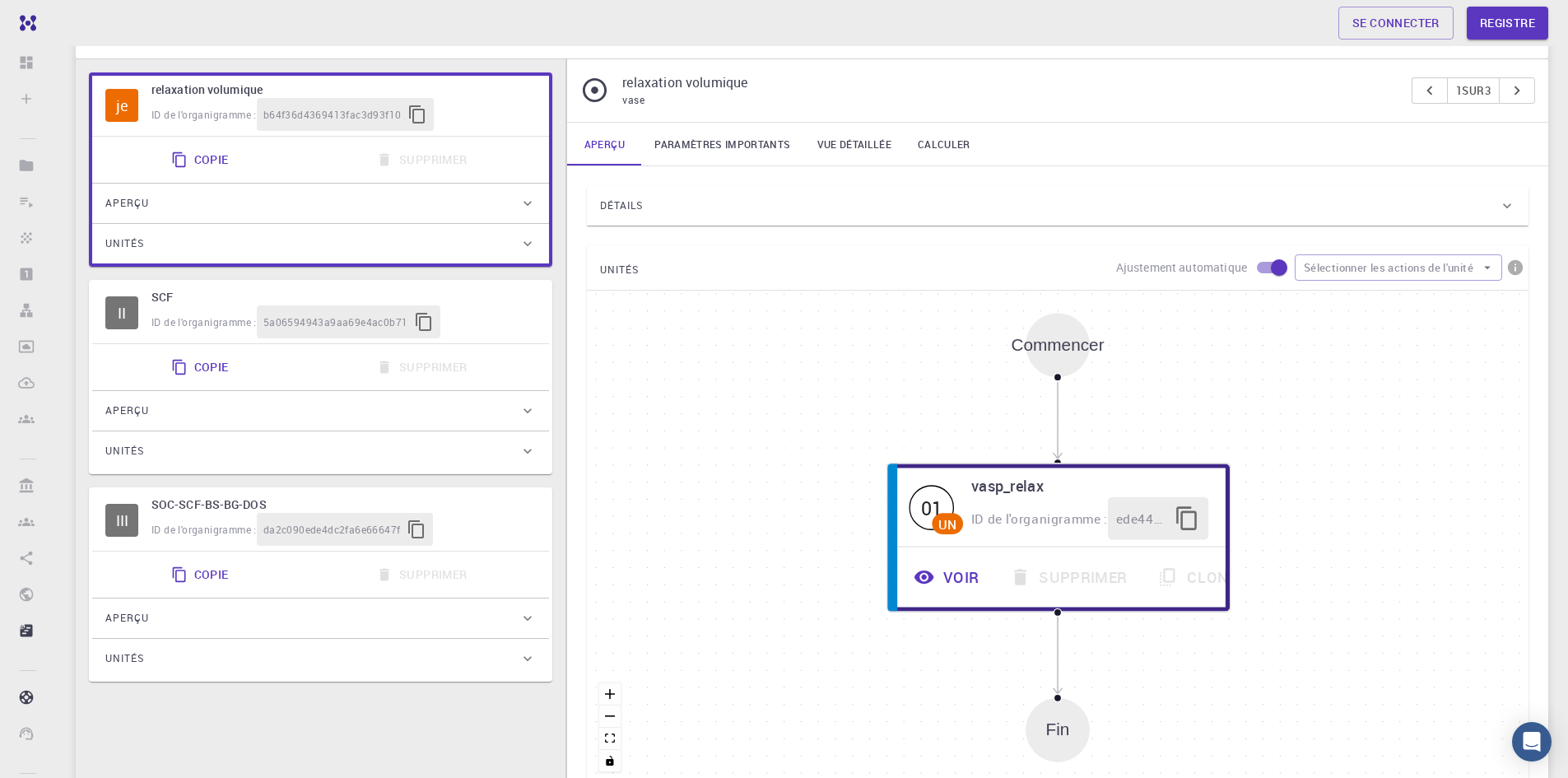
scroll to position [238, 0]
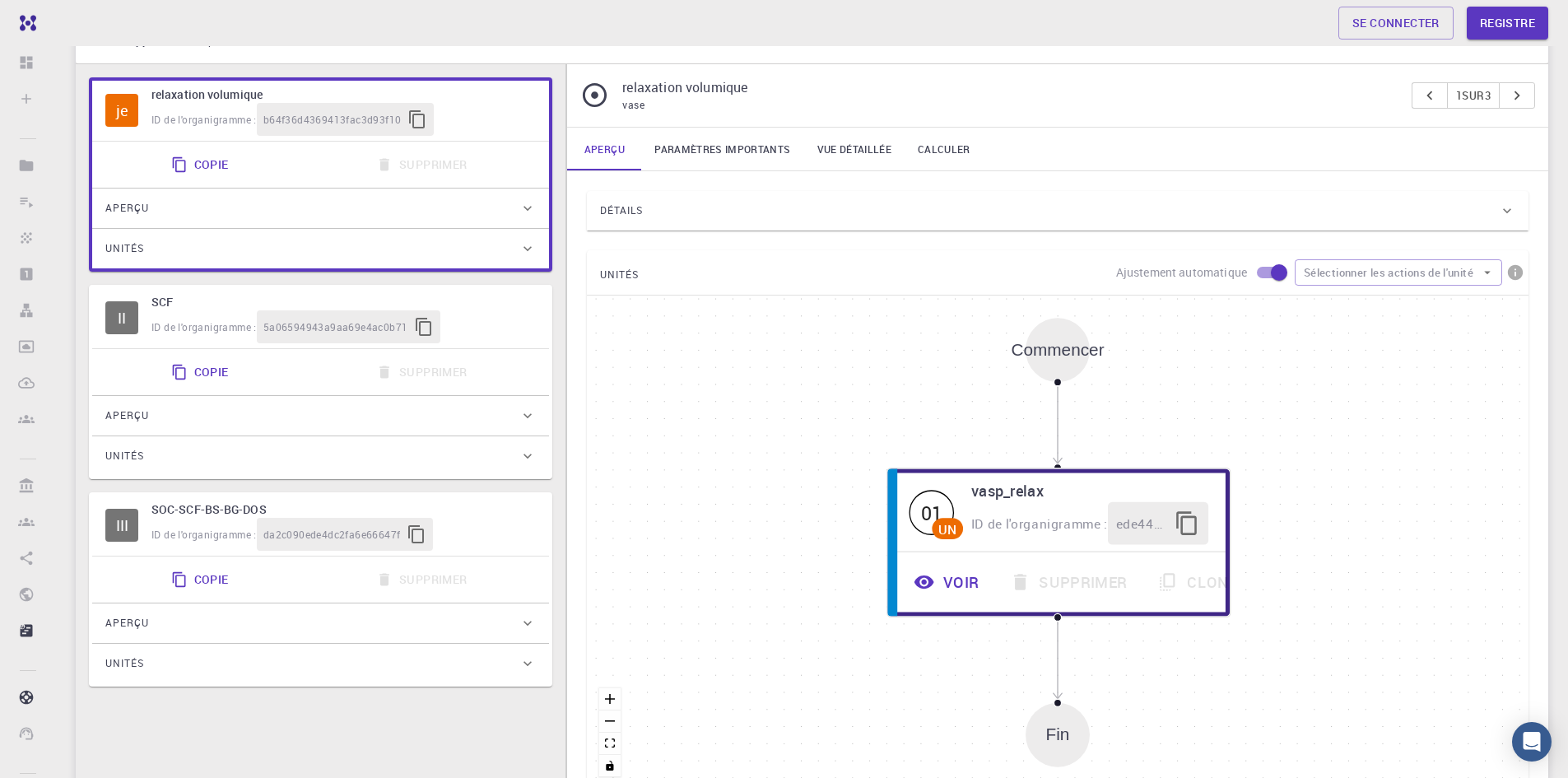
click at [1067, 360] on div "Commencer" at bounding box center [1058, 350] width 64 height 64
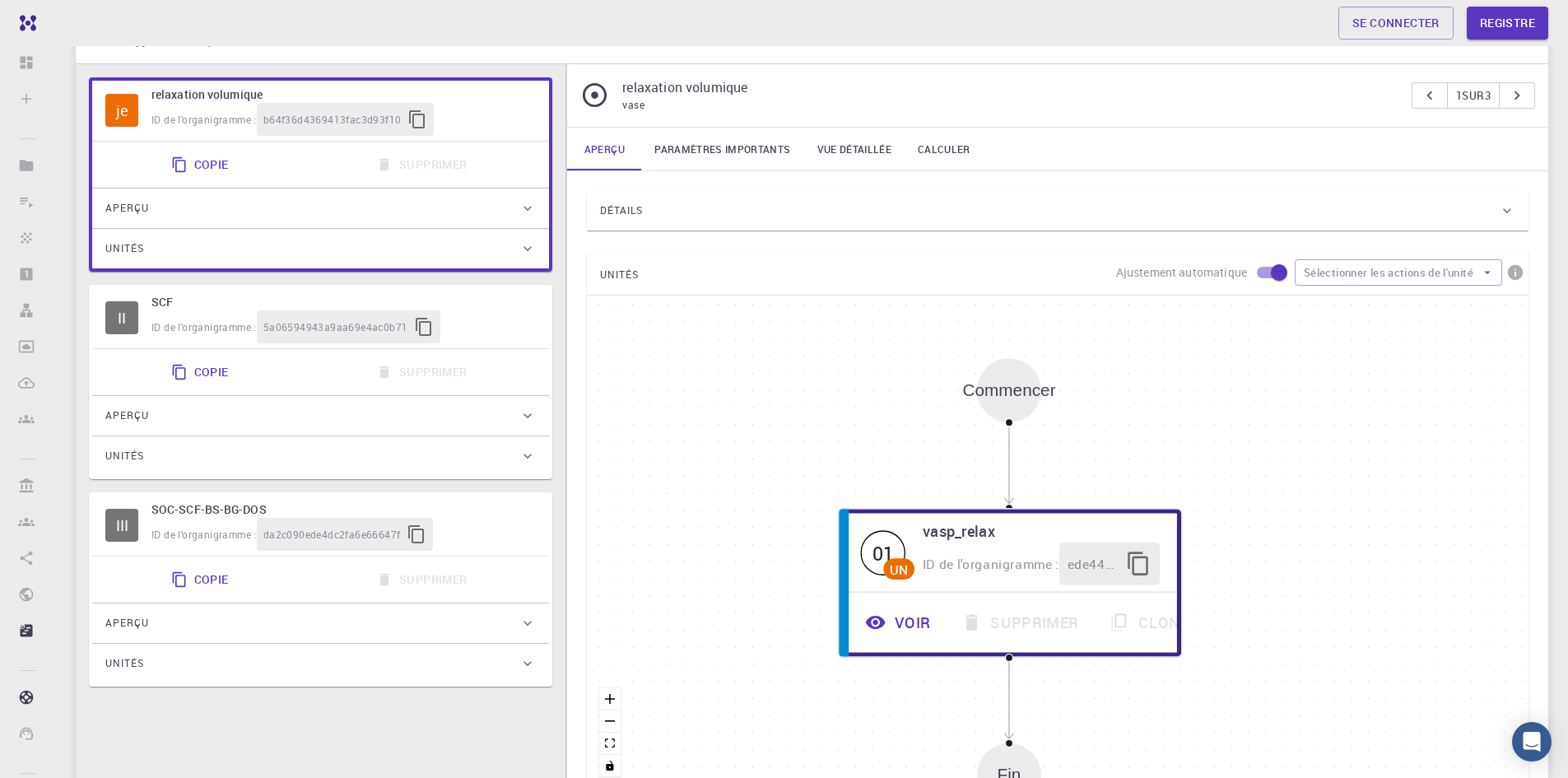
drag, startPoint x: 1055, startPoint y: 463, endPoint x: 1006, endPoint y: 504, distance: 63.9
click at [1006, 508] on div "01 UN vasp_relax ID de l'organigramme : ede4404c6377d947c3ed9764 Voir Supprimer…" at bounding box center [1010, 582] width 343 height 150
click at [1009, 496] on icon "Edge from start to ede4404c6377d947c3ed9764" at bounding box center [1009, 465] width 0 height 78
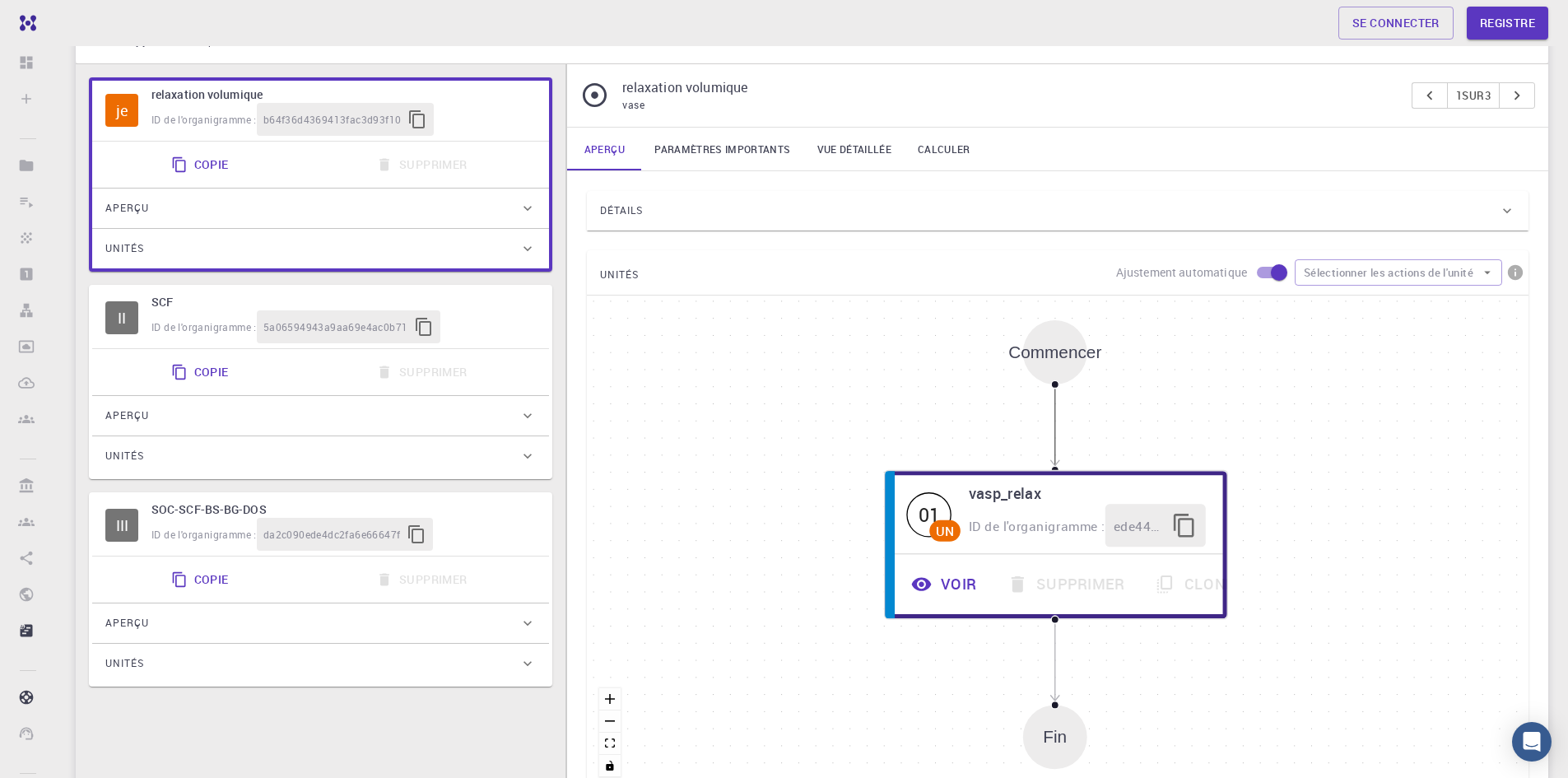
click at [1008, 496] on font "vasp_relax" at bounding box center [1004, 492] width 73 height 20
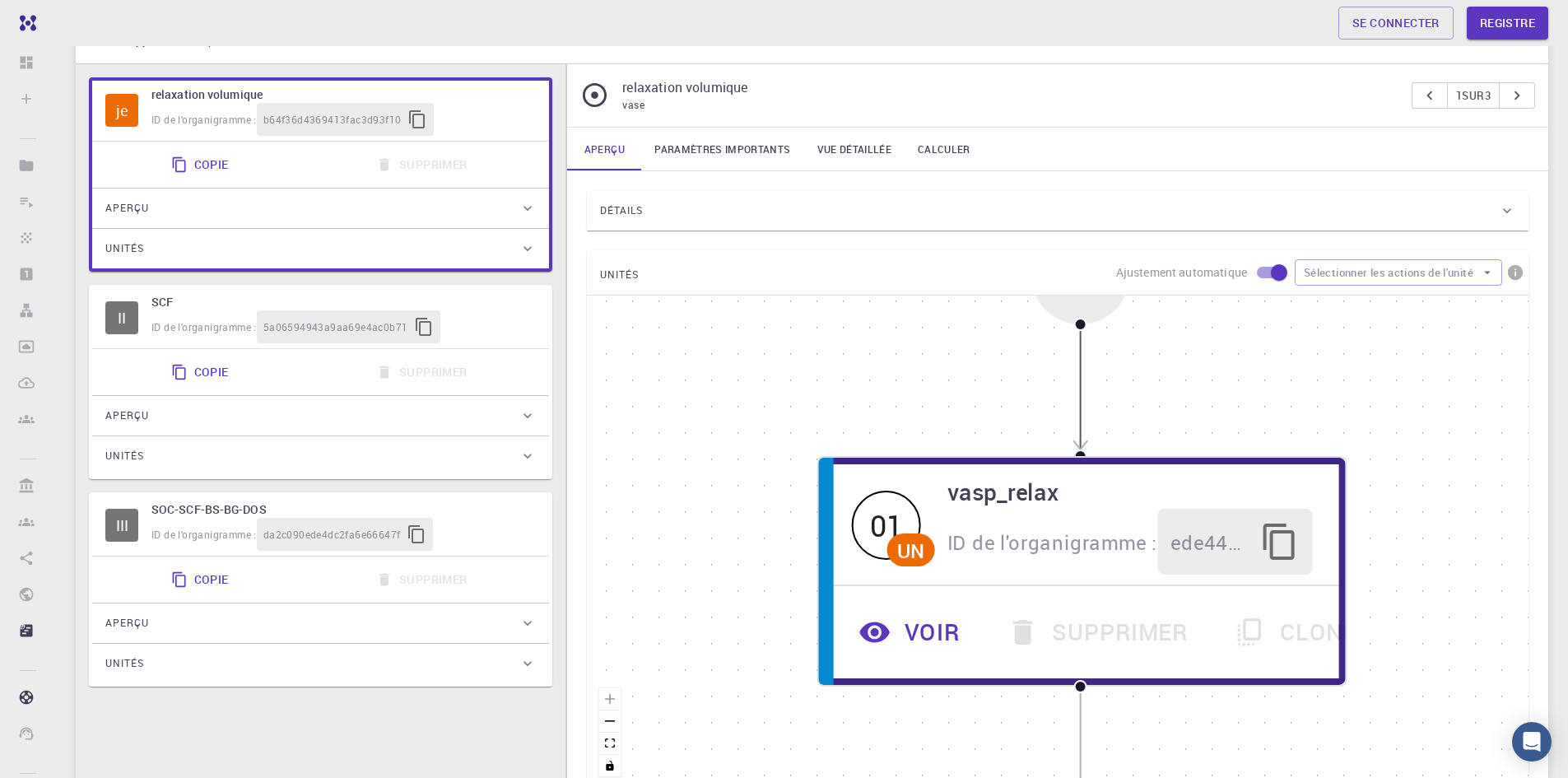
click at [1081, 405] on icon "Edge from start to ede4404c6377d947c3ed9764" at bounding box center [1081, 390] width 0 height 118
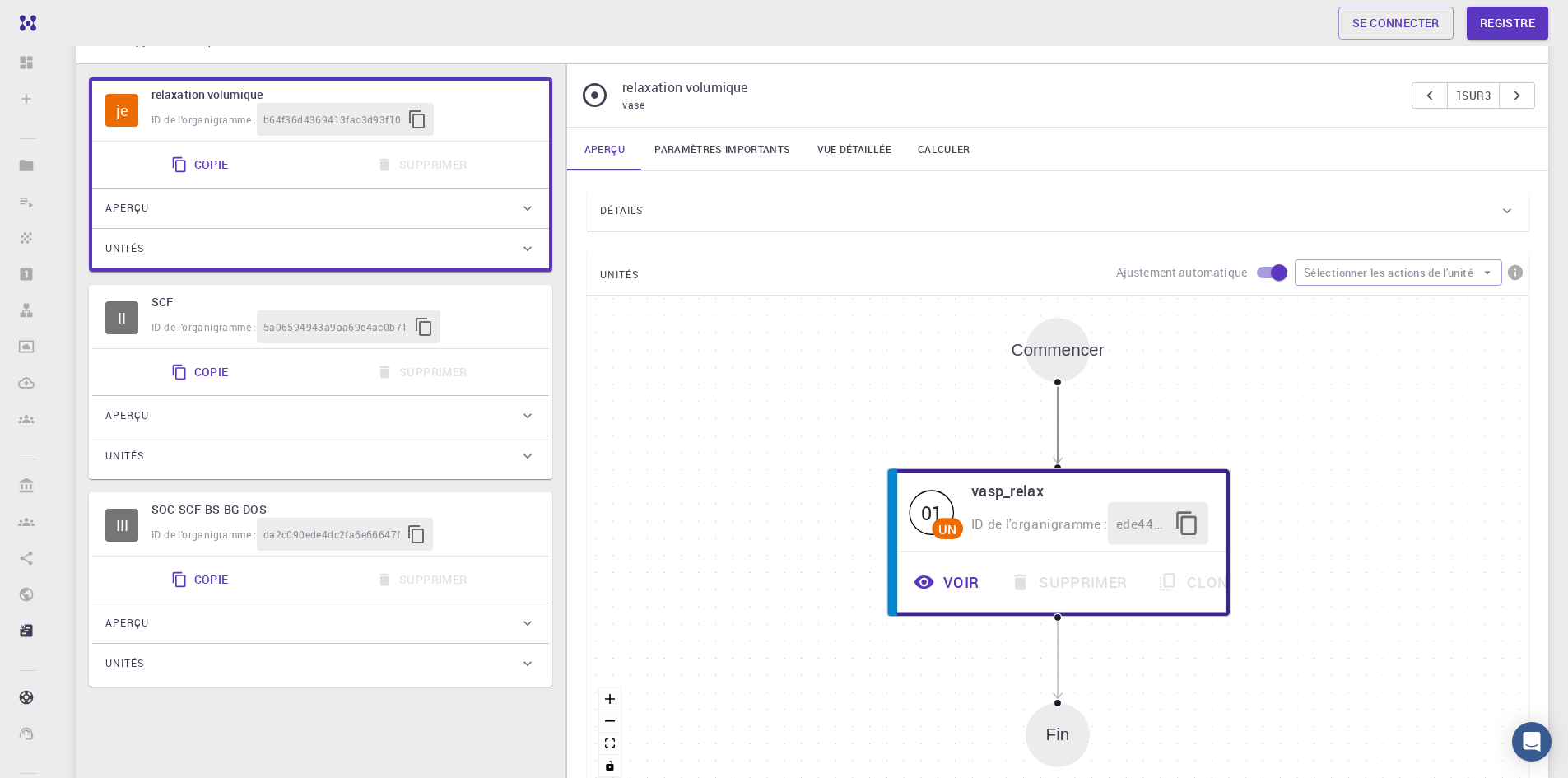
click at [1065, 754] on div "Fin" at bounding box center [1058, 735] width 64 height 64
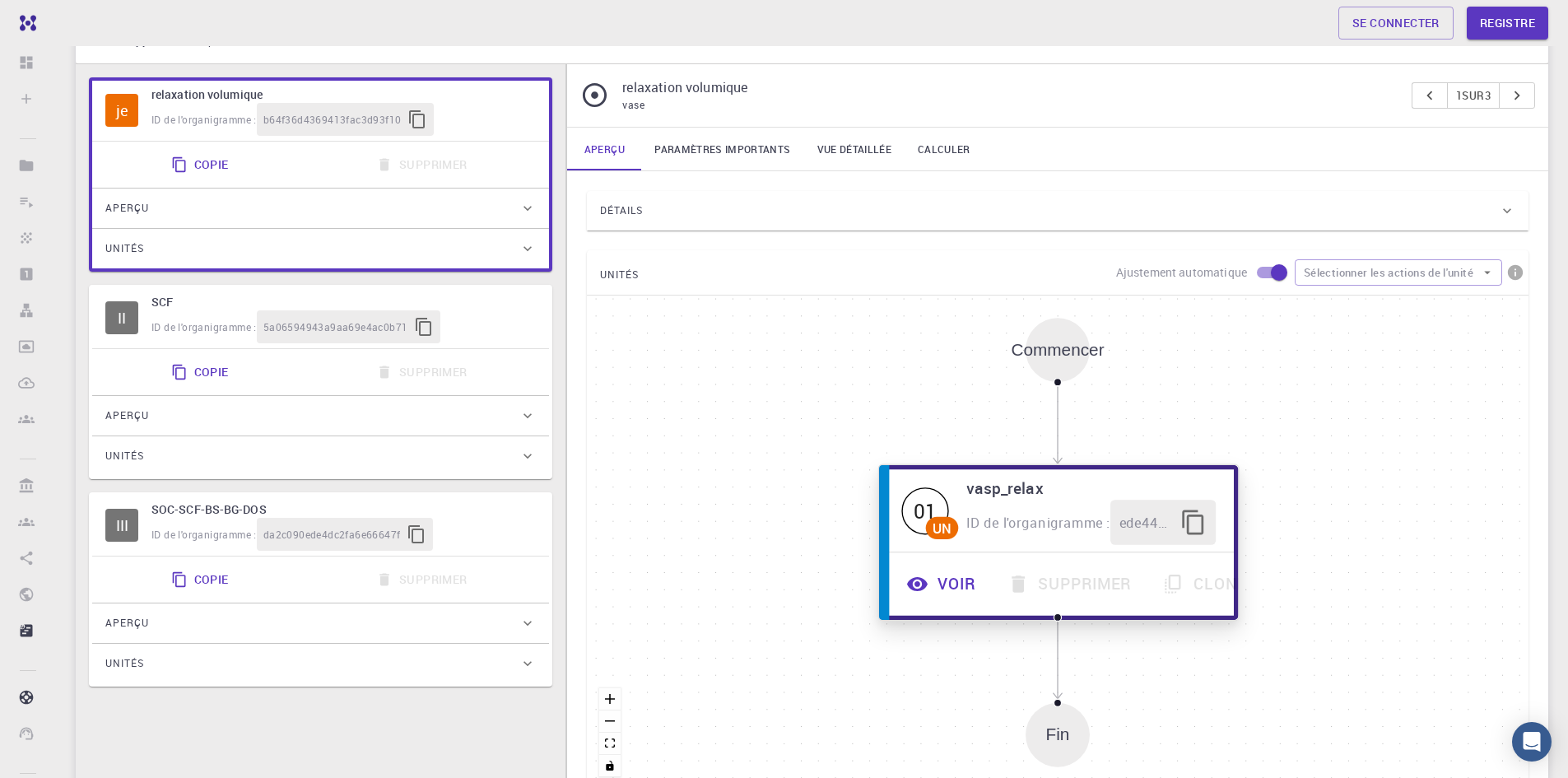
click at [1042, 516] on font "ID de l'organigramme :" at bounding box center [1038, 521] width 143 height 18
click at [947, 586] on font "Voir" at bounding box center [956, 583] width 38 height 21
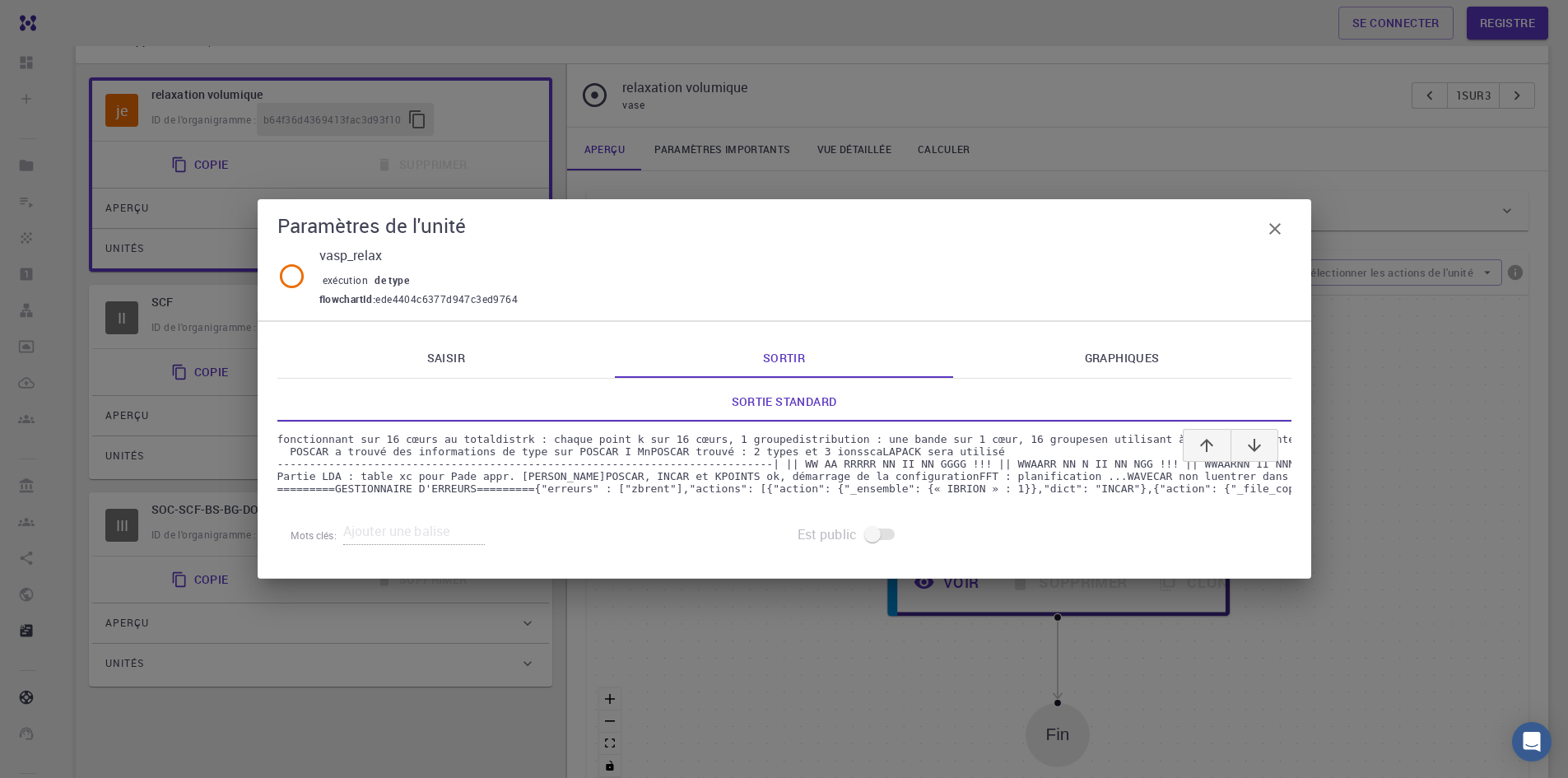
scroll to position [3957, 0]
click at [1147, 349] on font "Graphiques" at bounding box center [1122, 357] width 75 height 16
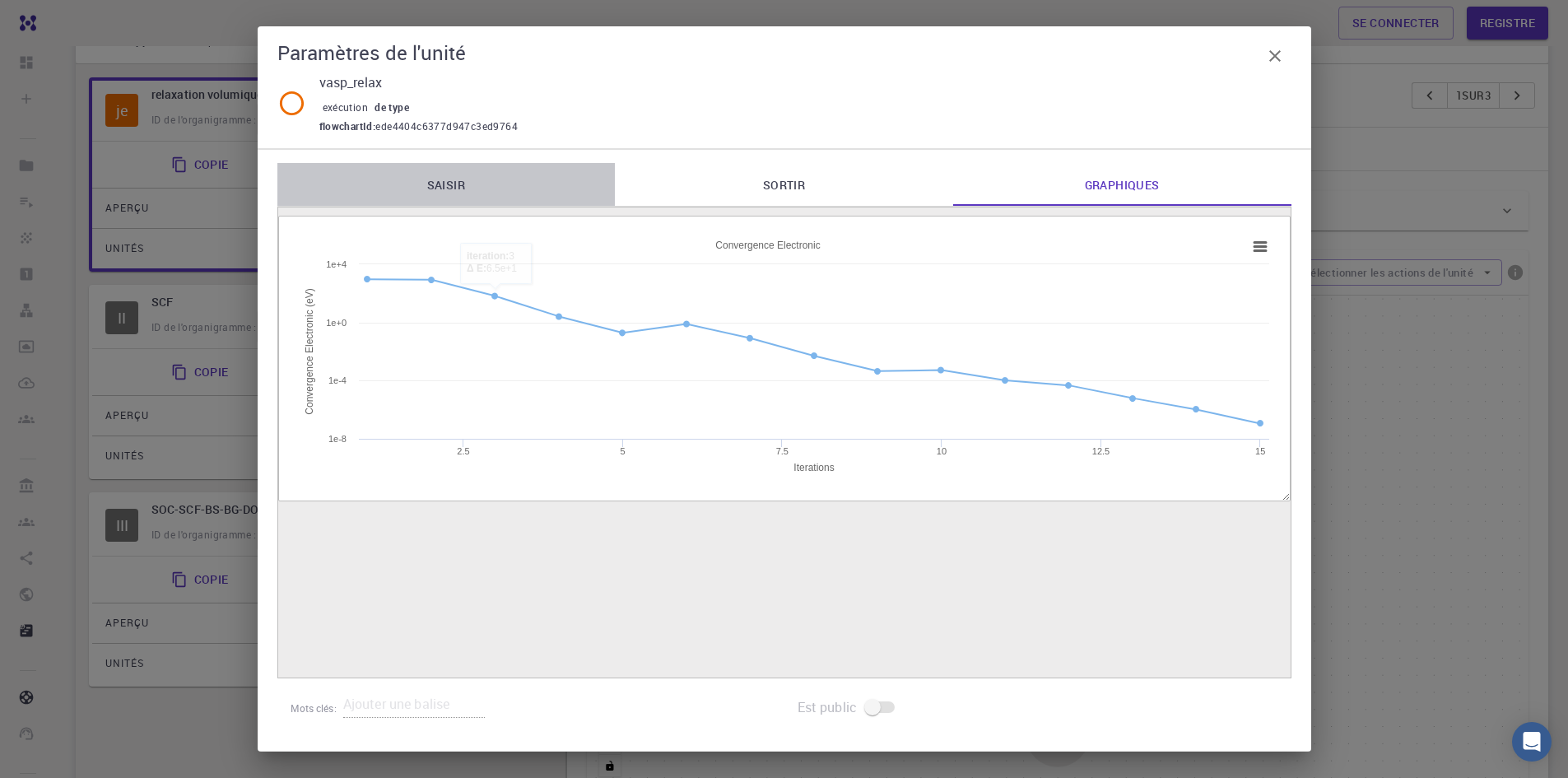
click at [450, 181] on font "Saisir" at bounding box center [446, 185] width 38 height 16
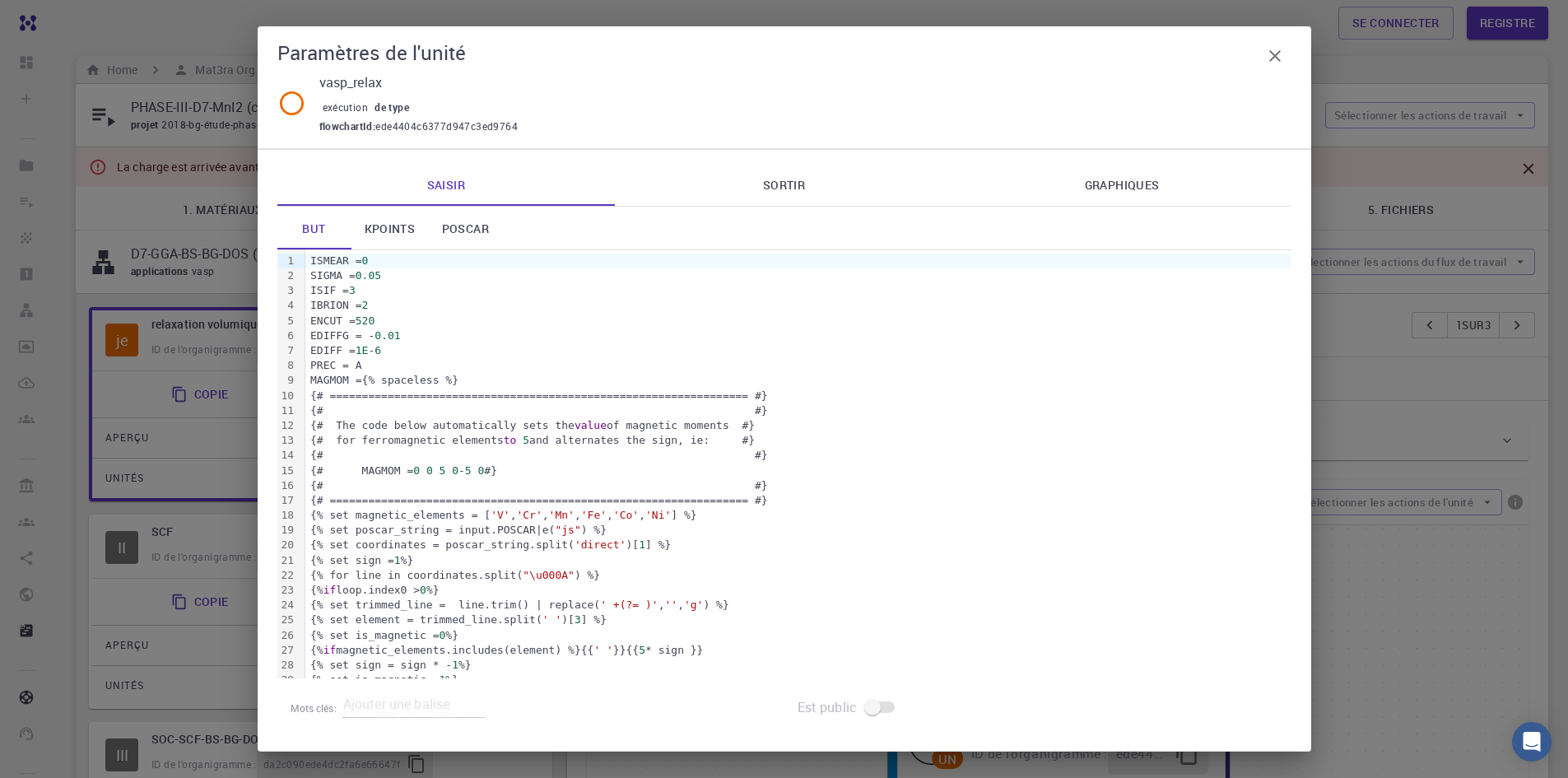
scroll to position [0, 0]
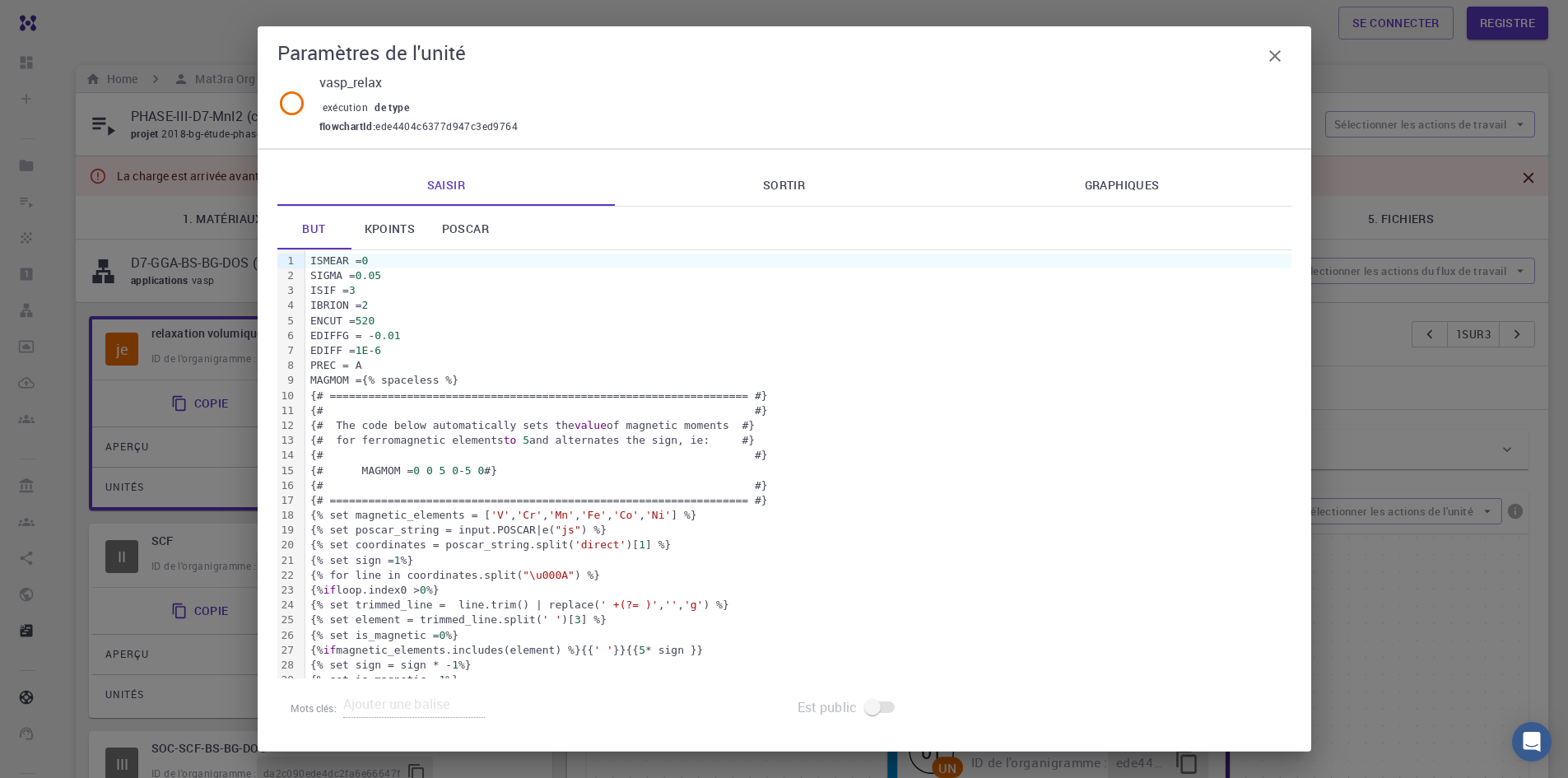
click at [1278, 54] on icon "button" at bounding box center [1275, 56] width 19 height 19
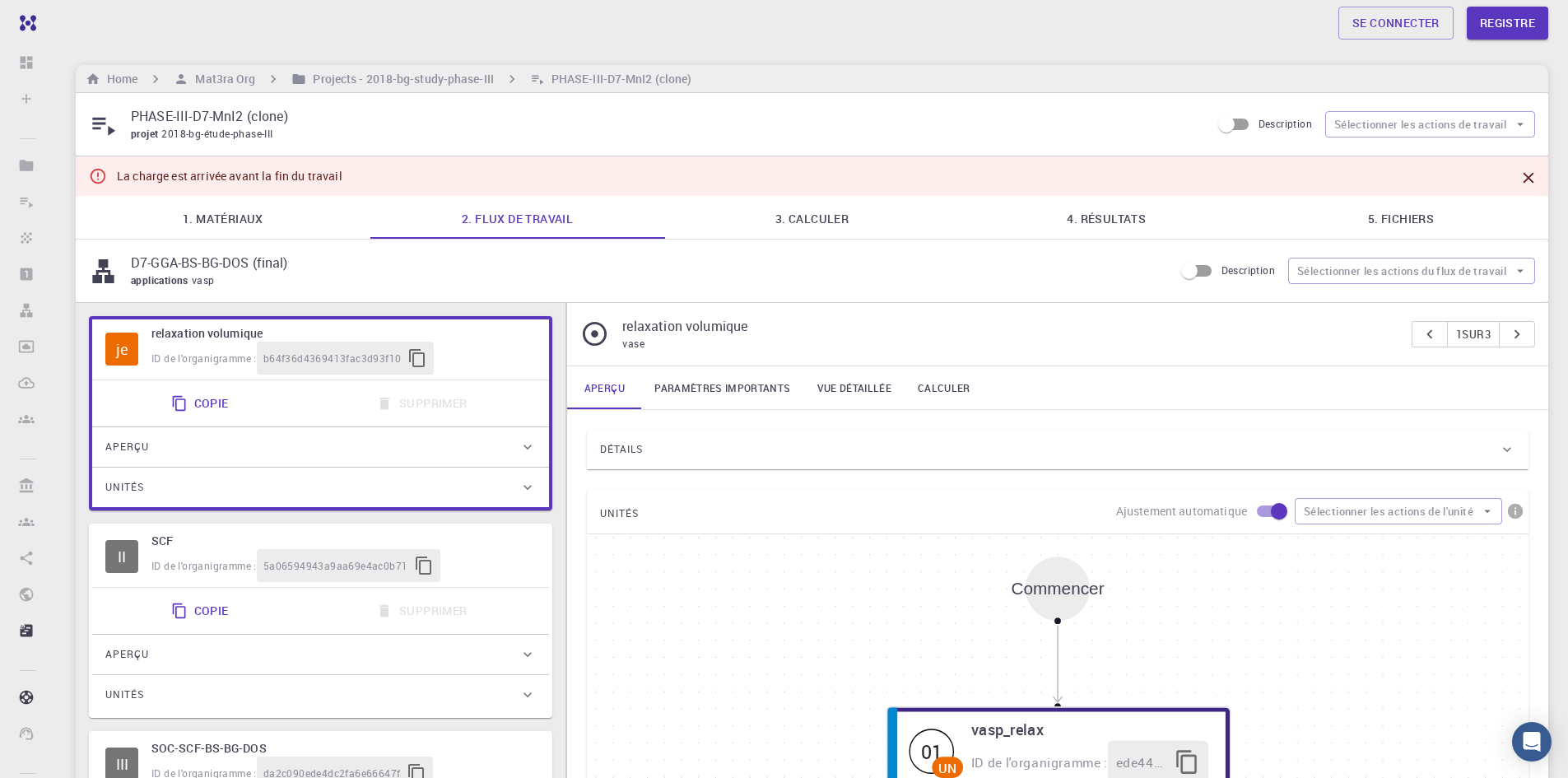
scroll to position [431, 0]
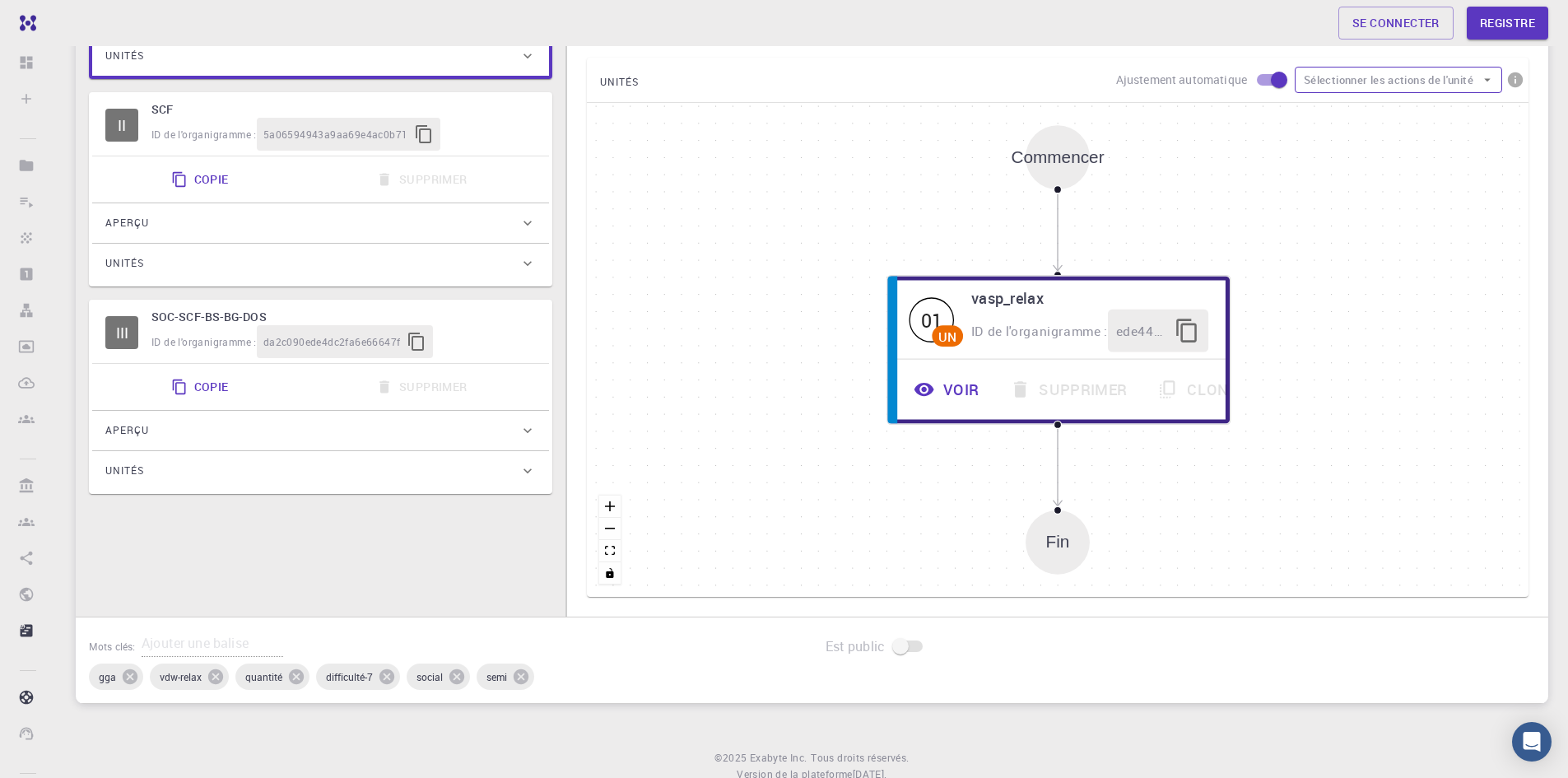
click at [1338, 78] on font "Sélectionner les actions de l'unité" at bounding box center [1388, 79] width 169 height 15
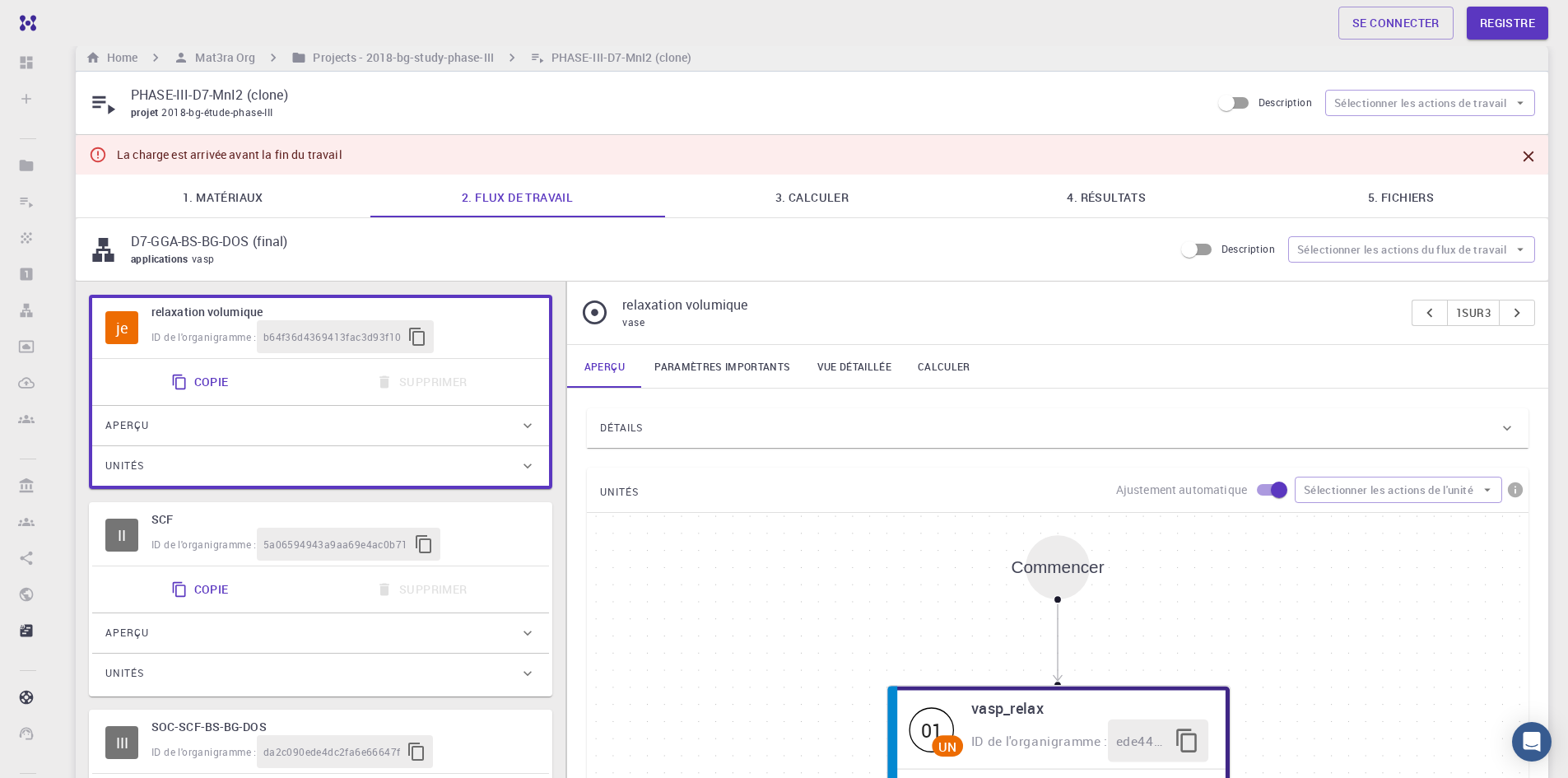
scroll to position [19, 0]
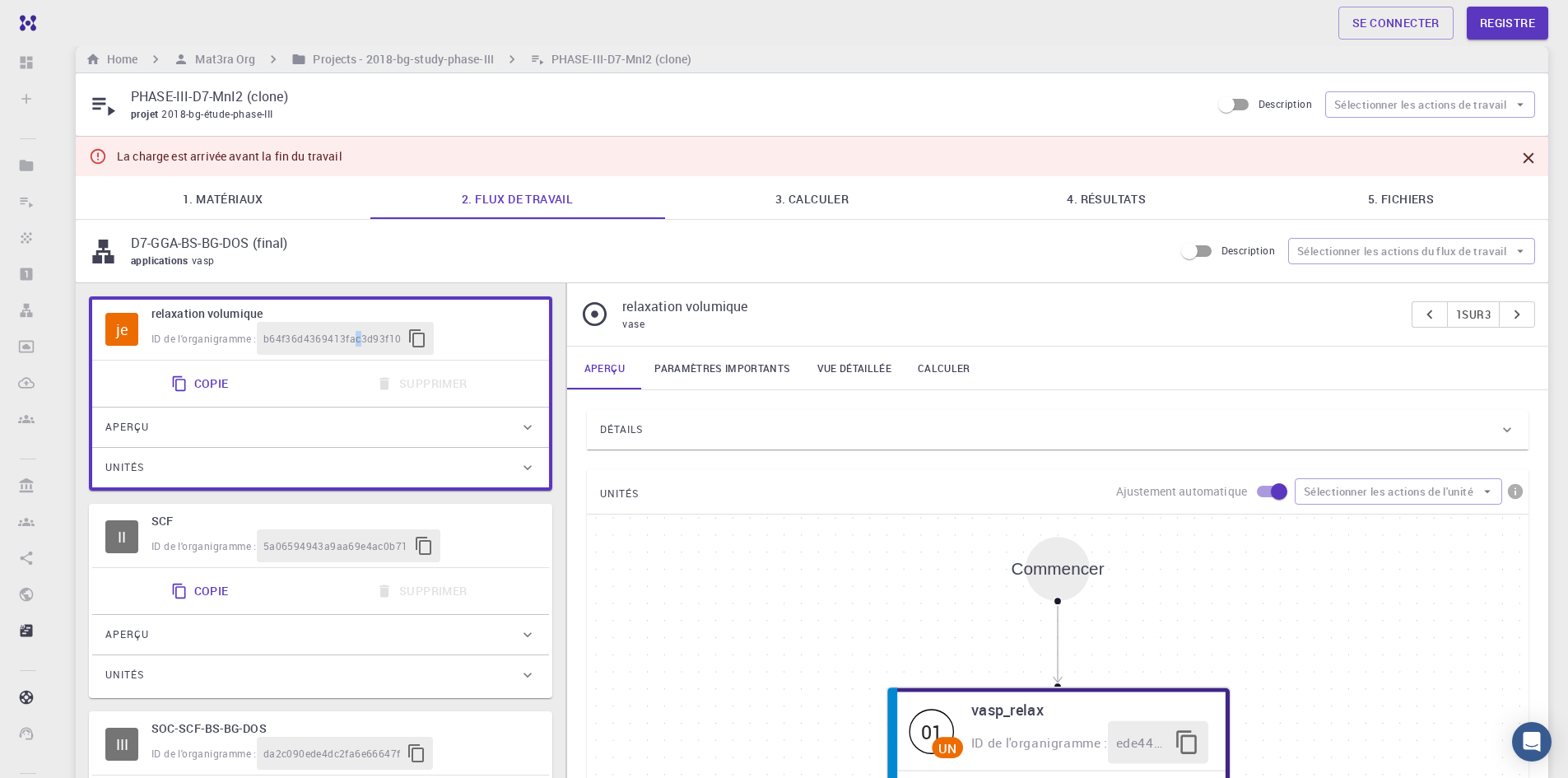
click at [359, 336] on font "b64f36d4369413fac3d93f10" at bounding box center [332, 338] width 138 height 14
click at [413, 340] on icon "button" at bounding box center [417, 338] width 19 height 19
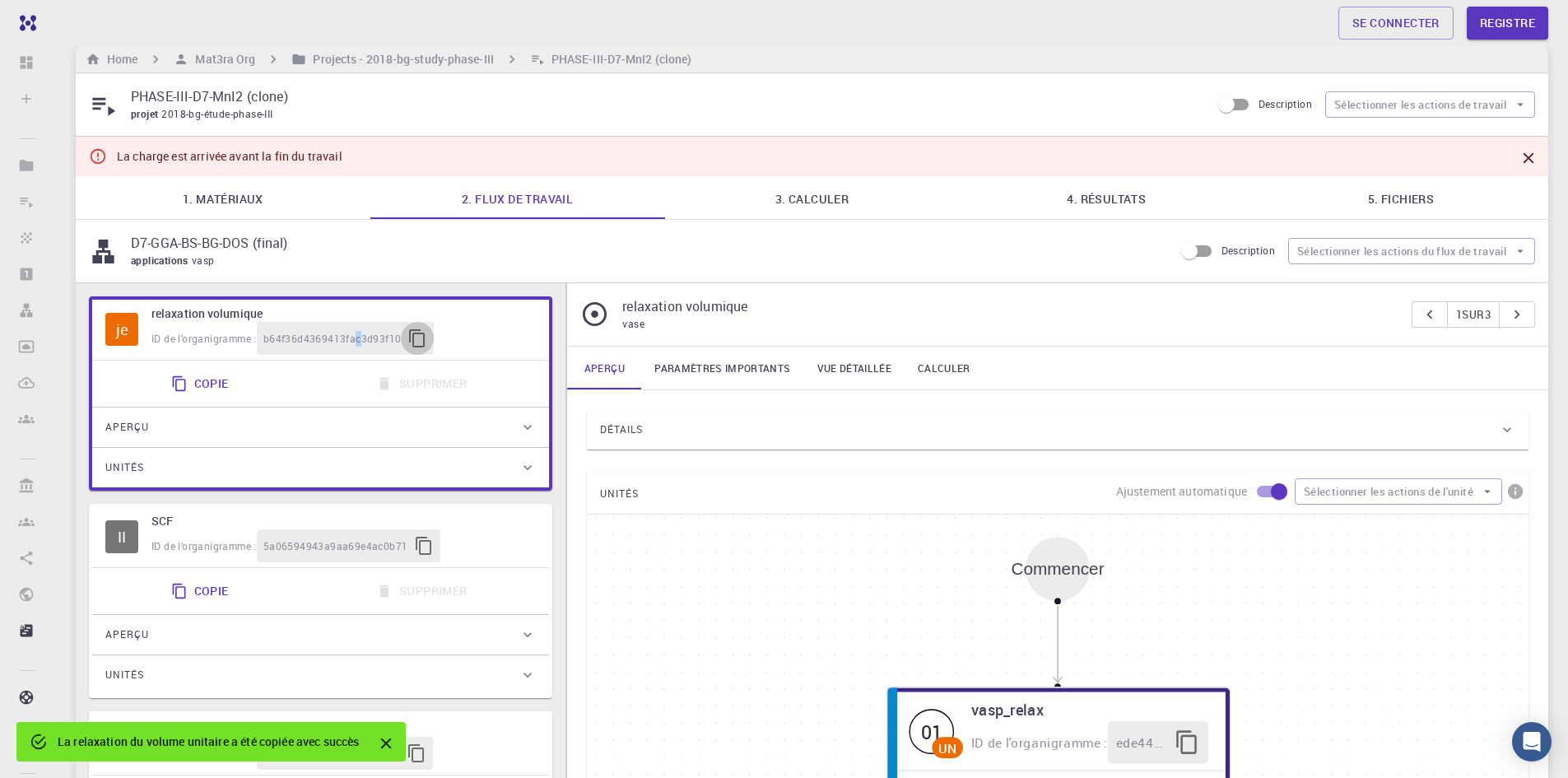
click at [413, 340] on icon "button" at bounding box center [417, 338] width 19 height 19
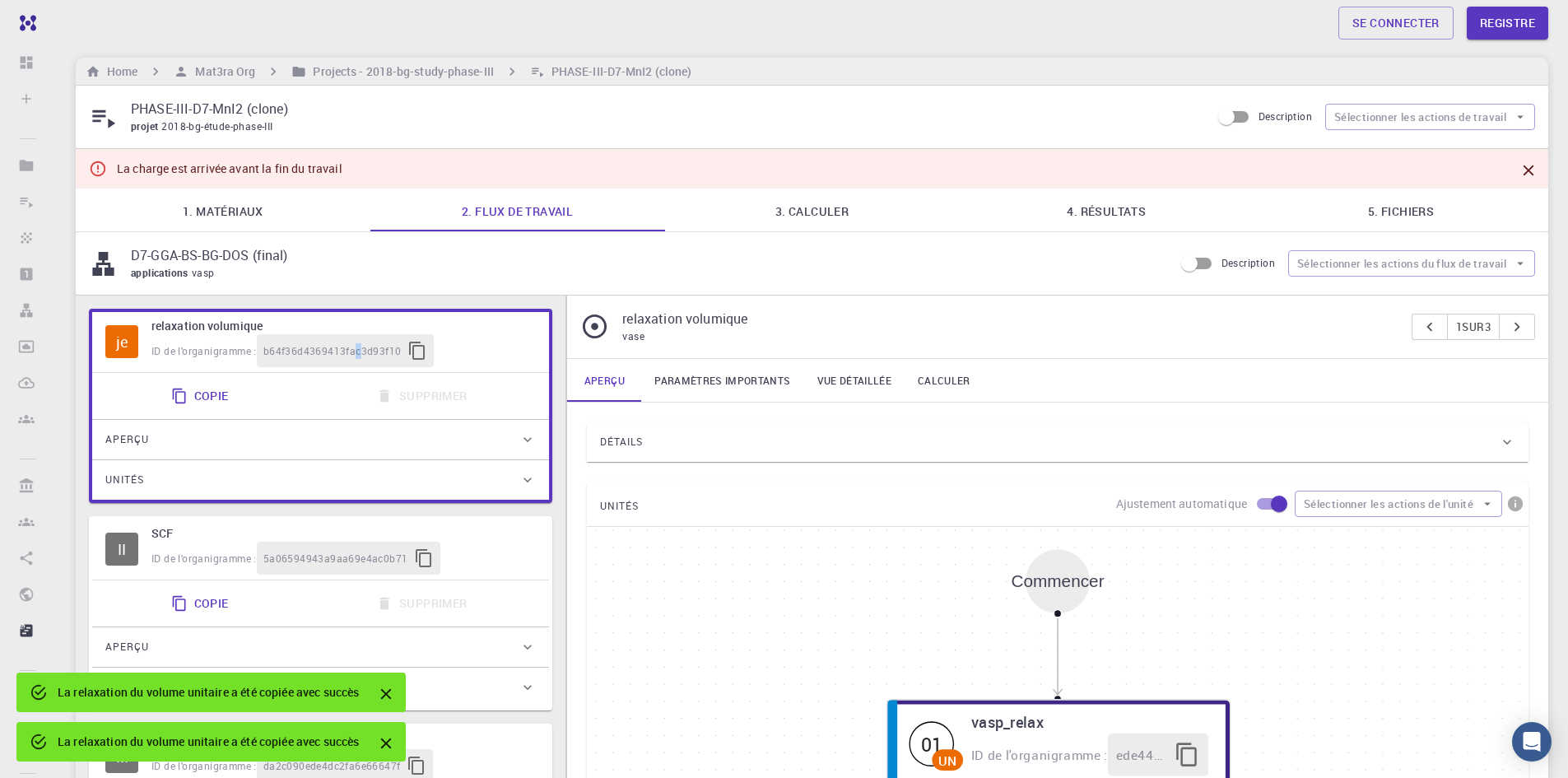
scroll to position [0, 0]
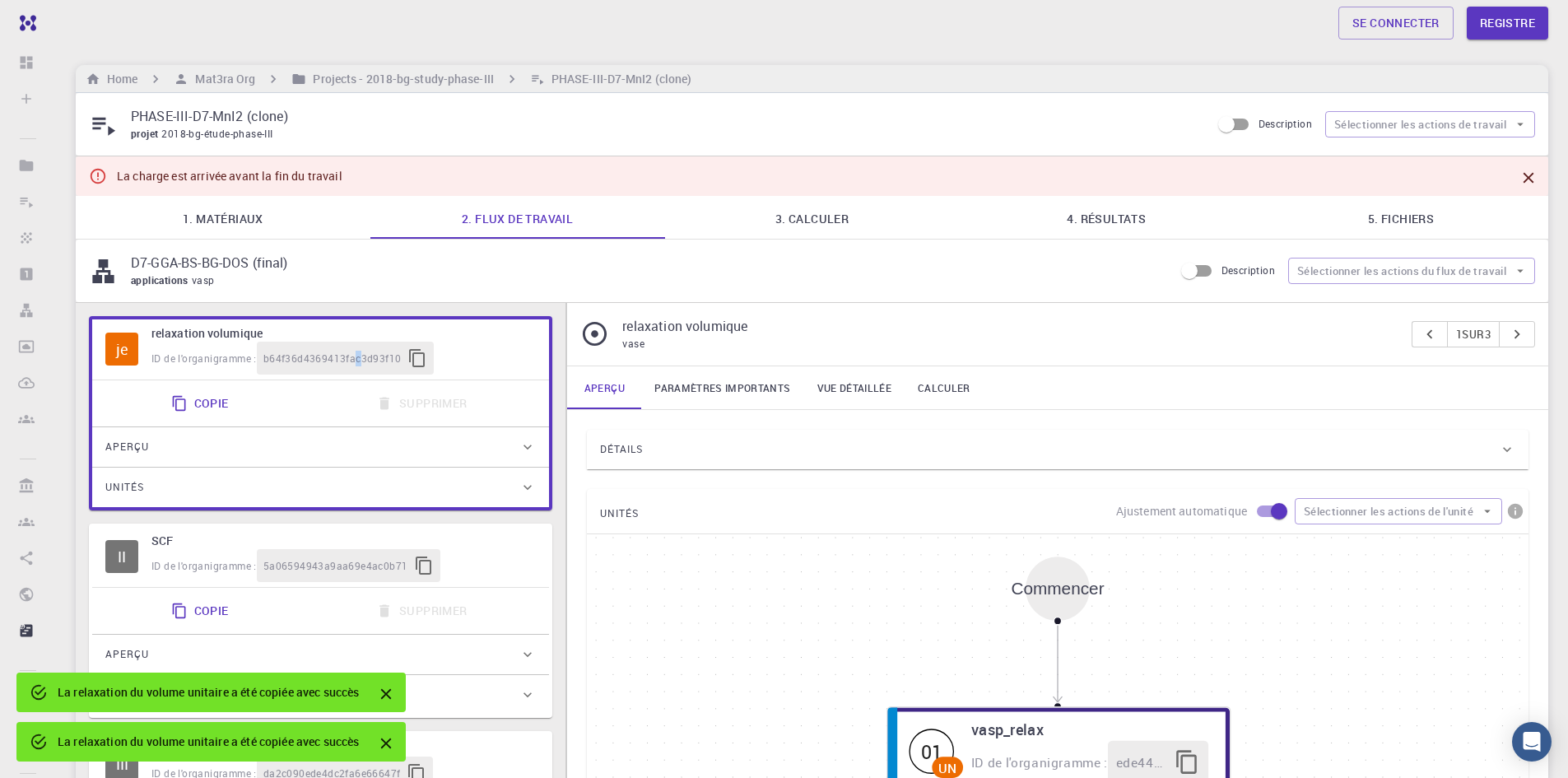
click at [267, 222] on link "1. Matériaux" at bounding box center [223, 217] width 294 height 43
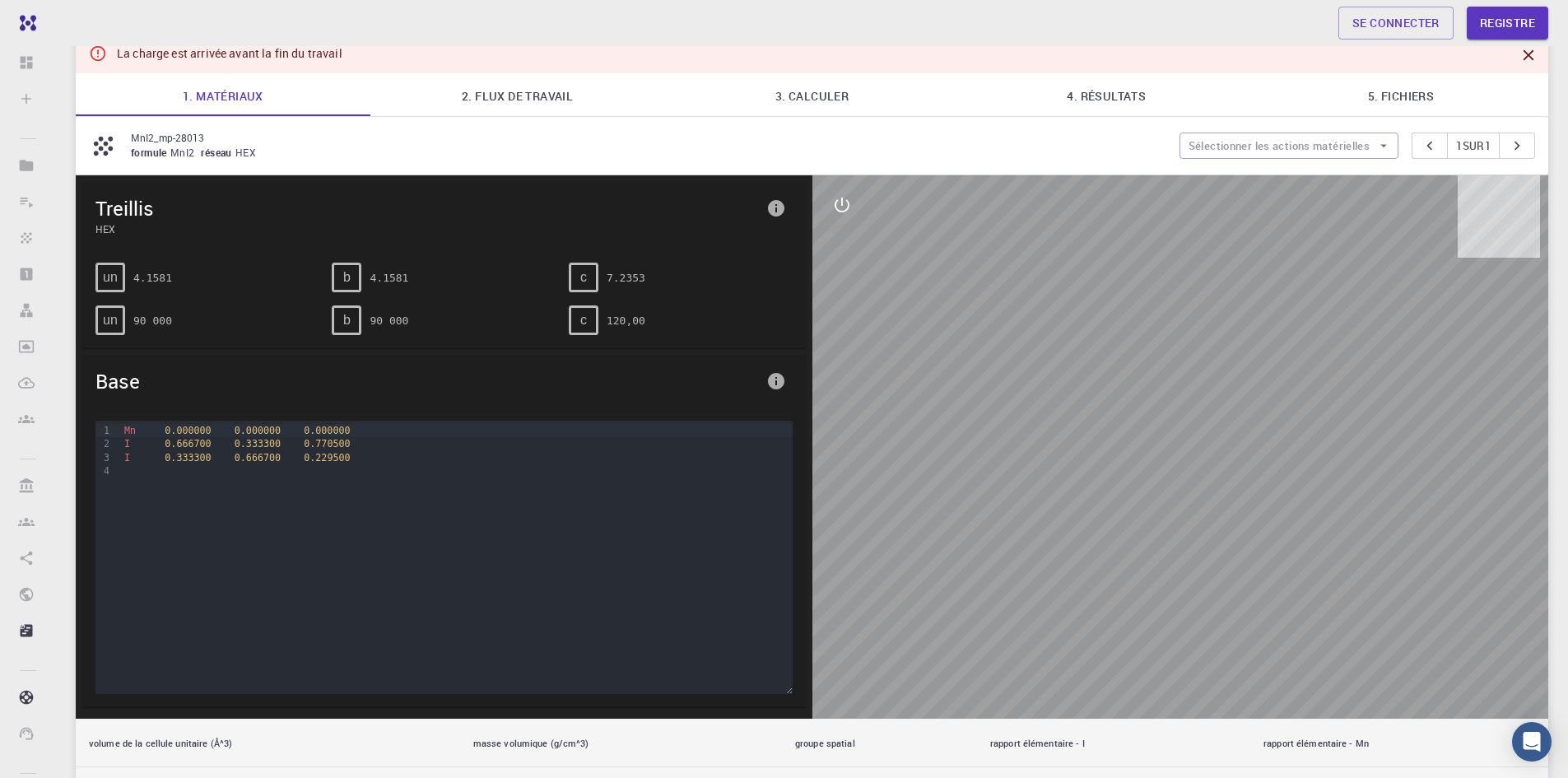
scroll to position [247, 0]
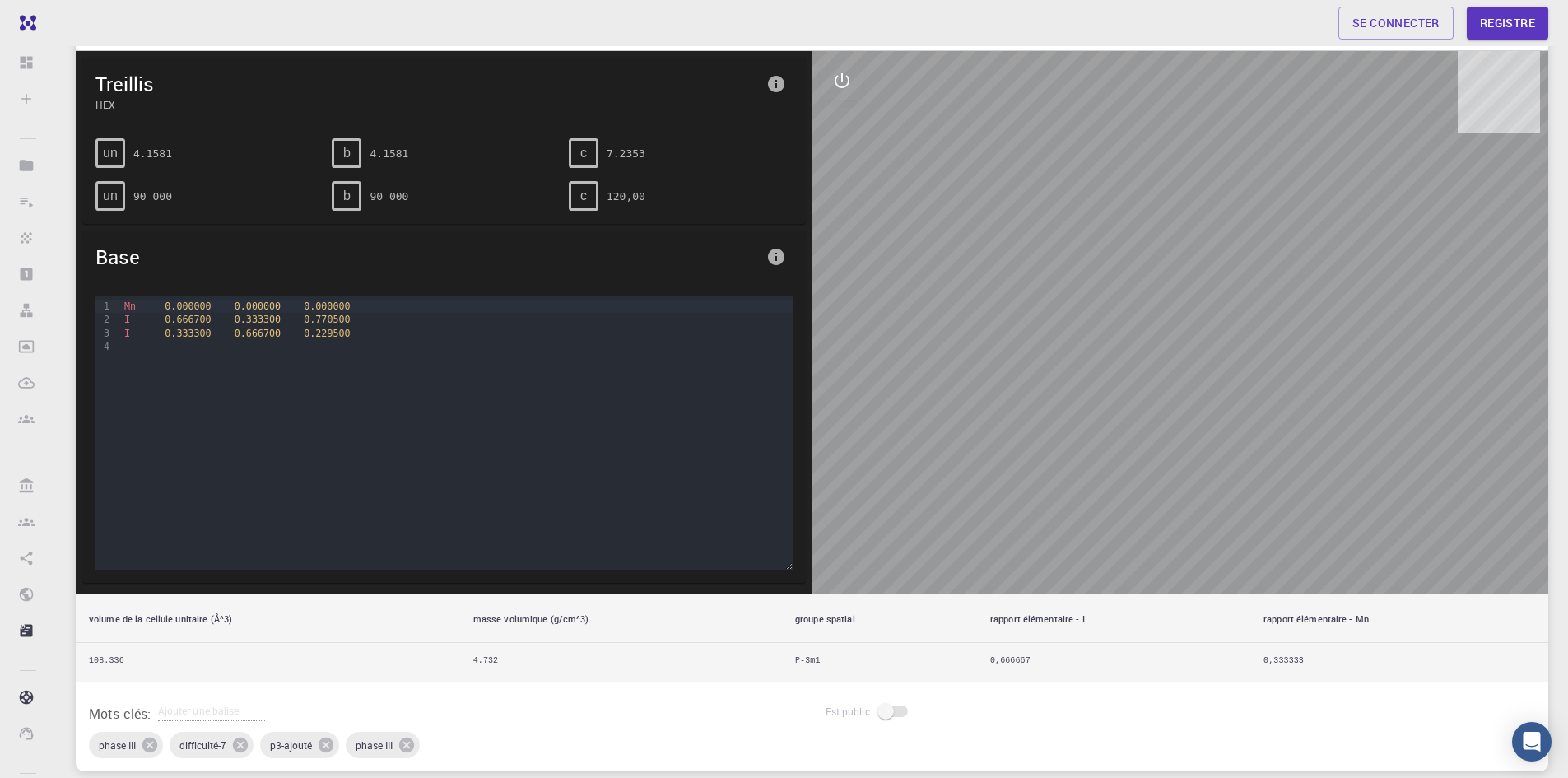
drag, startPoint x: 1132, startPoint y: 441, endPoint x: 946, endPoint y: 415, distance: 187.8
click at [946, 415] on div at bounding box center [1181, 323] width 737 height 544
click at [840, 77] on icon "interactif" at bounding box center [842, 80] width 19 height 19
click at [844, 123] on icon "voir" at bounding box center [842, 120] width 19 height 19
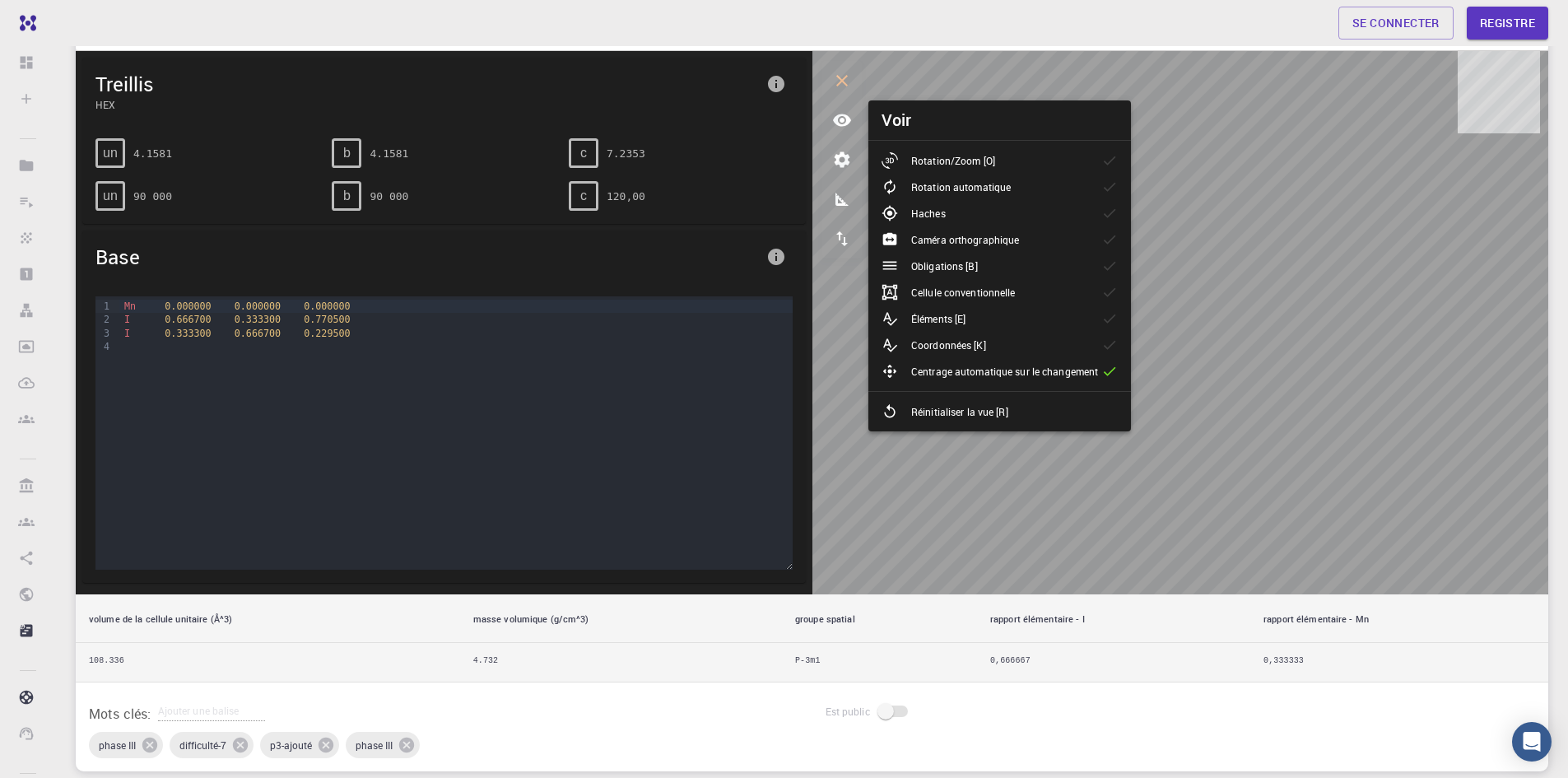
click at [863, 348] on div "Voir Rotation/Zoom [O] Rotation automatique Haches Caméra orthographique Obliga…" at bounding box center [997, 266] width 269 height 331
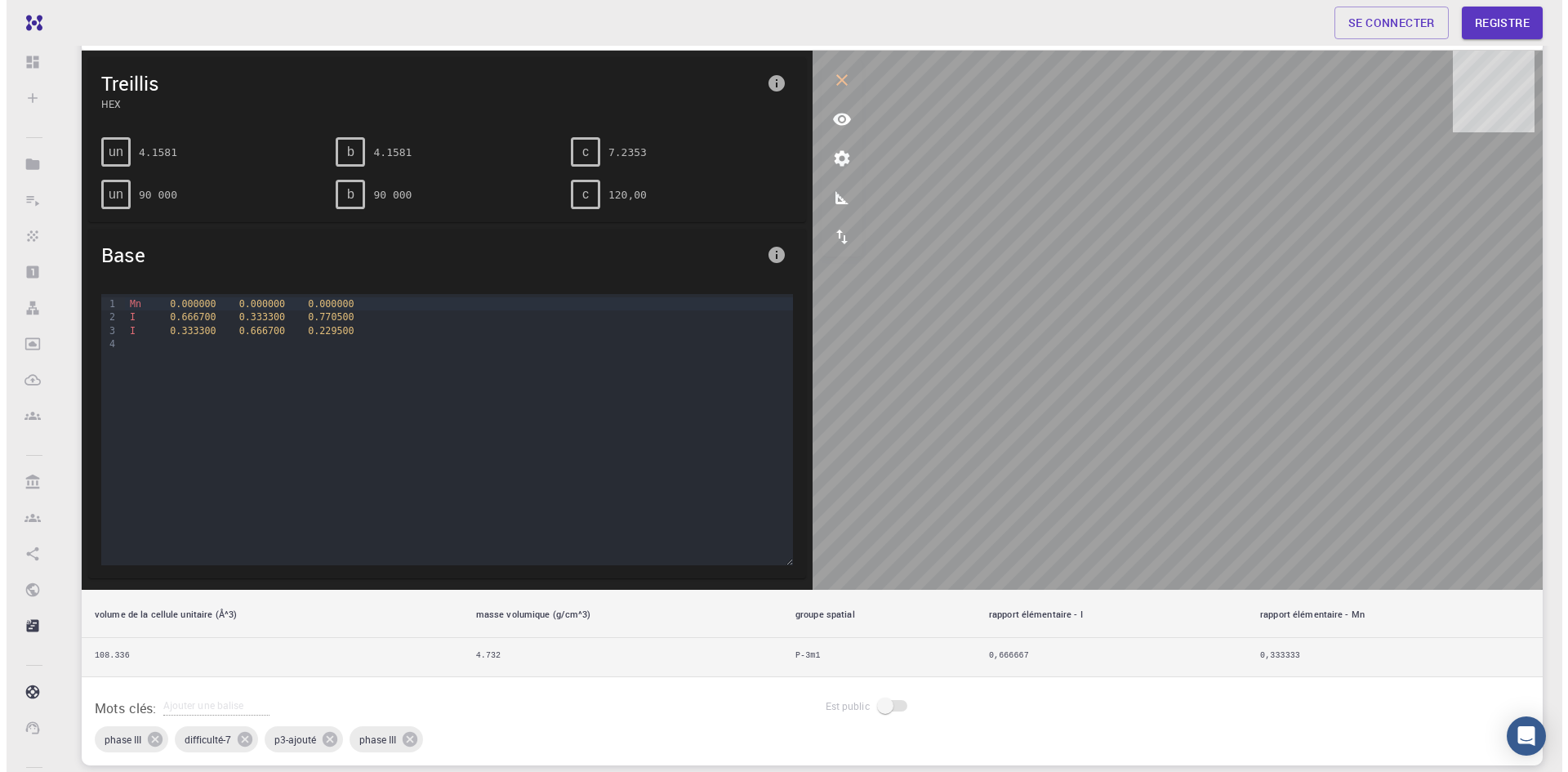
scroll to position [0, 0]
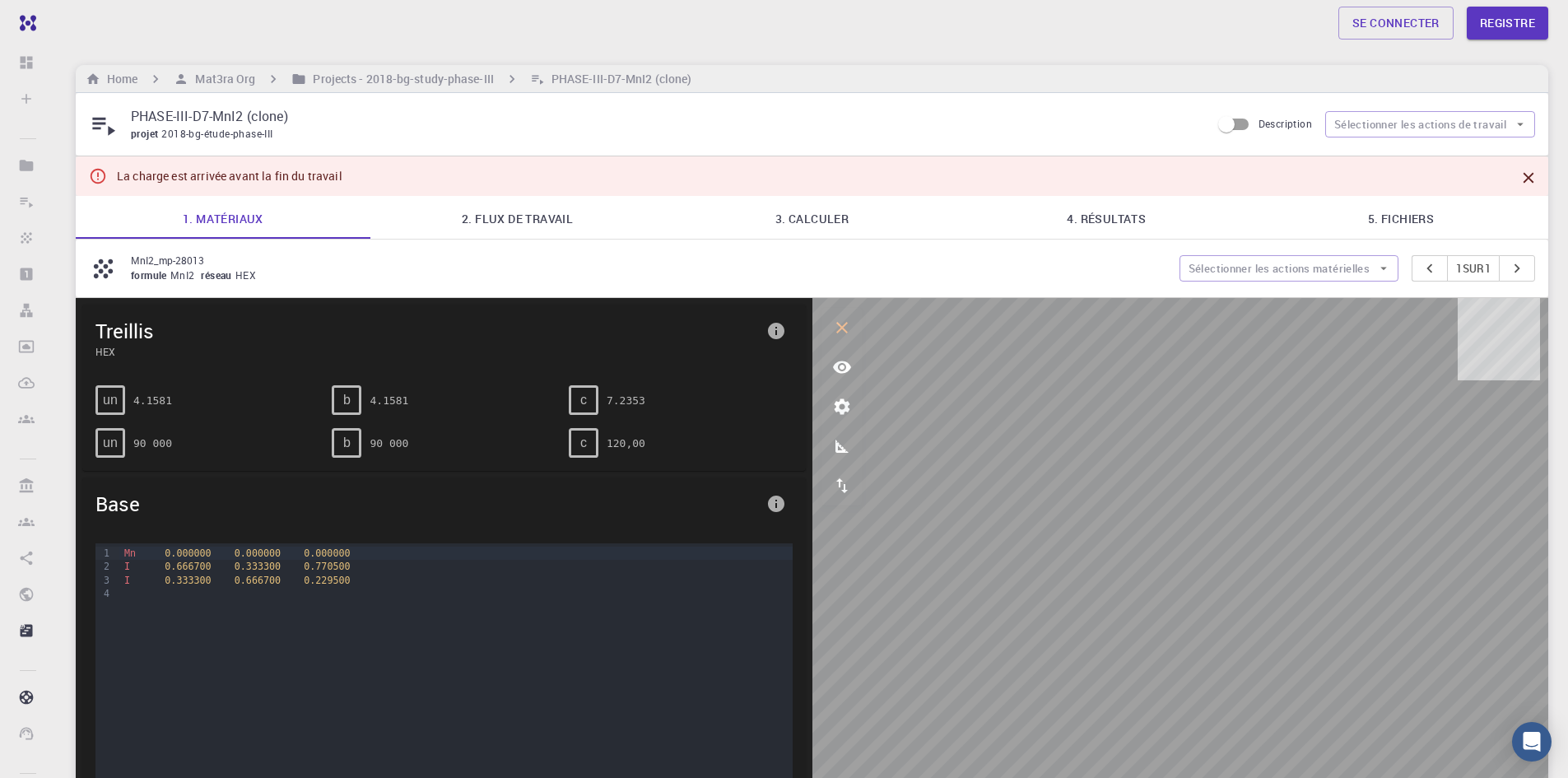
click at [1106, 213] on font "4. Résultats" at bounding box center [1106, 218] width 79 height 16
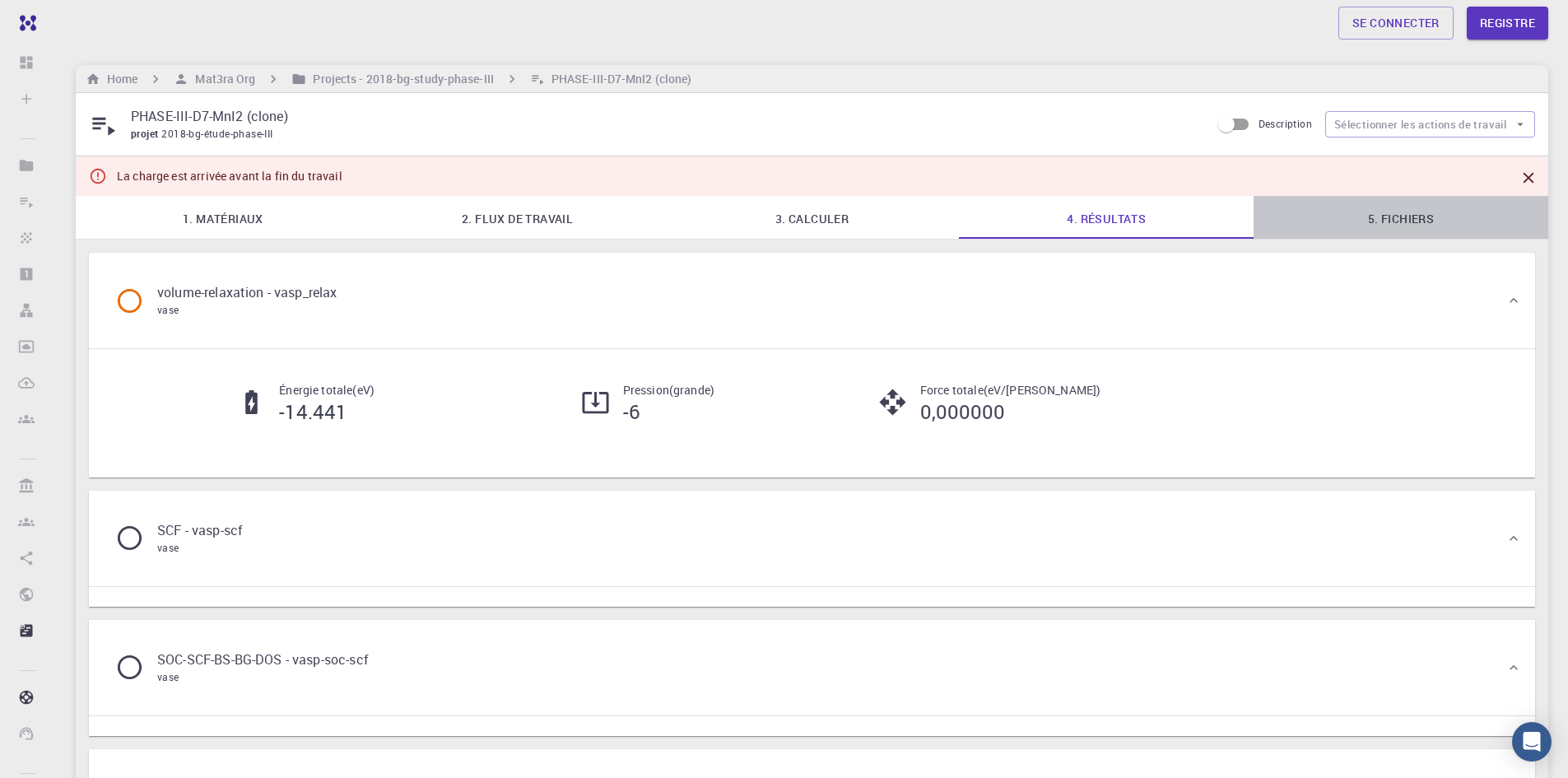
click at [1381, 205] on link "5. Fichiers" at bounding box center [1400, 217] width 294 height 43
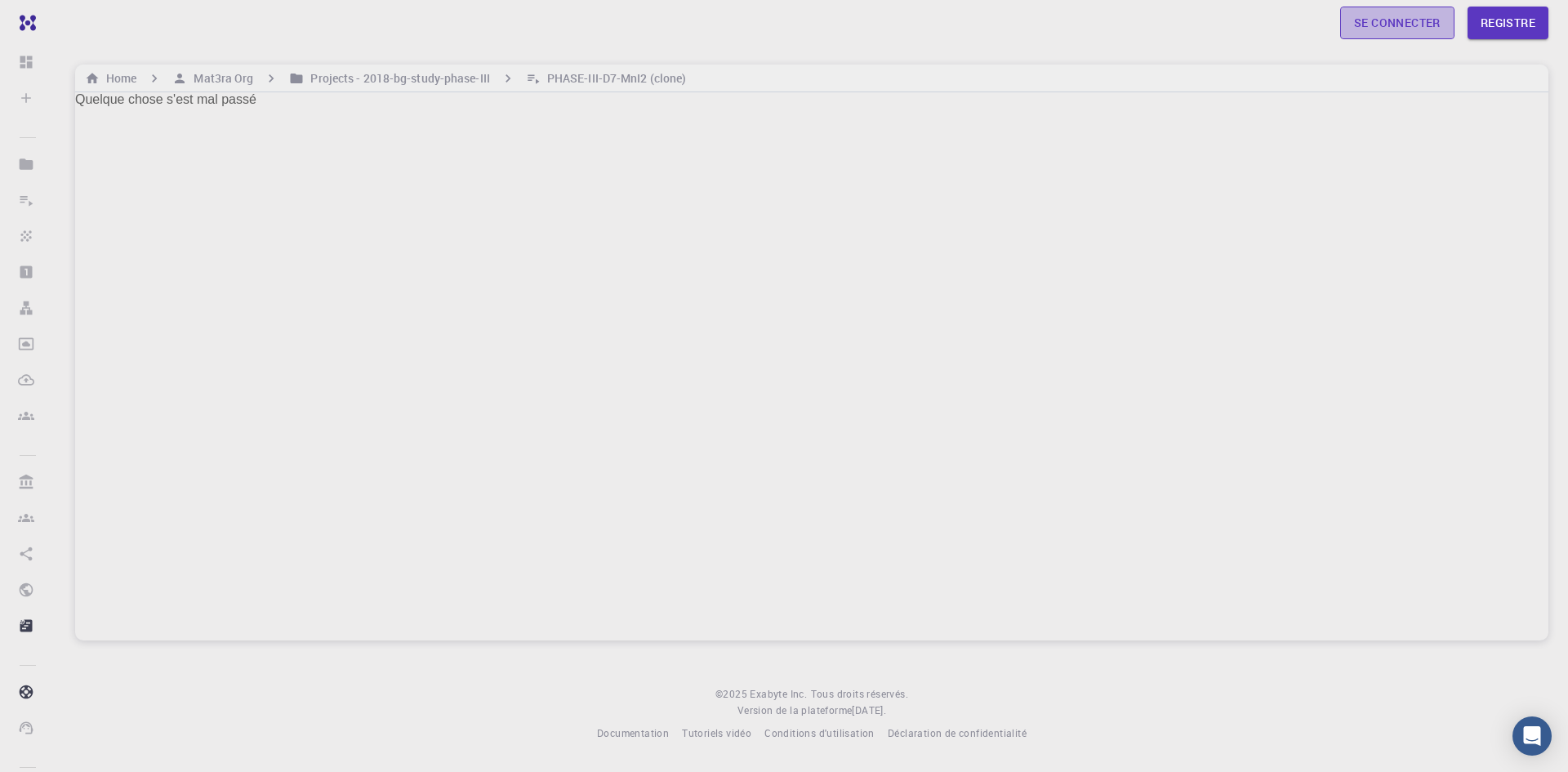
click at [1397, 28] on font "Se connecter" at bounding box center [1397, 22] width 86 height 15
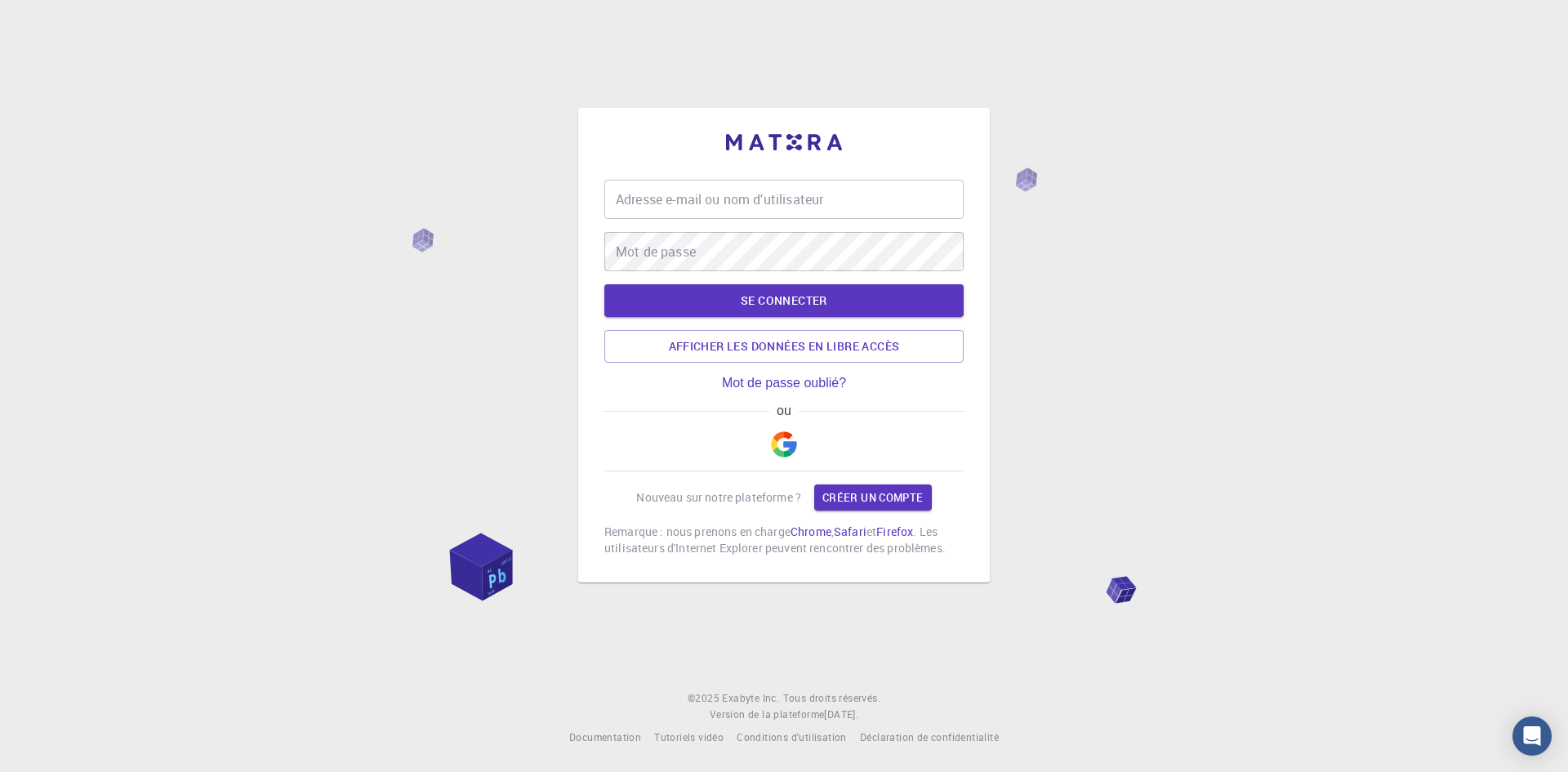
type input "[PERSON_NAME]"
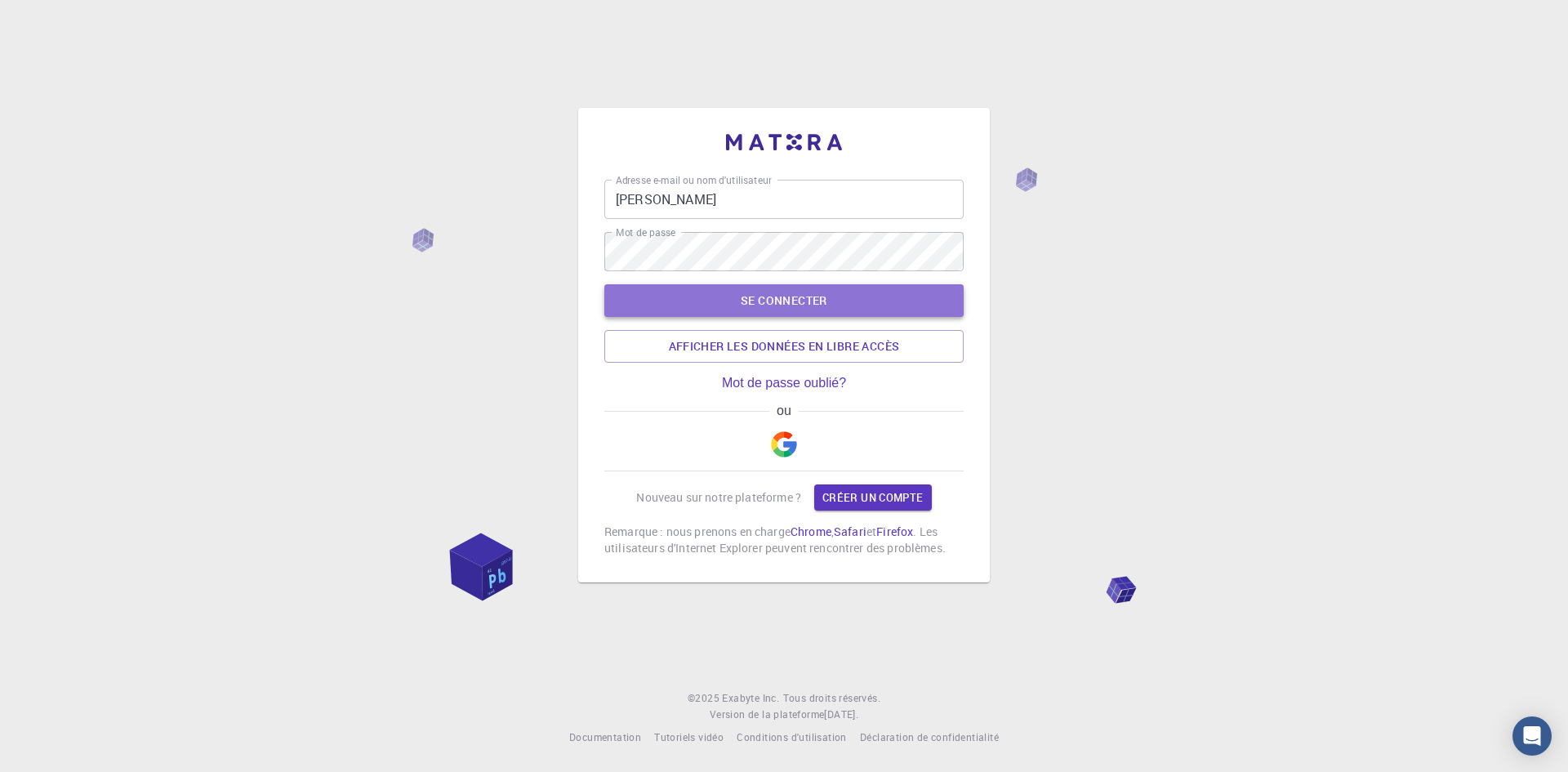
click at [774, 292] on font "SE CONNECTER" at bounding box center [784, 300] width 86 height 15
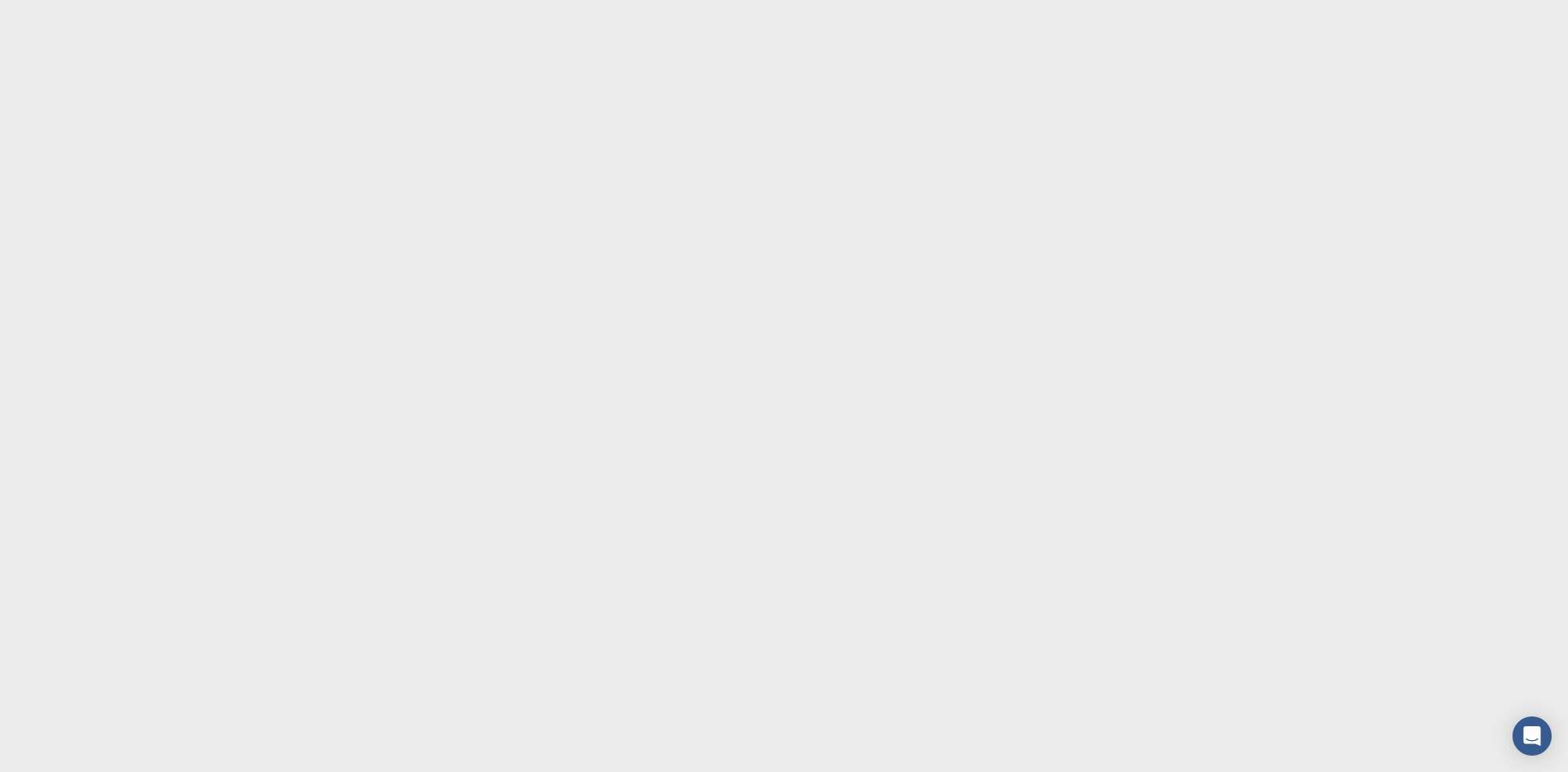
click at [450, 130] on body "Texte d'origine Évaluez cette traduction Votre avis nous aidera à améliorer Goo…" at bounding box center [784, 386] width 1568 height 772
click at [440, 243] on body "Texte d'origine Évaluez cette traduction Votre avis nous aidera à améliorer Goo…" at bounding box center [784, 386] width 1568 height 772
click at [443, 244] on body "Texte d'origine Évaluez cette traduction Votre avis nous aidera à améliorer Goo…" at bounding box center [784, 386] width 1568 height 772
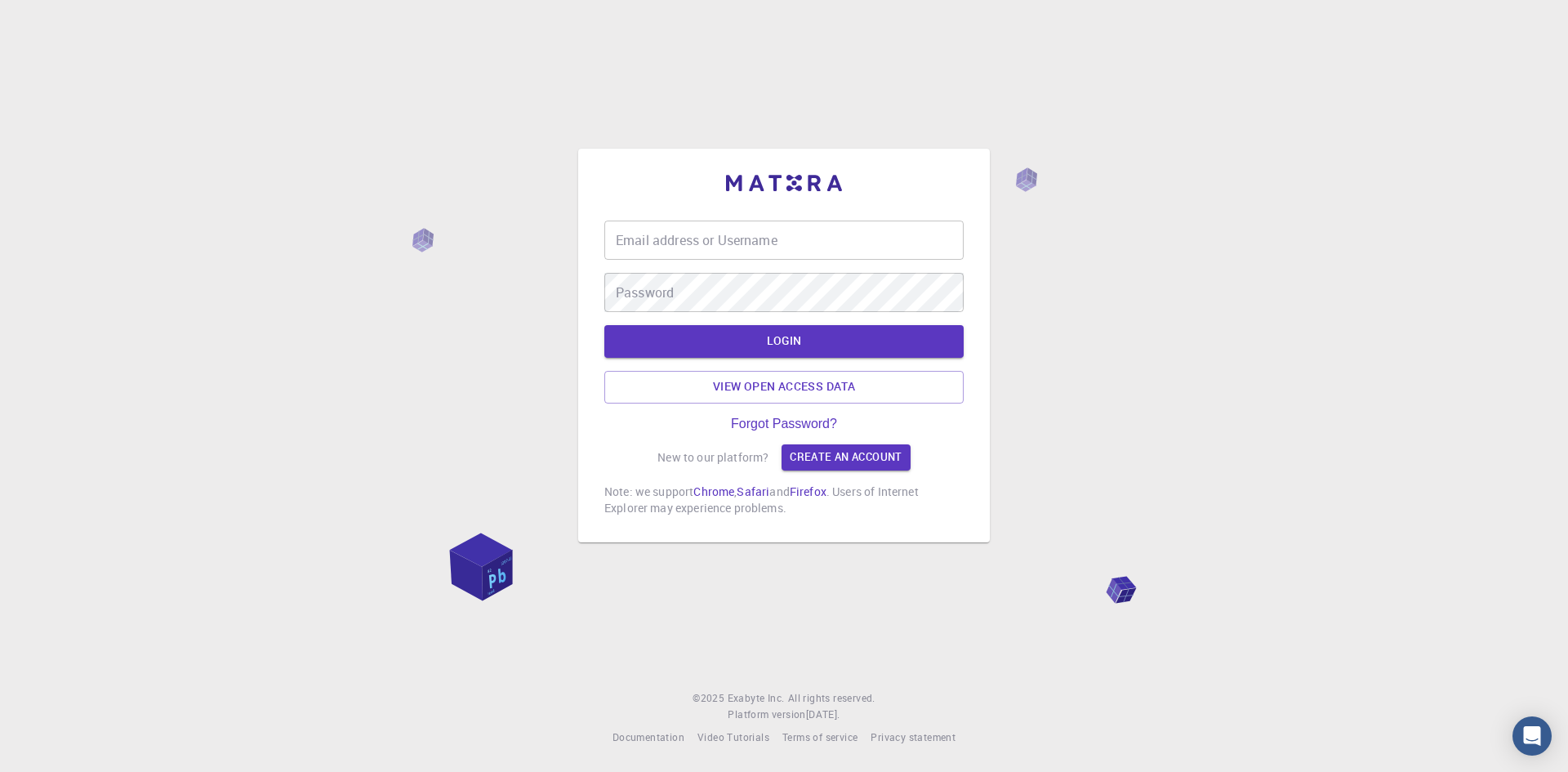
type input "[PERSON_NAME]"
click at [1102, 368] on div "Email address or Username MERKEL Email address or Username Password Password LO…" at bounding box center [784, 386] width 1568 height 772
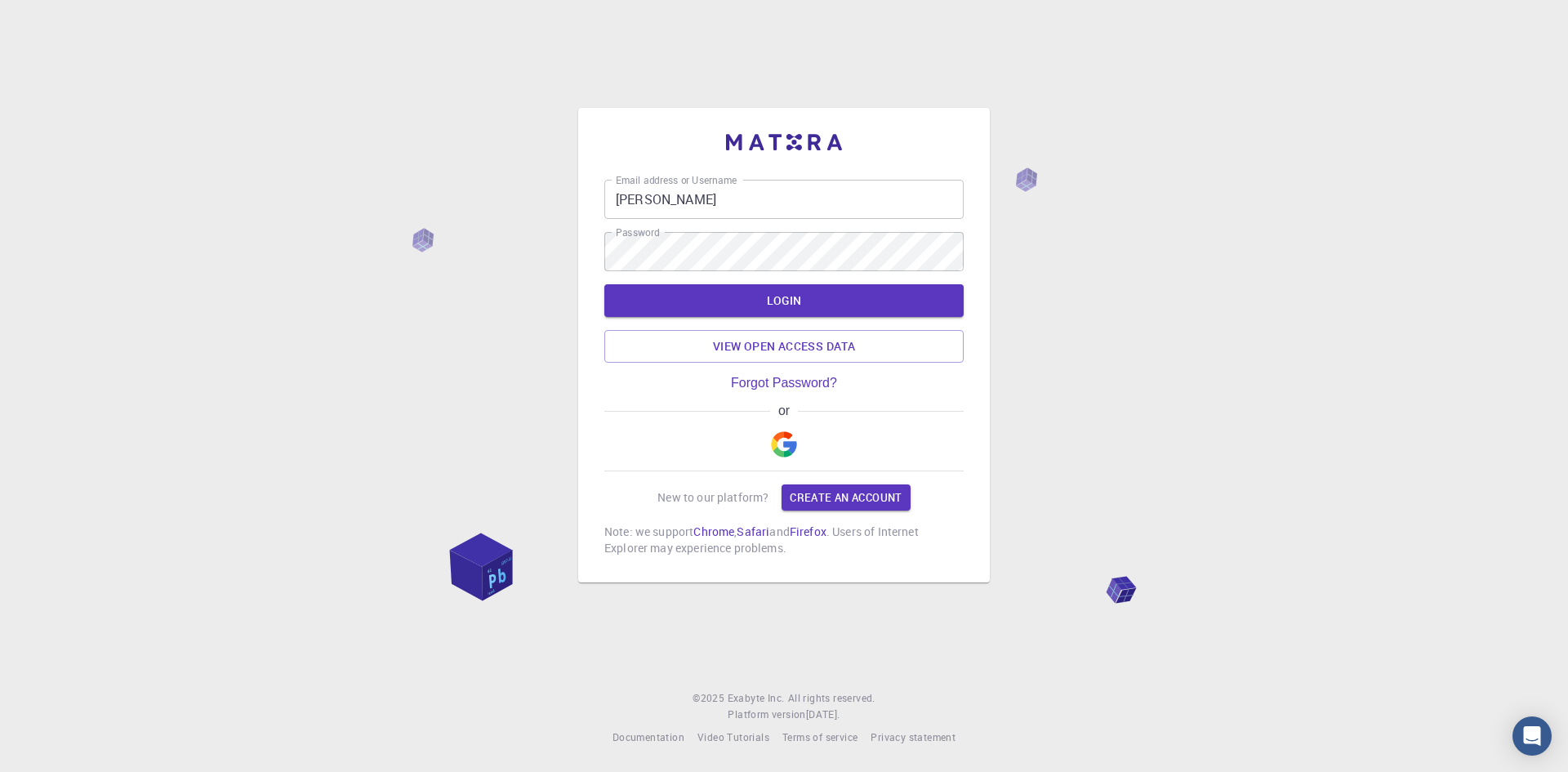
click at [791, 296] on button "LOGIN" at bounding box center [784, 301] width 359 height 33
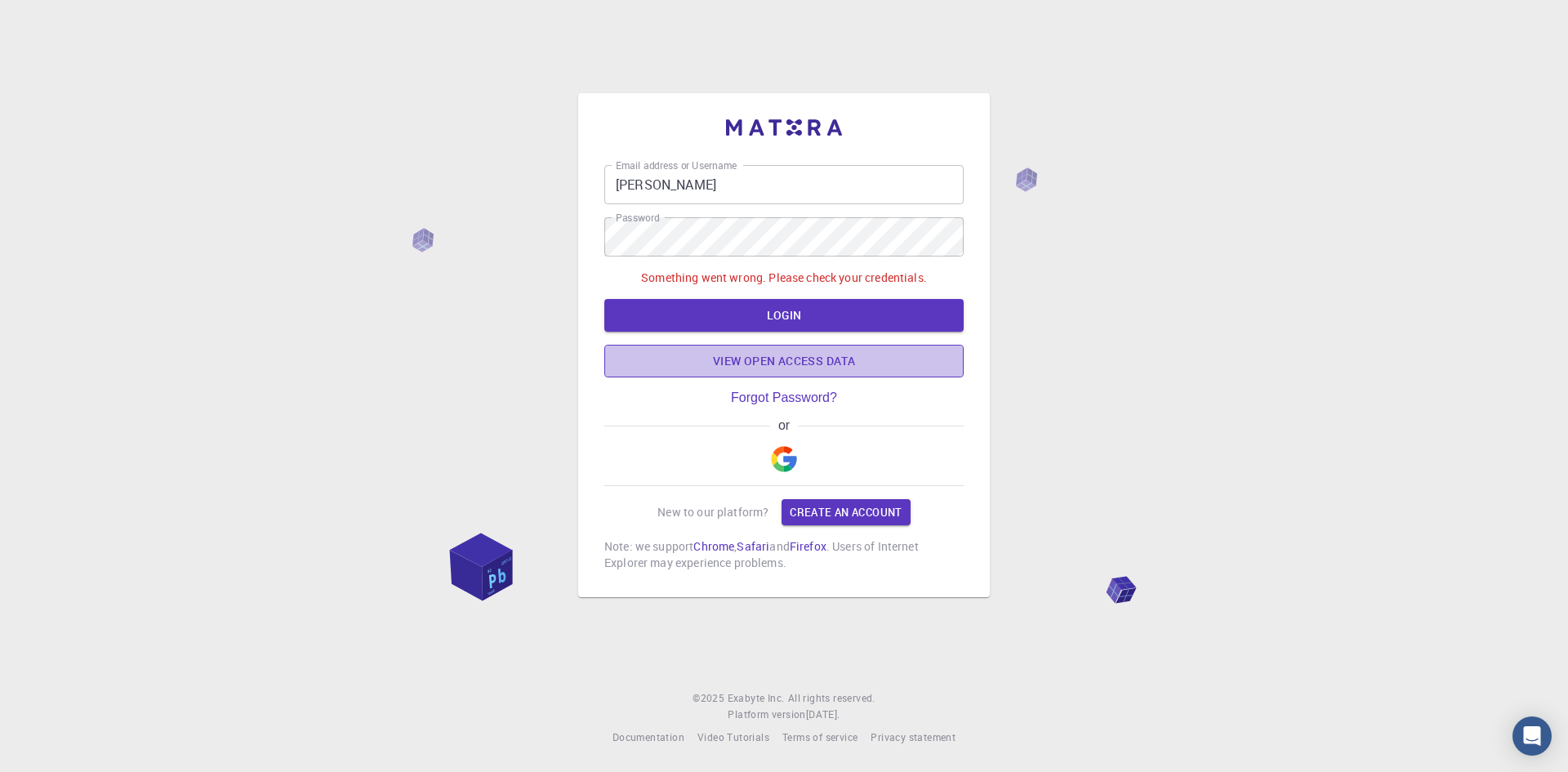
click at [834, 363] on link "View open access data" at bounding box center [784, 361] width 359 height 33
